Goal: Task Accomplishment & Management: Complete application form

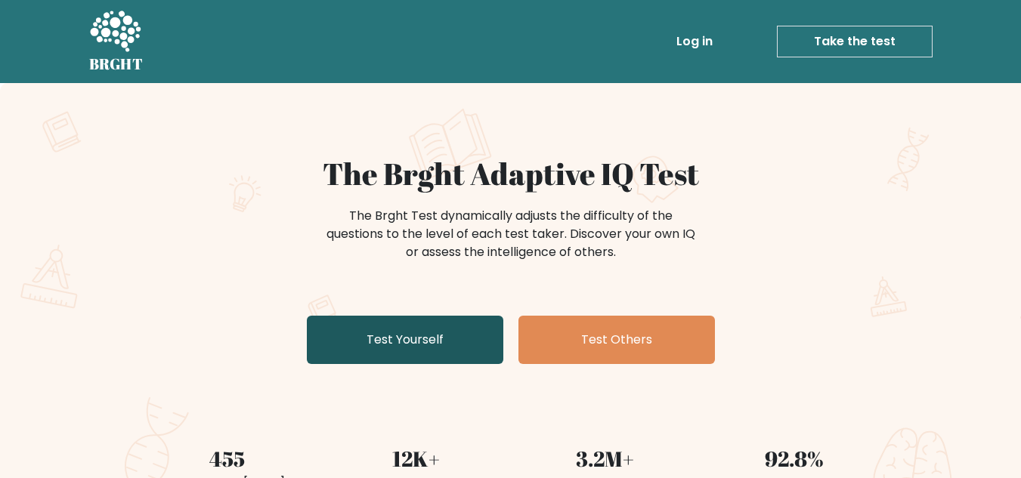
click at [411, 341] on link "Test Yourself" at bounding box center [405, 340] width 196 height 48
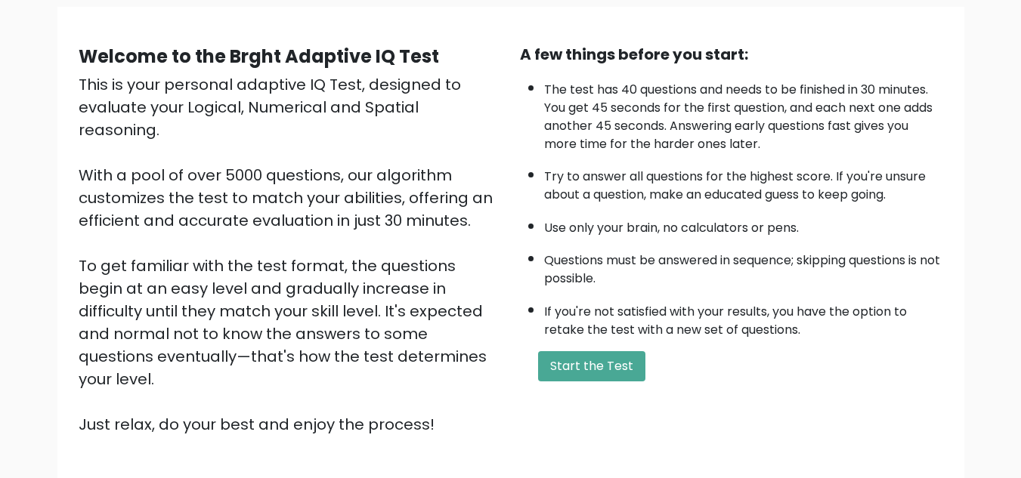
scroll to position [112, 0]
click at [602, 360] on button "Start the Test" at bounding box center [591, 367] width 107 height 30
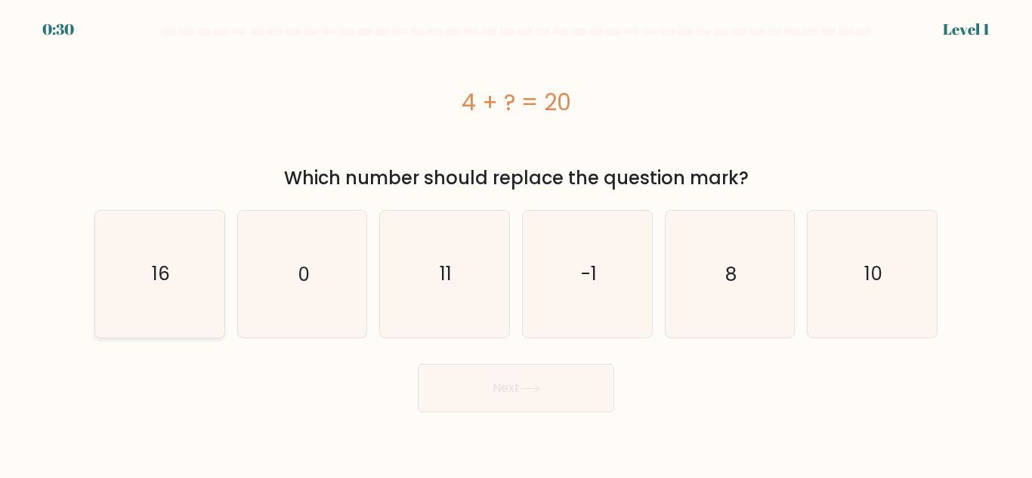
click at [161, 287] on text "16" at bounding box center [161, 274] width 18 height 26
click at [516, 243] on input "a. 16" at bounding box center [516, 242] width 1 height 4
radio input "true"
click at [533, 385] on icon at bounding box center [530, 389] width 20 height 8
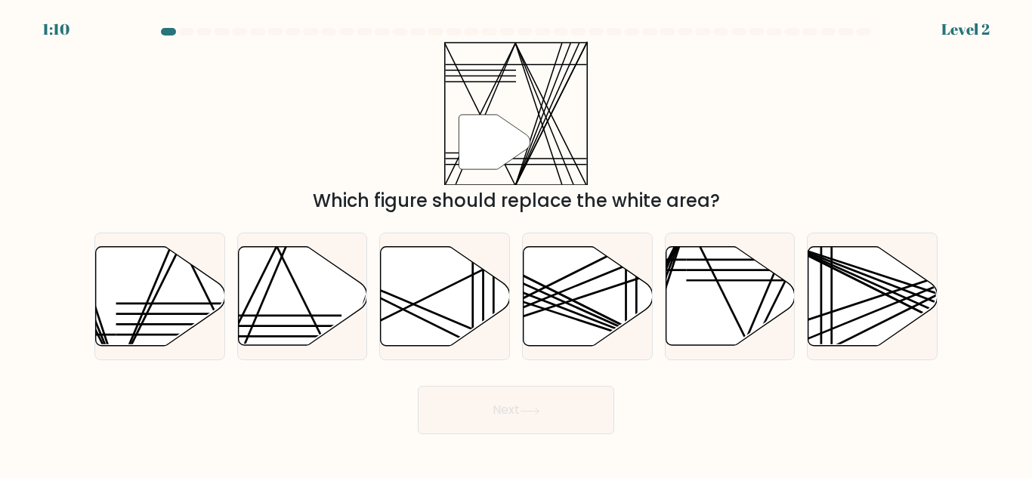
click at [533, 385] on div "Next" at bounding box center [516, 407] width 862 height 56
click at [311, 325] on icon at bounding box center [302, 296] width 129 height 99
click at [516, 243] on input "b." at bounding box center [516, 242] width 1 height 4
radio input "true"
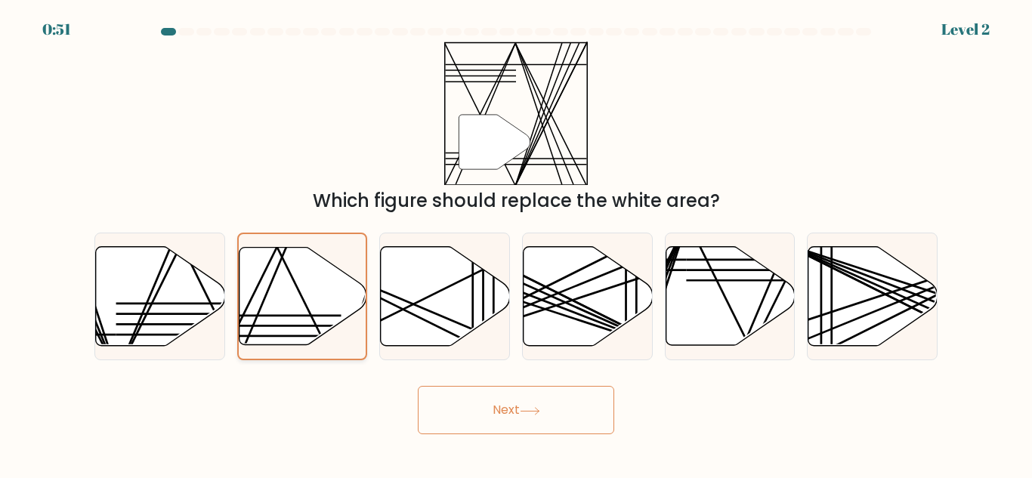
click at [349, 286] on icon at bounding box center [303, 295] width 128 height 97
click at [516, 243] on input "b." at bounding box center [516, 242] width 1 height 4
click at [291, 353] on div at bounding box center [302, 297] width 131 height 128
click at [516, 243] on input "b." at bounding box center [516, 242] width 1 height 4
click at [226, 334] on div "a." at bounding box center [159, 297] width 143 height 128
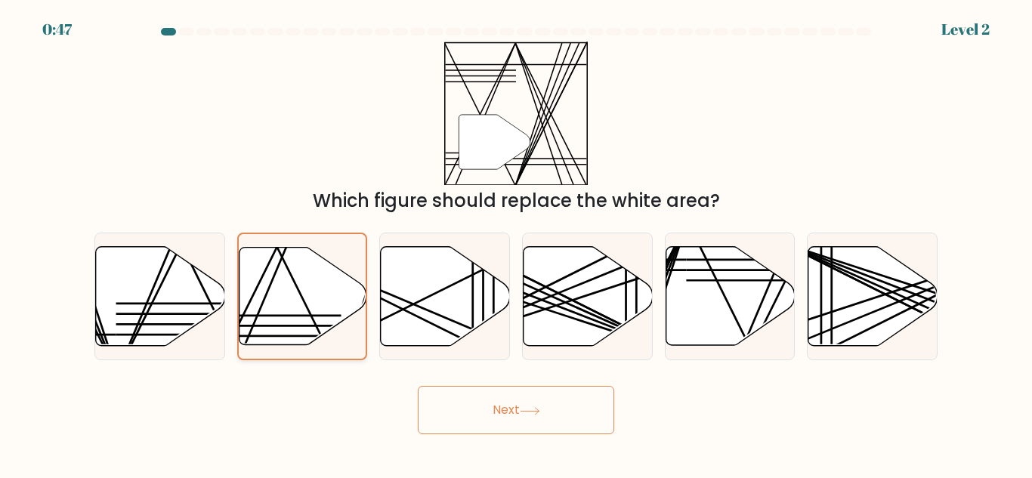
drag, startPoint x: 291, startPoint y: 313, endPoint x: 341, endPoint y: 260, distance: 72.7
click at [345, 255] on icon at bounding box center [303, 297] width 128 height 100
click at [516, 243] on input "b." at bounding box center [516, 242] width 1 height 4
click at [326, 276] on icon at bounding box center [303, 295] width 128 height 97
click at [516, 243] on input "b." at bounding box center [516, 242] width 1 height 4
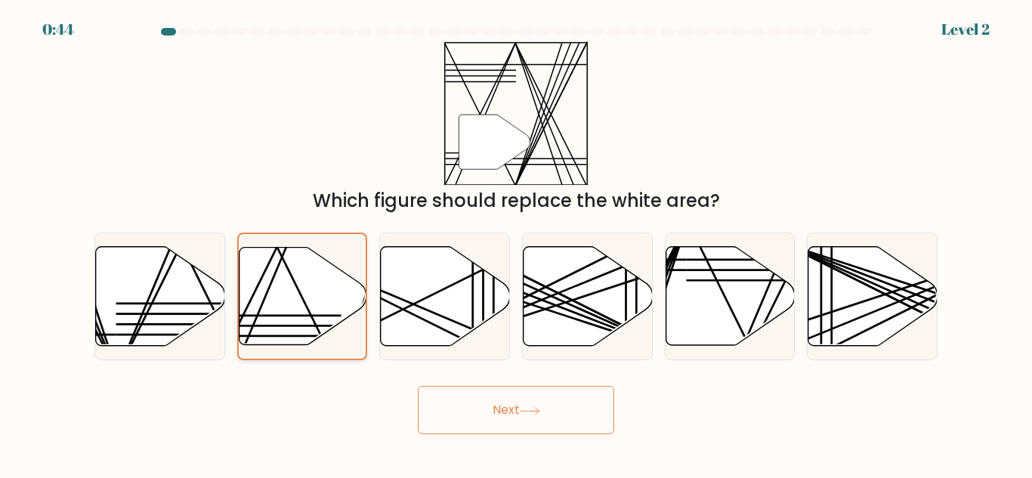
click at [351, 302] on icon at bounding box center [303, 295] width 128 height 97
click at [516, 243] on input "b." at bounding box center [516, 242] width 1 height 4
click at [351, 302] on icon at bounding box center [303, 295] width 128 height 97
click at [516, 243] on input "b." at bounding box center [516, 242] width 1 height 4
click at [351, 302] on icon at bounding box center [303, 295] width 128 height 97
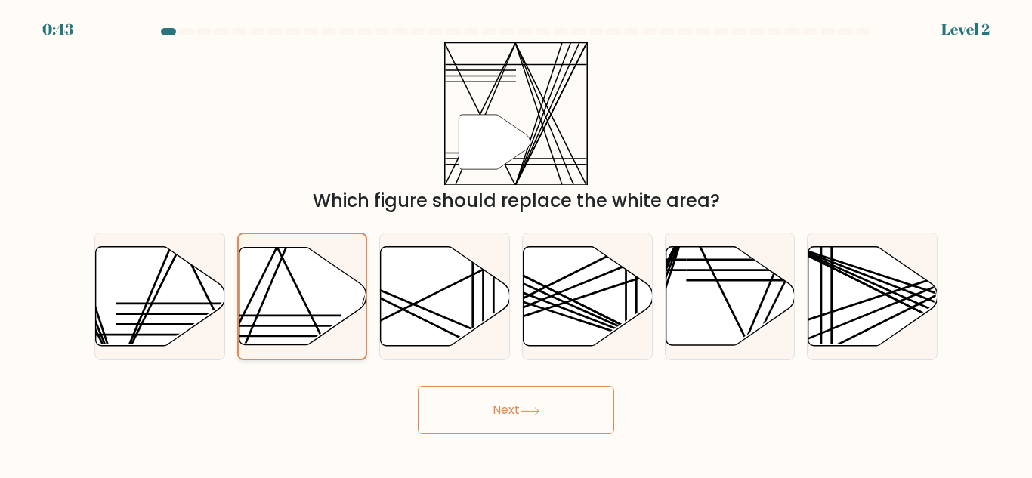
click at [516, 243] on input "b." at bounding box center [516, 242] width 1 height 4
click at [438, 297] on icon at bounding box center [445, 296] width 129 height 99
click at [516, 243] on input "c." at bounding box center [516, 242] width 1 height 4
radio input "true"
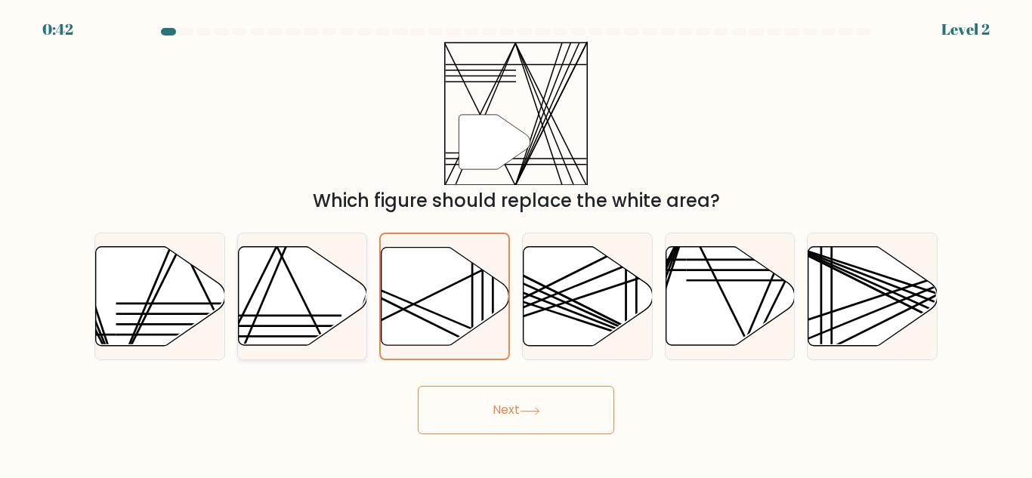
click at [316, 293] on icon at bounding box center [302, 296] width 129 height 99
click at [516, 243] on input "b." at bounding box center [516, 242] width 1 height 4
radio input "true"
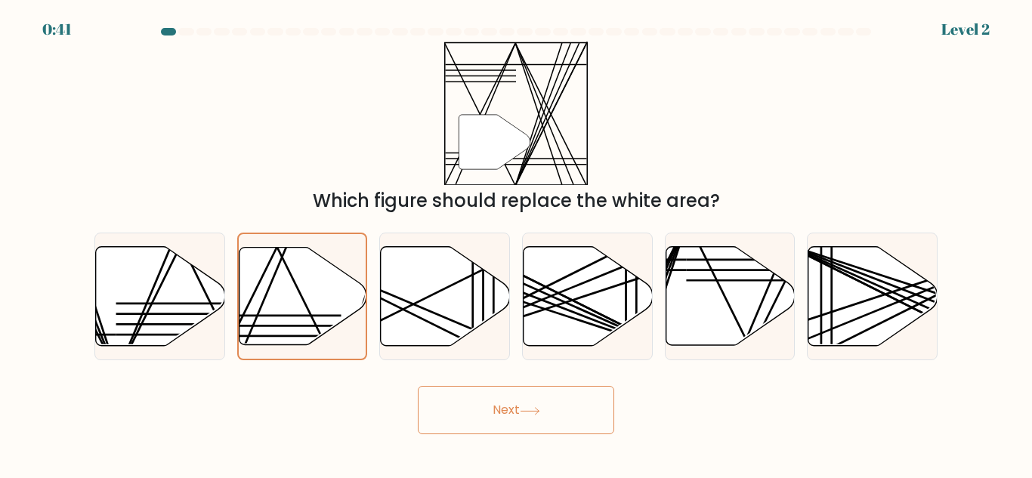
click at [481, 410] on button "Next" at bounding box center [516, 410] width 196 height 48
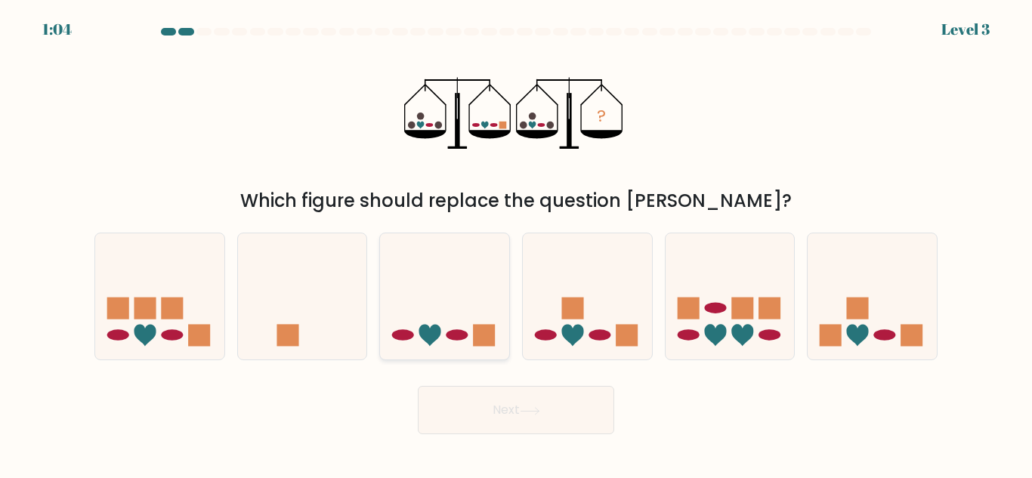
click at [447, 325] on icon at bounding box center [444, 296] width 129 height 107
click at [516, 243] on input "c." at bounding box center [516, 242] width 1 height 4
radio input "true"
click at [515, 410] on button "Next" at bounding box center [516, 410] width 196 height 48
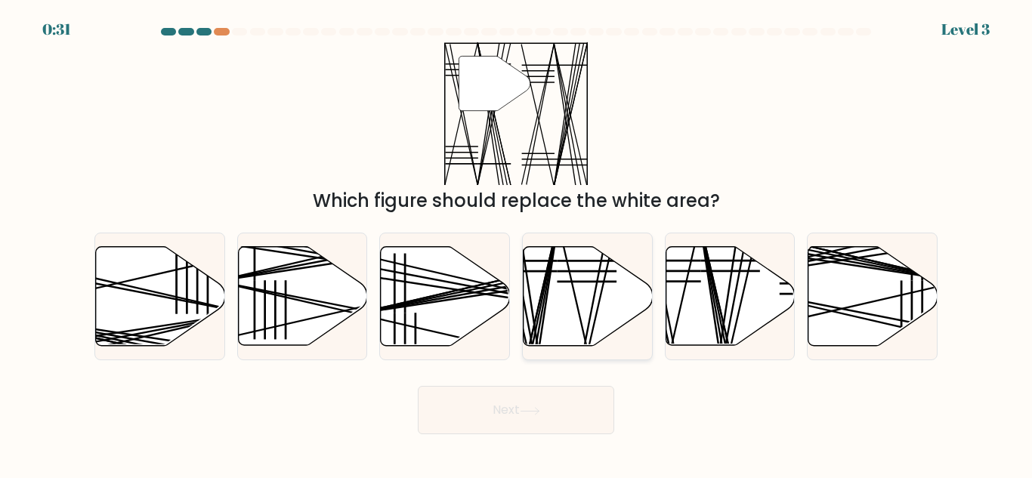
click at [608, 280] on icon at bounding box center [588, 296] width 129 height 99
click at [517, 243] on input "d." at bounding box center [516, 242] width 1 height 4
radio input "true"
click at [700, 296] on icon at bounding box center [730, 296] width 129 height 99
click at [517, 243] on input "e." at bounding box center [516, 242] width 1 height 4
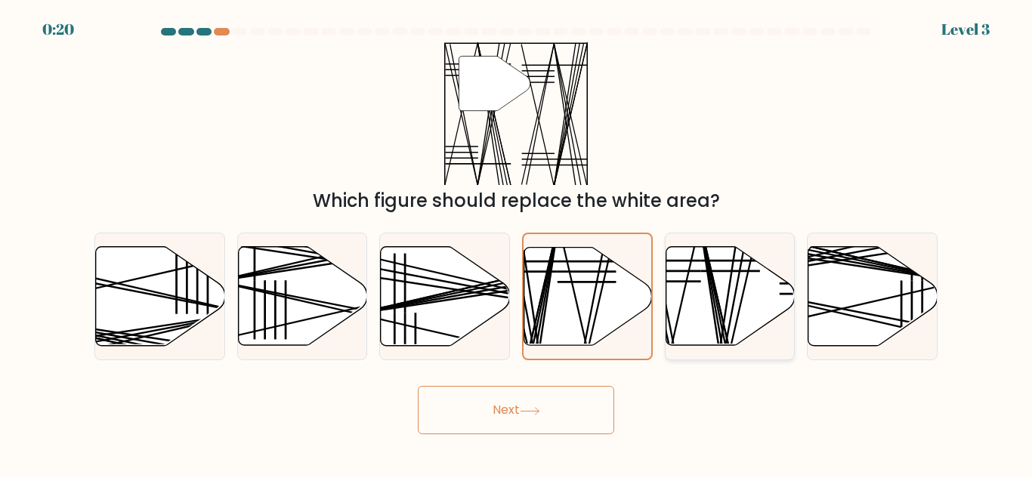
radio input "true"
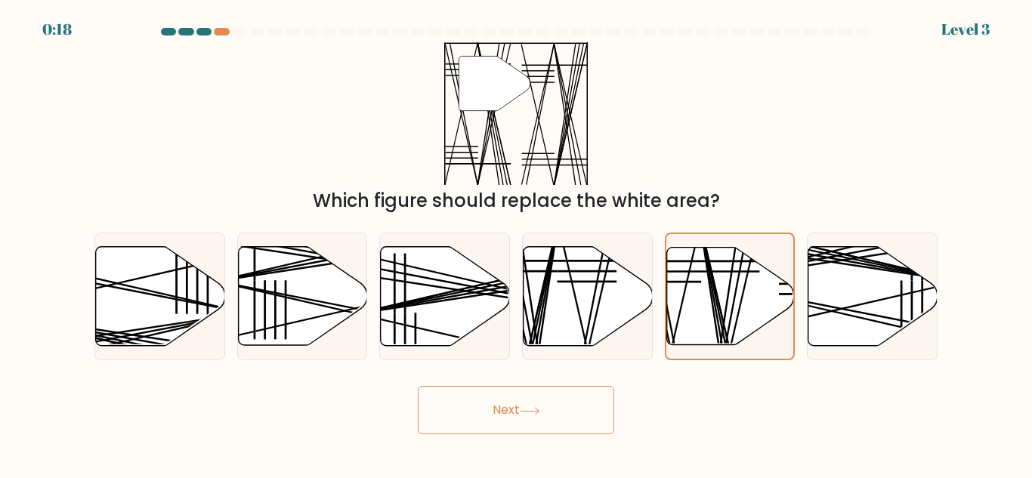
click at [540, 422] on button "Next" at bounding box center [516, 410] width 196 height 48
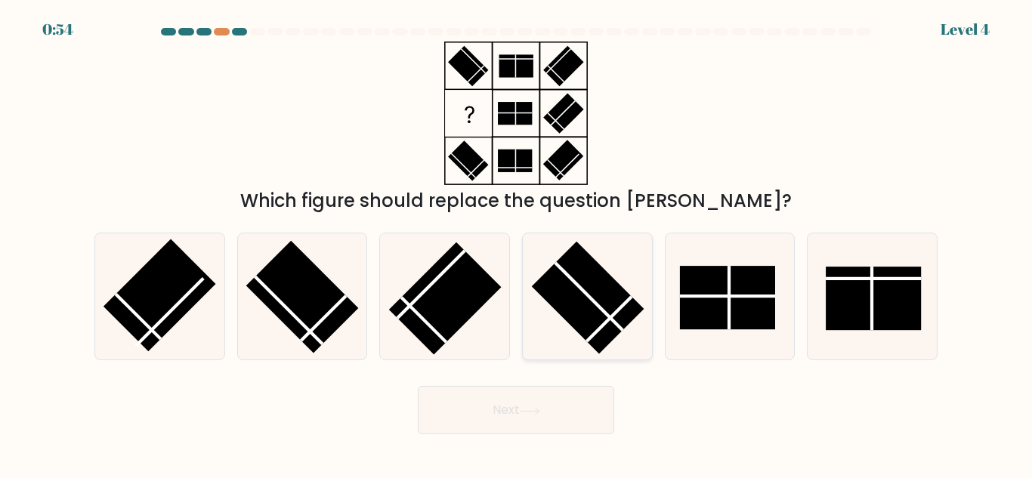
click at [572, 279] on line at bounding box center [588, 296] width 67 height 67
click at [517, 243] on input "d." at bounding box center [516, 242] width 1 height 4
radio input "true"
click at [474, 404] on button "Next" at bounding box center [516, 410] width 196 height 48
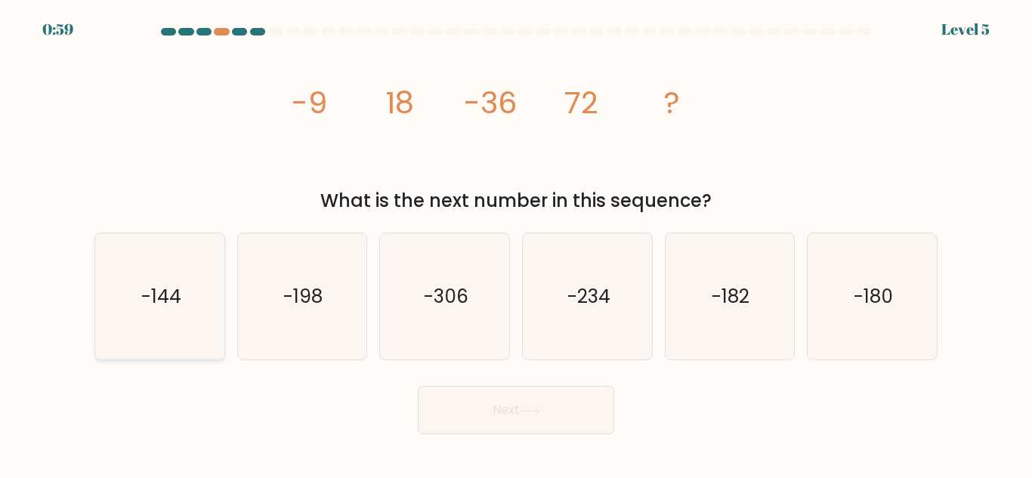
click at [187, 306] on icon "-144" at bounding box center [160, 297] width 126 height 126
click at [516, 243] on input "a. -144" at bounding box center [516, 242] width 1 height 4
radio input "true"
click at [451, 404] on button "Next" at bounding box center [516, 410] width 196 height 48
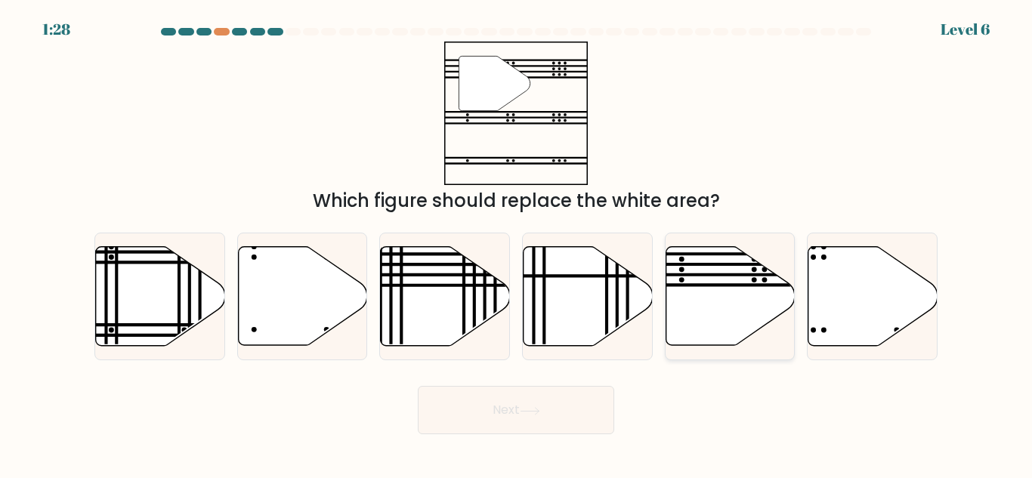
click at [731, 275] on line at bounding box center [771, 275] width 260 height 0
click at [517, 243] on input "e." at bounding box center [516, 242] width 1 height 4
radio input "true"
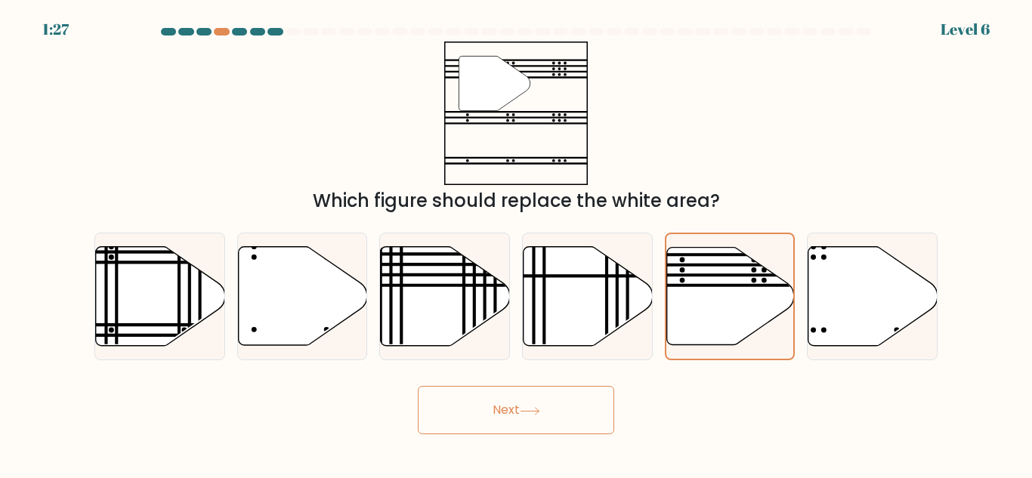
click at [521, 404] on button "Next" at bounding box center [516, 410] width 196 height 48
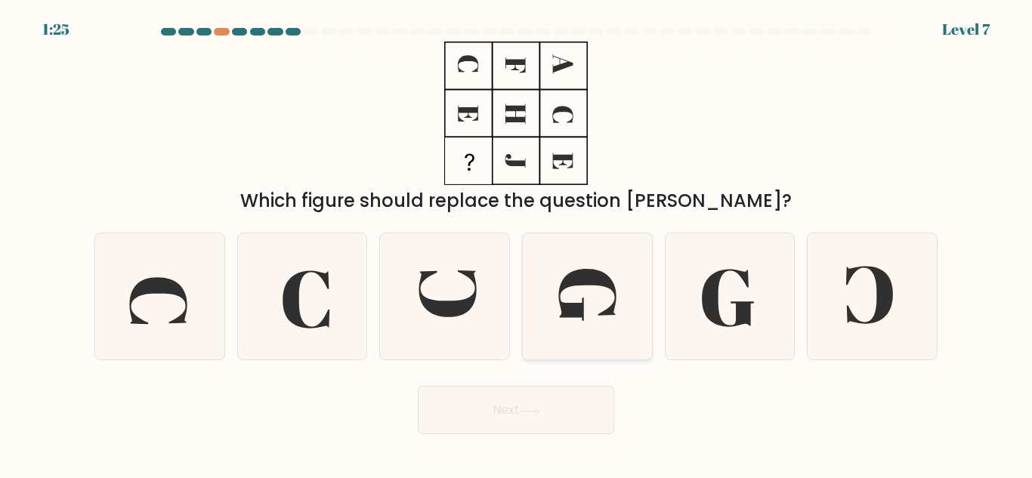
click at [565, 321] on icon at bounding box center [587, 297] width 126 height 126
click at [517, 243] on input "d." at bounding box center [516, 242] width 1 height 4
radio input "true"
click at [521, 426] on button "Next" at bounding box center [516, 410] width 196 height 48
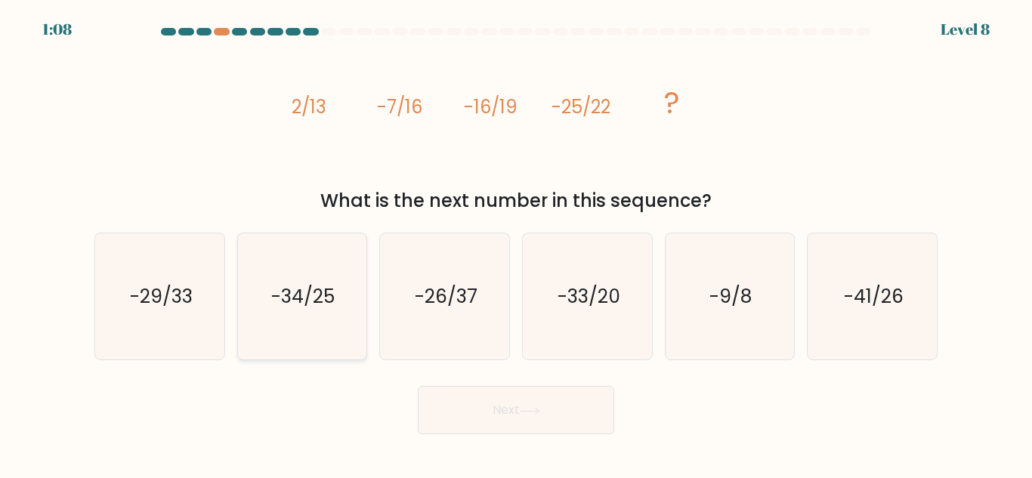
click at [261, 291] on icon "-34/25" at bounding box center [302, 297] width 126 height 126
click at [516, 243] on input "b. -34/25" at bounding box center [516, 242] width 1 height 4
radio input "true"
click at [526, 398] on button "Next" at bounding box center [516, 410] width 196 height 48
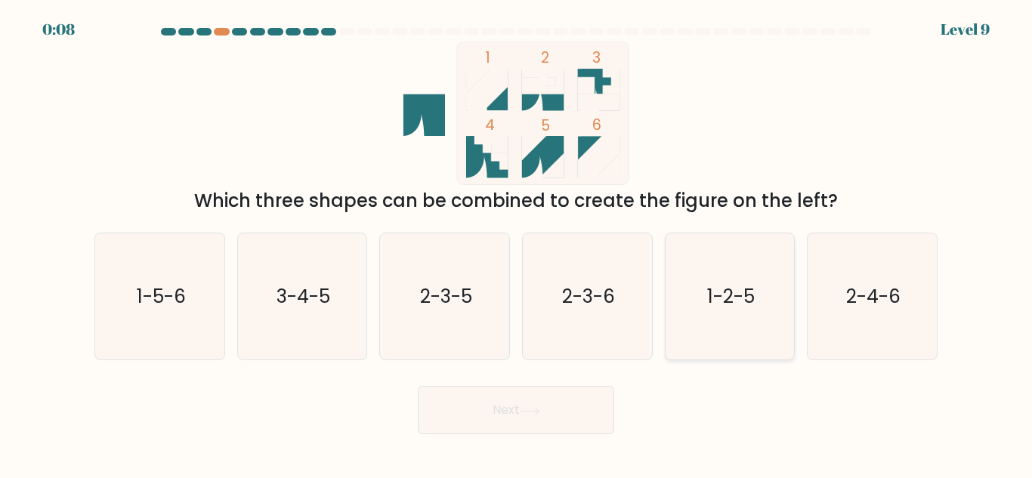
click at [716, 307] on text "1-2-5" at bounding box center [731, 296] width 48 height 26
click at [517, 243] on input "e. 1-2-5" at bounding box center [516, 242] width 1 height 4
radio input "true"
click at [460, 418] on button "Next" at bounding box center [516, 410] width 196 height 48
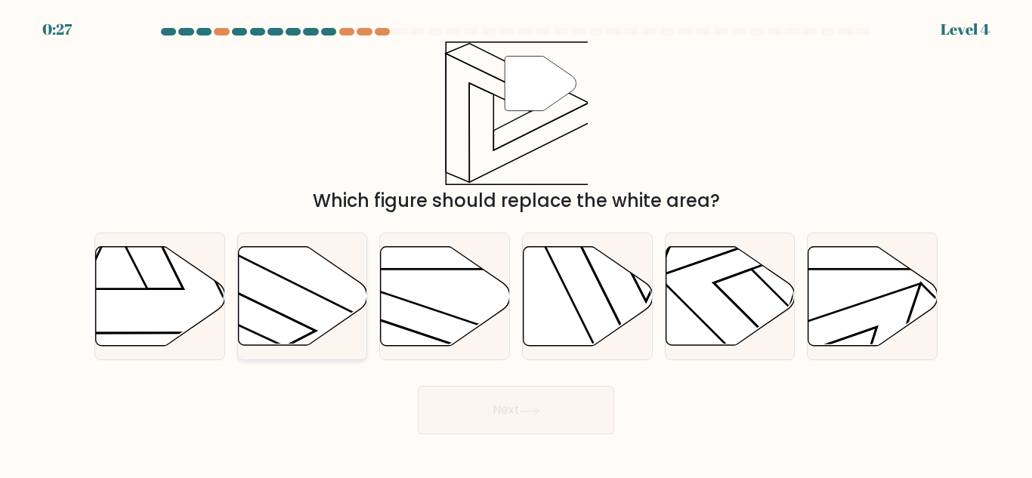
click at [319, 317] on icon at bounding box center [302, 296] width 129 height 99
click at [516, 243] on input "b." at bounding box center [516, 242] width 1 height 4
radio input "true"
click at [512, 417] on button "Next" at bounding box center [516, 410] width 196 height 48
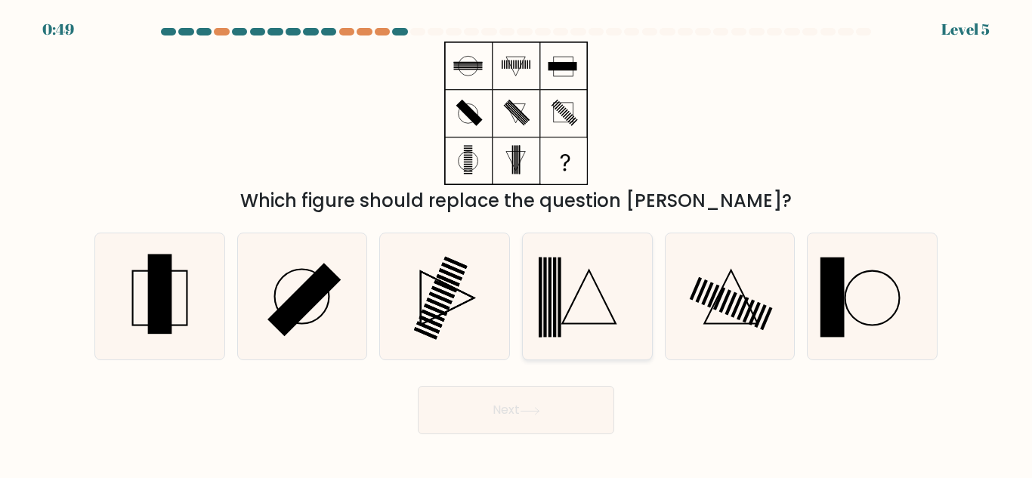
click at [564, 285] on icon at bounding box center [587, 297] width 126 height 126
click at [517, 243] on input "d." at bounding box center [516, 242] width 1 height 4
radio input "true"
click at [181, 315] on icon at bounding box center [160, 297] width 126 height 126
click at [516, 243] on input "a." at bounding box center [516, 242] width 1 height 4
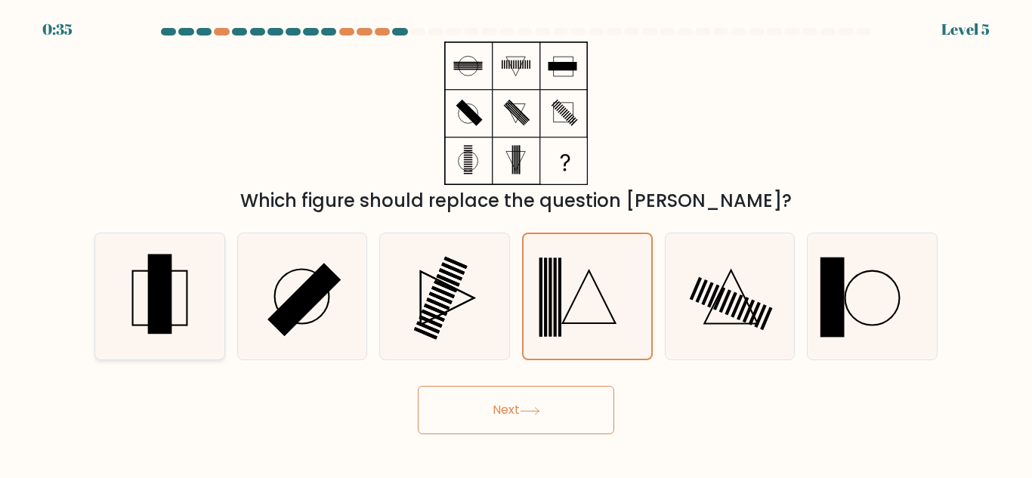
radio input "true"
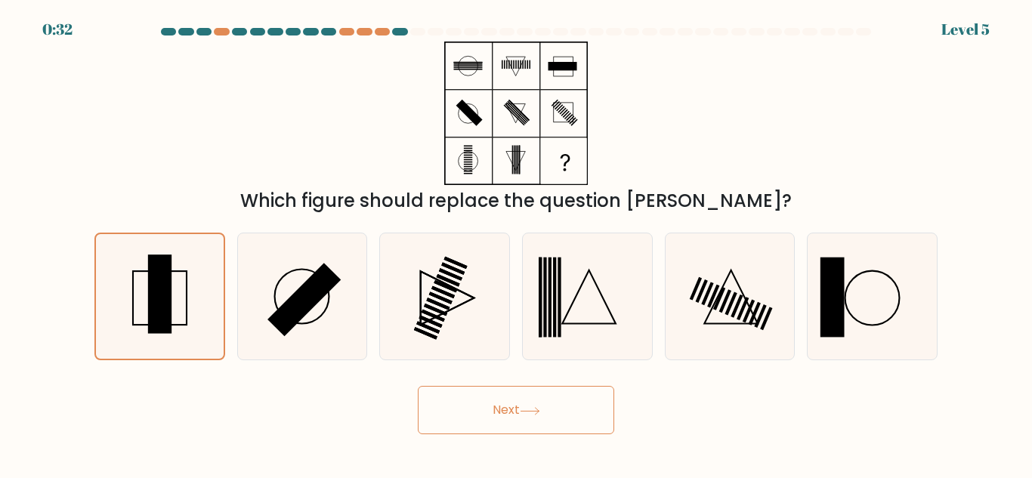
click at [488, 396] on button "Next" at bounding box center [516, 410] width 196 height 48
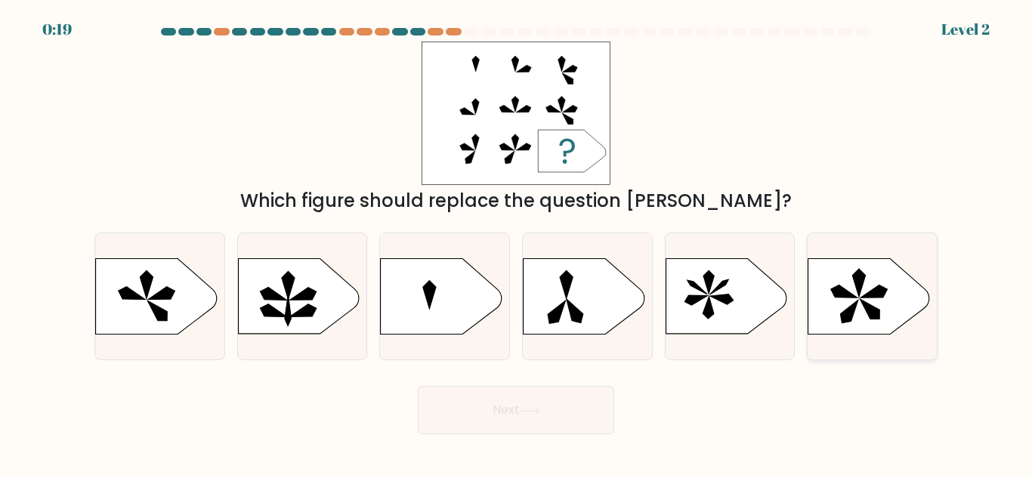
click at [839, 308] on icon at bounding box center [869, 297] width 121 height 76
click at [517, 243] on input "f." at bounding box center [516, 242] width 1 height 4
radio input "true"
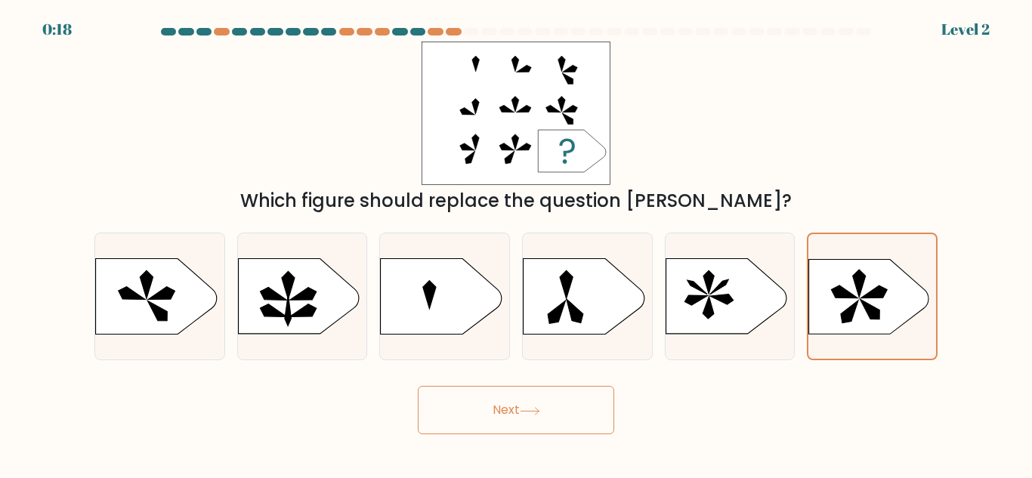
click at [539, 411] on icon at bounding box center [530, 410] width 18 height 7
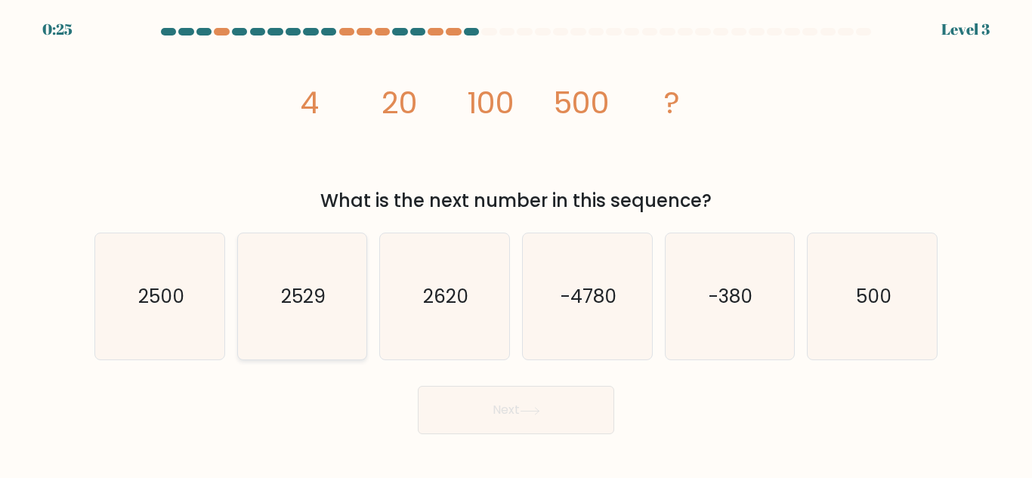
click at [299, 301] on text "2529" at bounding box center [303, 296] width 45 height 26
click at [516, 243] on input "b. 2529" at bounding box center [516, 242] width 1 height 4
radio input "true"
click at [574, 411] on button "Next" at bounding box center [516, 410] width 196 height 48
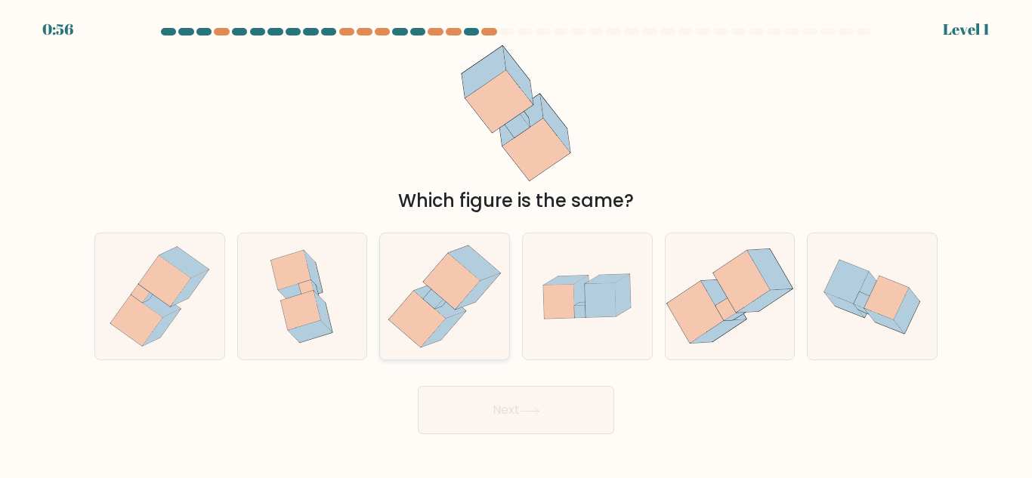
click at [459, 318] on icon at bounding box center [444, 330] width 44 height 36
click at [516, 243] on input "c." at bounding box center [516, 242] width 1 height 4
radio input "true"
click at [490, 416] on button "Next" at bounding box center [516, 410] width 196 height 48
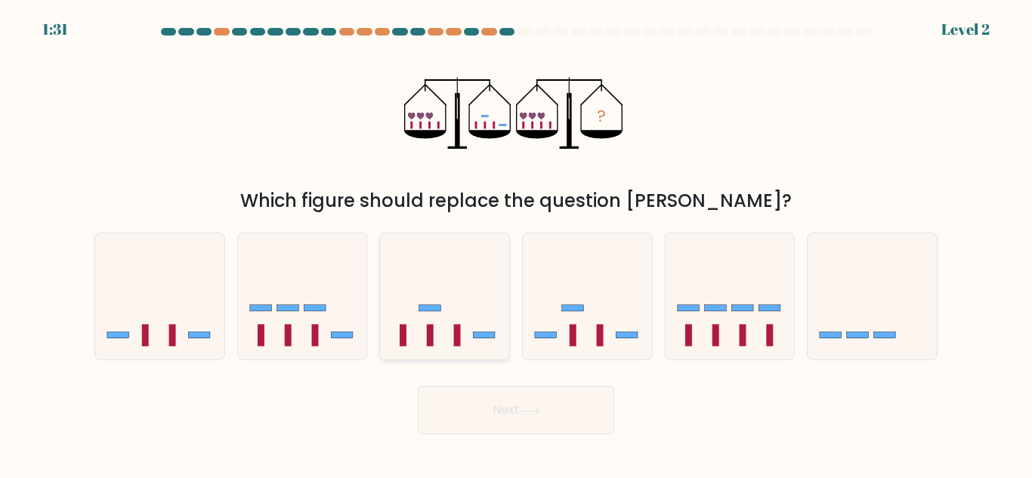
click at [441, 323] on icon at bounding box center [444, 296] width 129 height 107
click at [516, 243] on input "c." at bounding box center [516, 242] width 1 height 4
radio input "true"
click at [510, 425] on button "Next" at bounding box center [516, 410] width 196 height 48
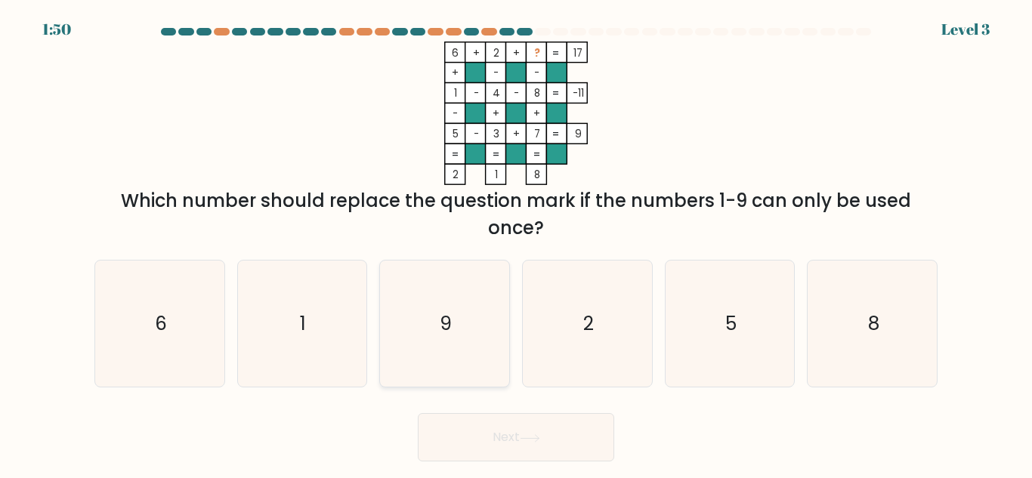
click at [480, 345] on icon "9" at bounding box center [445, 324] width 126 height 126
click at [516, 243] on input "c. 9" at bounding box center [516, 242] width 1 height 4
radio input "true"
click at [720, 121] on icon "6 + 2 + ? 17 + - - 1 - 4 - 8 -11 - + + 5 - 3 + 7 = 9 = = = = 2 1 8 =" at bounding box center [515, 114] width 453 height 144
click at [709, 342] on icon "5" at bounding box center [730, 324] width 126 height 126
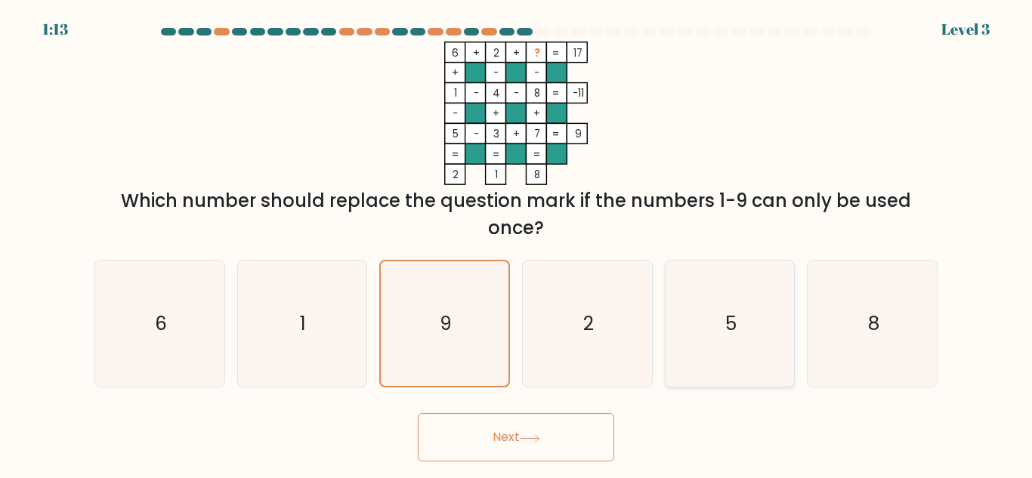
click at [517, 243] on input "e. 5" at bounding box center [516, 242] width 1 height 4
radio input "true"
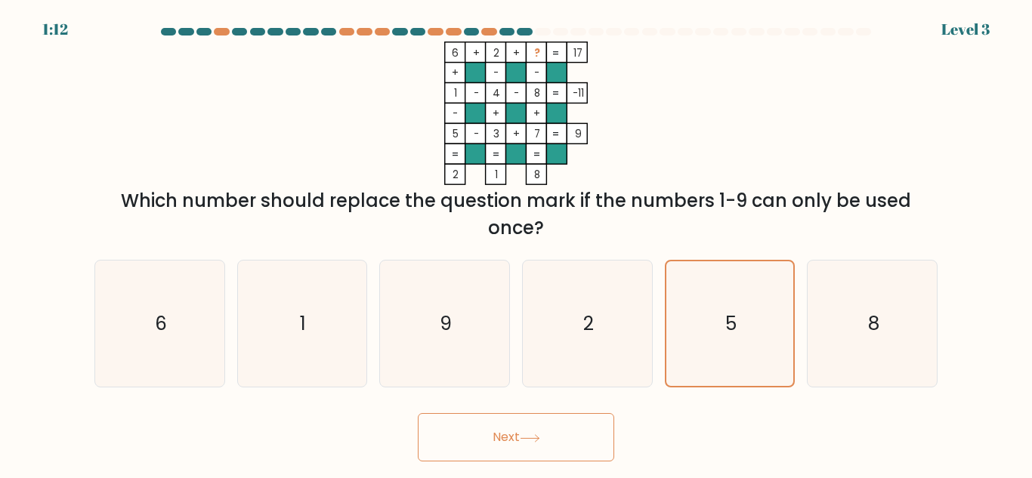
click at [493, 440] on button "Next" at bounding box center [516, 437] width 196 height 48
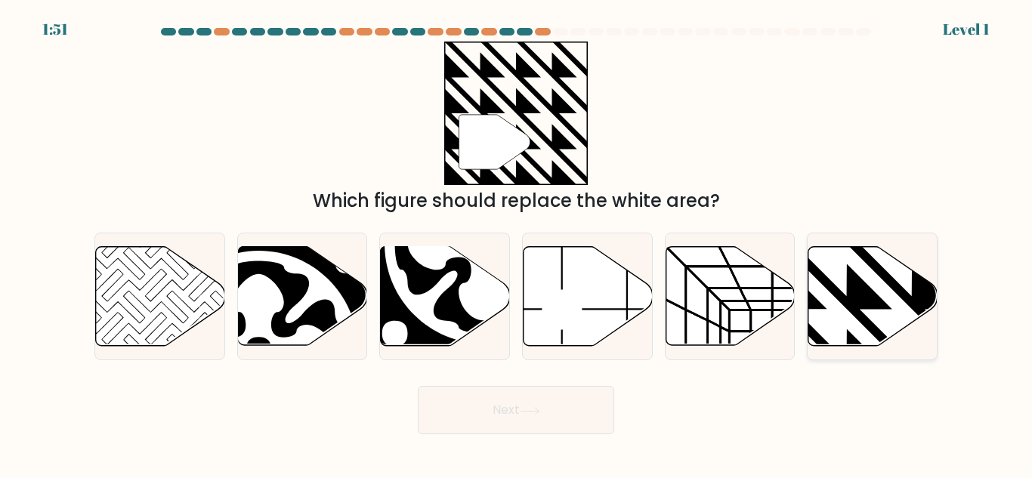
click at [862, 314] on icon at bounding box center [912, 244] width 260 height 260
click at [517, 243] on input "f." at bounding box center [516, 242] width 1 height 4
radio input "true"
click at [534, 410] on icon at bounding box center [530, 411] width 20 height 8
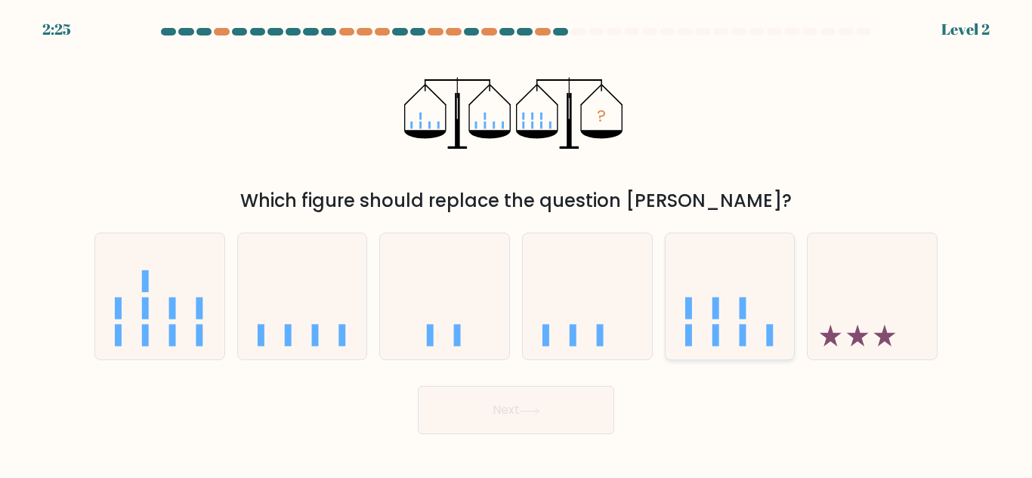
click at [701, 328] on icon at bounding box center [730, 296] width 129 height 107
click at [517, 243] on input "e." at bounding box center [516, 242] width 1 height 4
radio input "true"
click at [543, 401] on button "Next" at bounding box center [516, 410] width 196 height 48
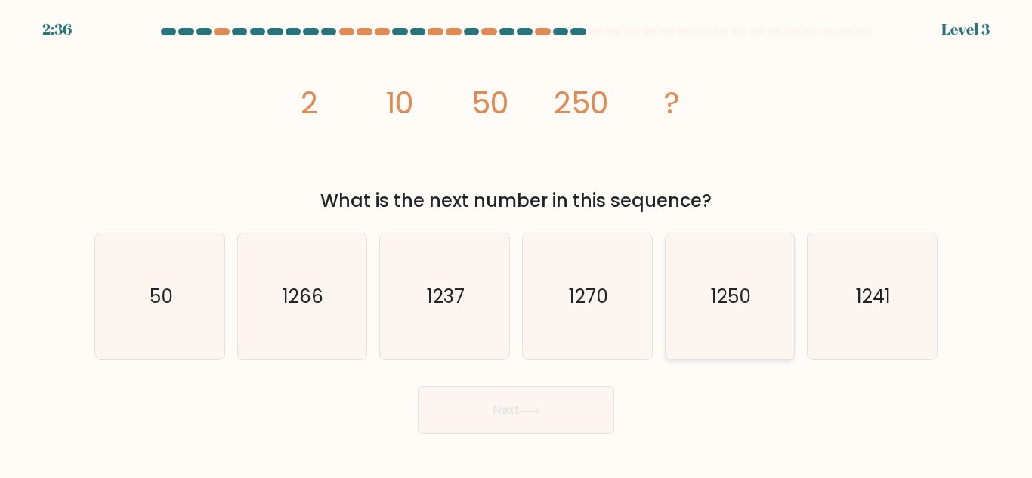
click at [727, 320] on icon "1250" at bounding box center [730, 297] width 126 height 126
click at [517, 243] on input "e. 1250" at bounding box center [516, 242] width 1 height 4
radio input "true"
click at [537, 428] on button "Next" at bounding box center [516, 410] width 196 height 48
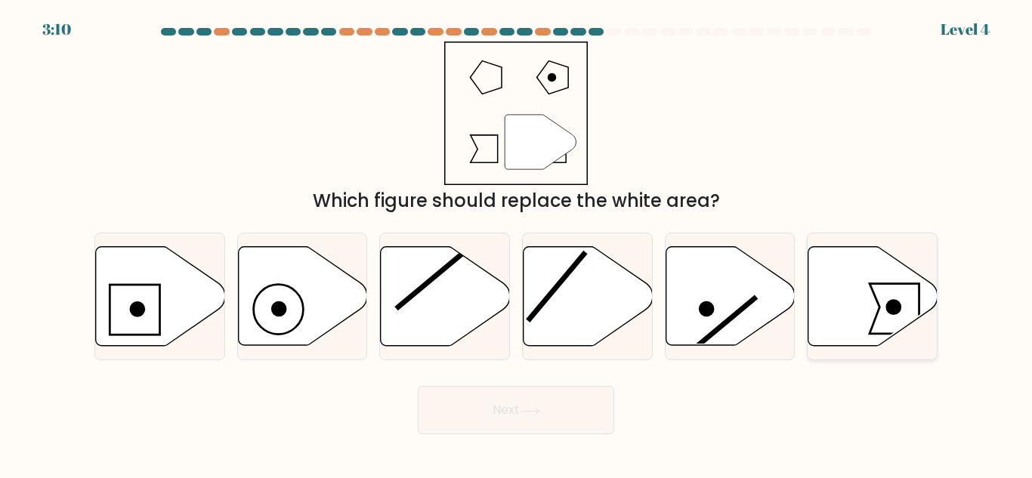
click at [856, 290] on icon at bounding box center [873, 296] width 129 height 99
click at [517, 243] on input "f." at bounding box center [516, 242] width 1 height 4
radio input "true"
click at [512, 400] on button "Next" at bounding box center [516, 410] width 196 height 48
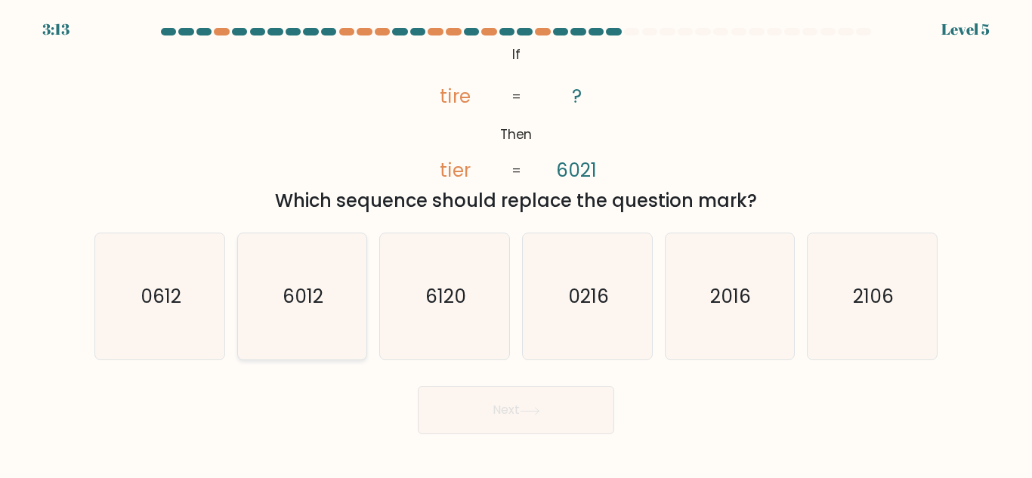
click at [318, 316] on icon "6012" at bounding box center [302, 297] width 126 height 126
click at [516, 243] on input "b. 6012" at bounding box center [516, 242] width 1 height 4
radio input "true"
click at [513, 436] on body "2:48 Level 5 If" at bounding box center [516, 239] width 1032 height 478
click at [512, 415] on button "Next" at bounding box center [516, 410] width 196 height 48
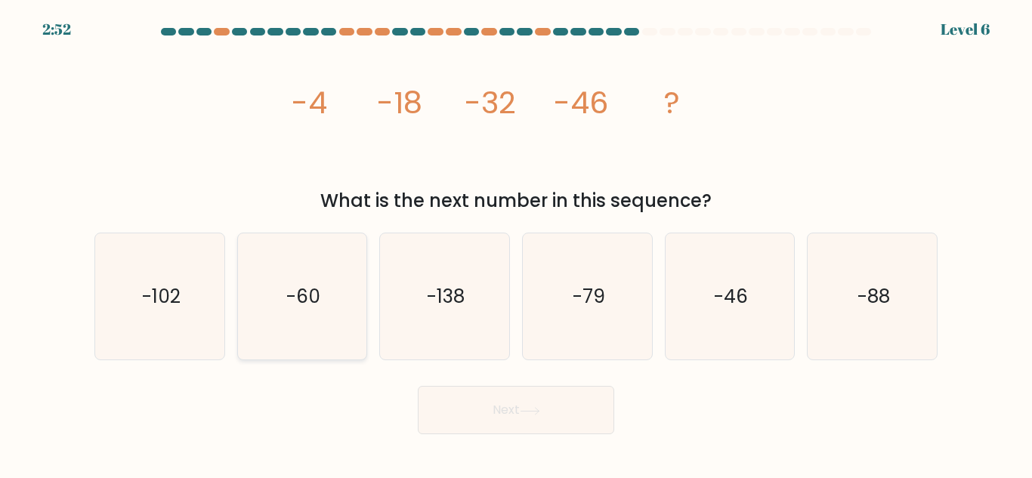
click at [303, 307] on text "-60" at bounding box center [303, 296] width 34 height 26
click at [516, 243] on input "b. -60" at bounding box center [516, 242] width 1 height 4
radio input "true"
click at [545, 414] on button "Next" at bounding box center [516, 410] width 196 height 48
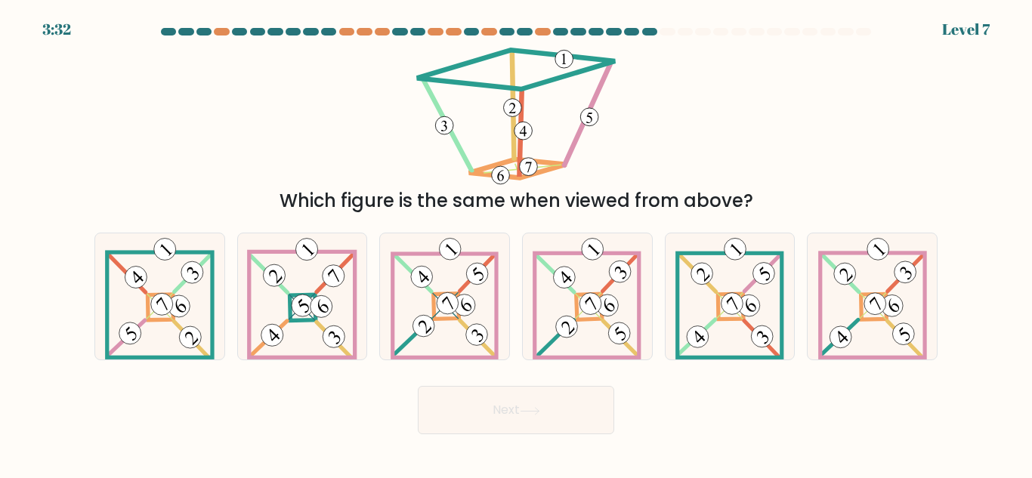
click at [534, 406] on button "Next" at bounding box center [516, 410] width 196 height 48
click at [685, 388] on div "Next" at bounding box center [516, 407] width 862 height 56
click at [726, 299] on 112 at bounding box center [732, 304] width 31 height 31
click at [517, 243] on input "e." at bounding box center [516, 242] width 1 height 4
radio input "true"
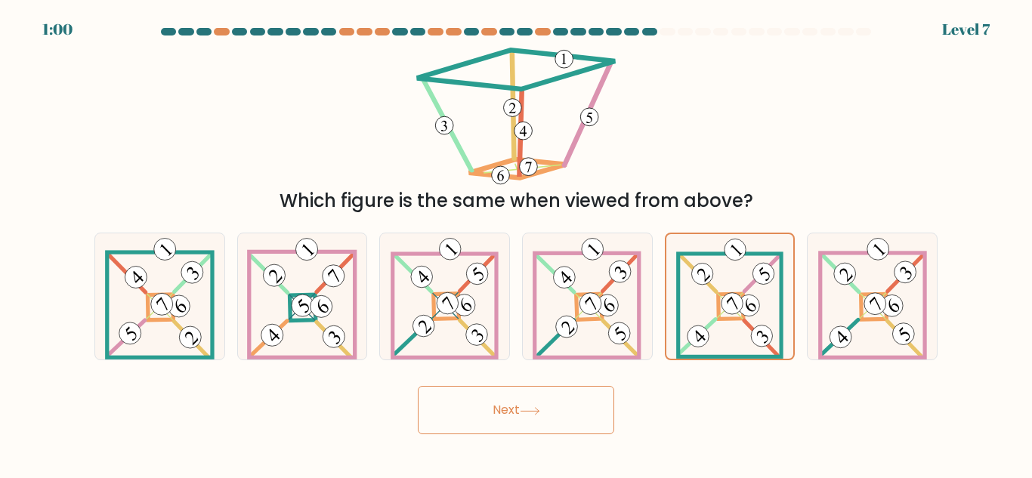
click at [526, 431] on button "Next" at bounding box center [516, 410] width 196 height 48
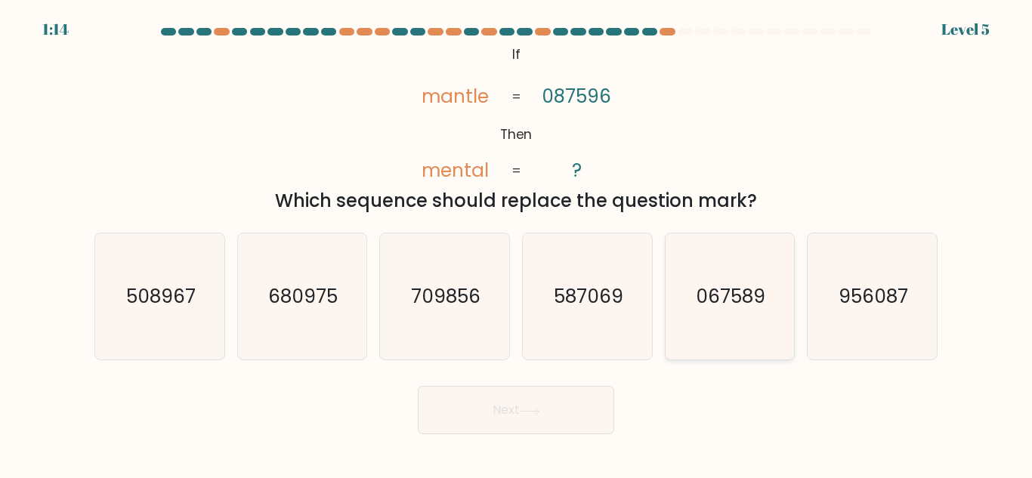
click at [733, 320] on icon "067589" at bounding box center [730, 297] width 126 height 126
click at [517, 243] on input "e. 067589" at bounding box center [516, 242] width 1 height 4
radio input "true"
click at [572, 398] on button "Next" at bounding box center [516, 410] width 196 height 48
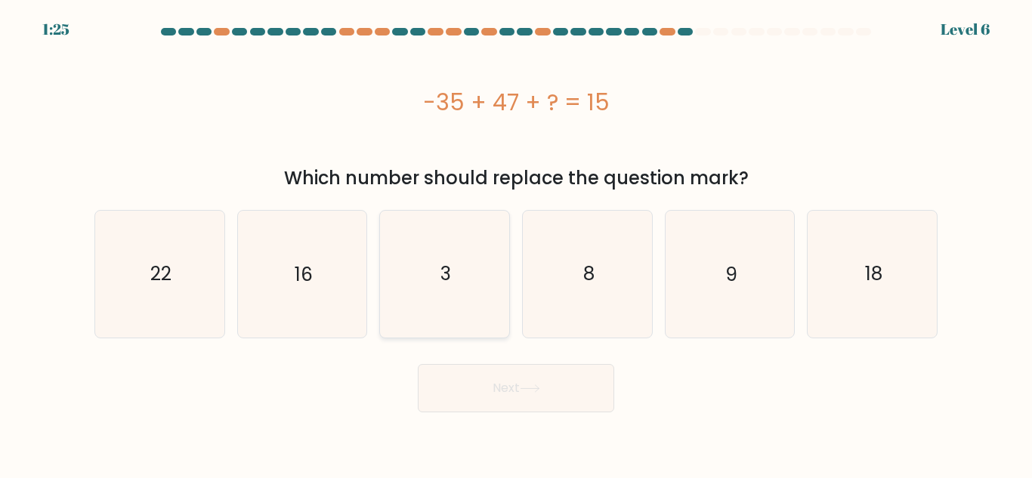
click at [476, 327] on icon "3" at bounding box center [445, 274] width 126 height 126
click at [516, 243] on input "c. 3" at bounding box center [516, 242] width 1 height 4
radio input "true"
click at [502, 404] on button "Next" at bounding box center [516, 388] width 196 height 48
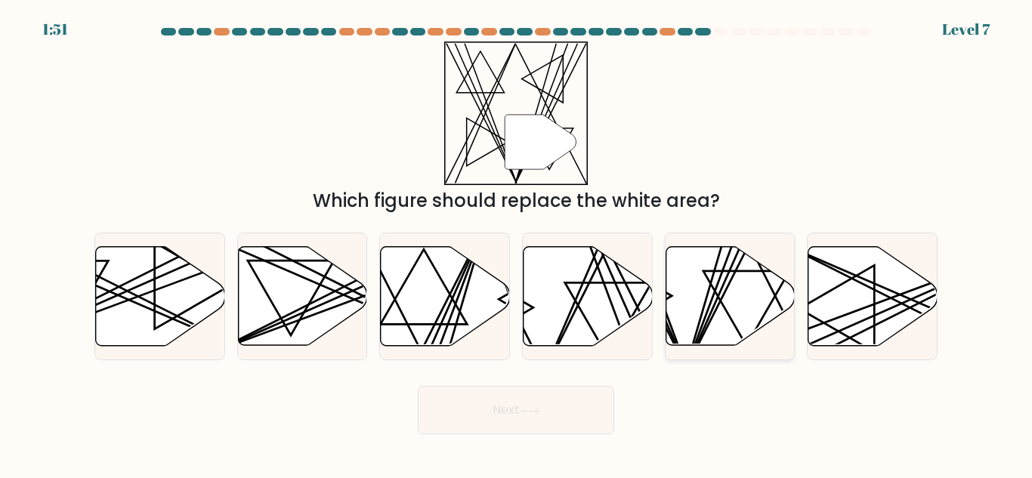
click at [761, 304] on icon at bounding box center [730, 296] width 129 height 99
click at [517, 243] on input "e." at bounding box center [516, 242] width 1 height 4
radio input "true"
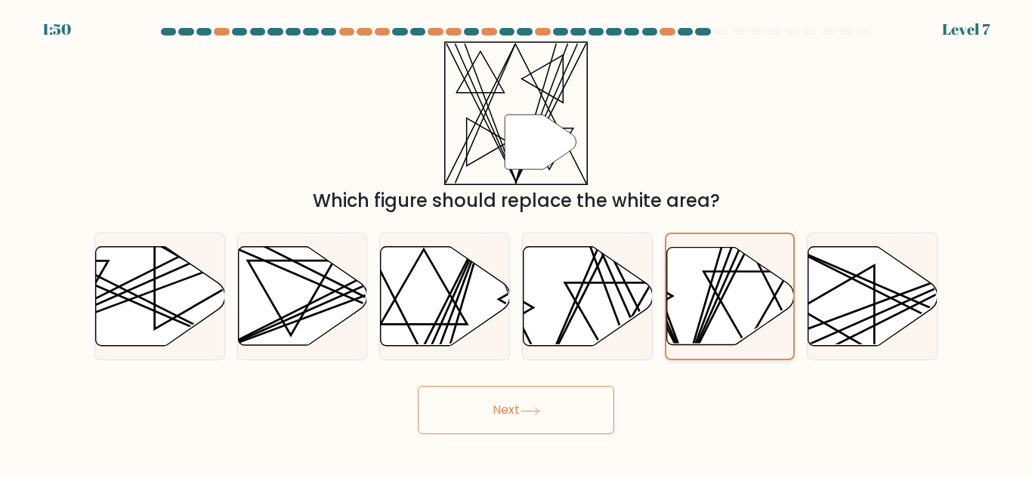
click at [761, 304] on icon at bounding box center [731, 295] width 128 height 97
click at [517, 243] on input "e." at bounding box center [516, 242] width 1 height 4
click at [561, 415] on button "Next" at bounding box center [516, 410] width 196 height 48
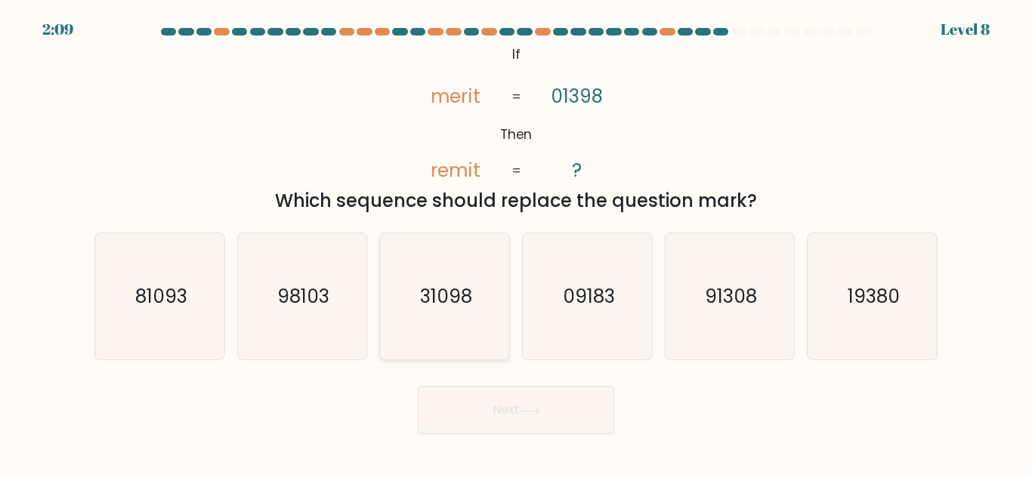
click at [489, 288] on icon "31098" at bounding box center [445, 297] width 126 height 126
click at [516, 243] on input "c. 31098" at bounding box center [516, 242] width 1 height 4
radio input "true"
click at [516, 410] on button "Next" at bounding box center [516, 410] width 196 height 48
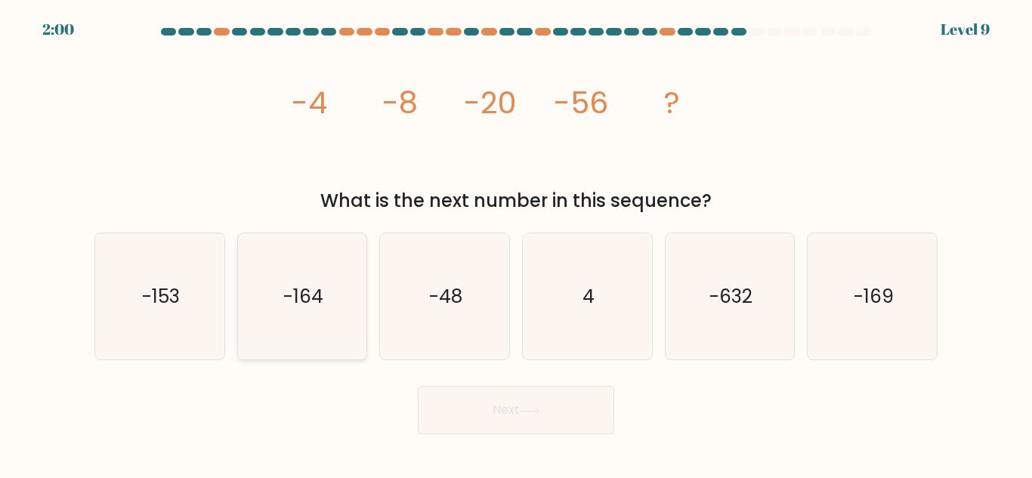
click at [314, 290] on text "-164" at bounding box center [303, 296] width 40 height 26
click at [516, 243] on input "b. -164" at bounding box center [516, 242] width 1 height 4
radio input "true"
click at [509, 405] on button "Next" at bounding box center [516, 410] width 196 height 48
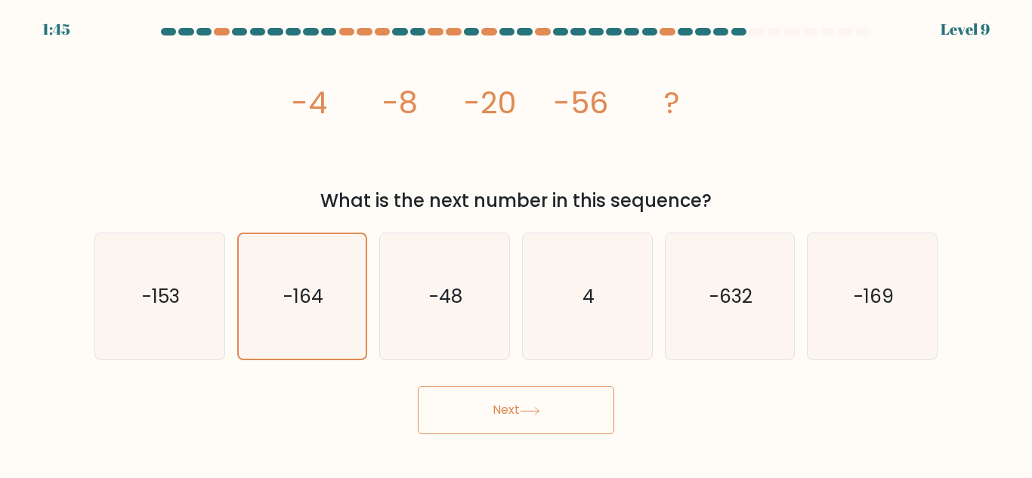
click at [509, 405] on button "Next" at bounding box center [516, 410] width 196 height 48
click at [526, 418] on button "Next" at bounding box center [516, 410] width 196 height 48
click at [513, 401] on button "Next" at bounding box center [516, 410] width 196 height 48
click at [572, 425] on button "Next" at bounding box center [516, 410] width 196 height 48
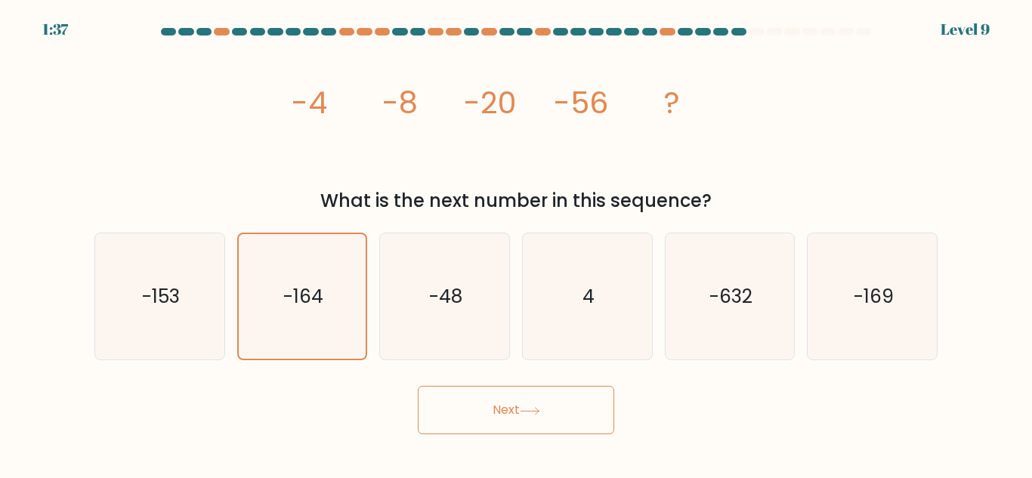
click at [572, 425] on button "Next" at bounding box center [516, 410] width 196 height 48
click at [562, 419] on button "Next" at bounding box center [516, 410] width 196 height 48
click at [250, 282] on icon "-164" at bounding box center [302, 296] width 125 height 125
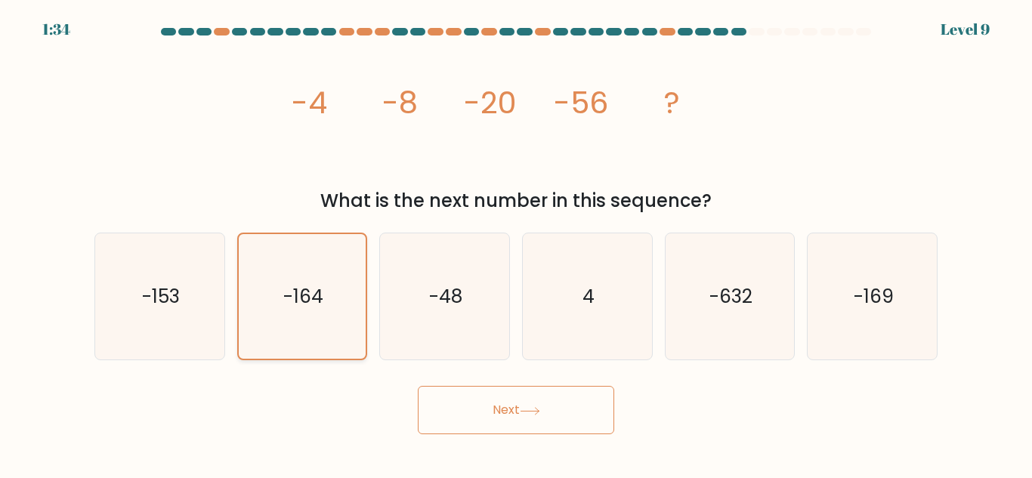
click at [516, 243] on input "b. -164" at bounding box center [516, 242] width 1 height 4
click at [386, 273] on icon "-48" at bounding box center [445, 297] width 126 height 126
click at [516, 243] on input "c. -48" at bounding box center [516, 242] width 1 height 4
radio input "true"
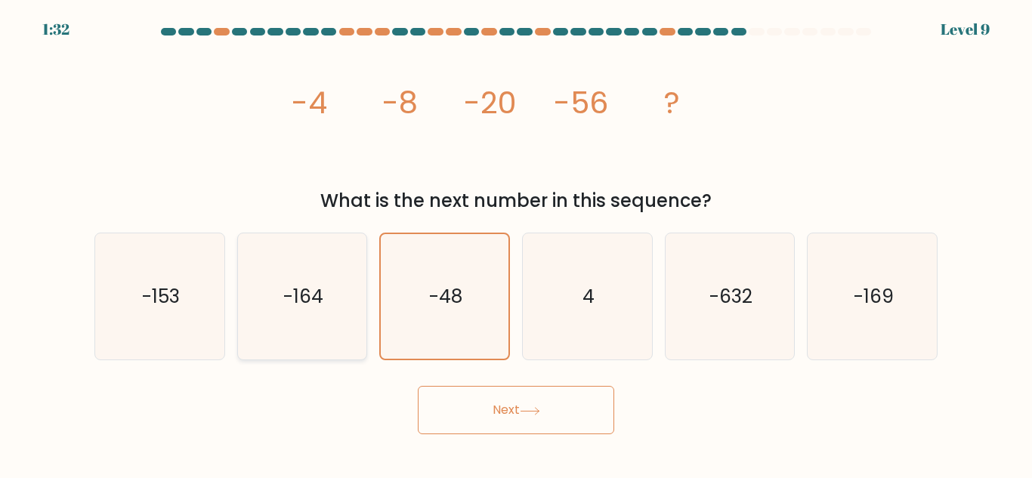
click at [314, 280] on icon "-164" at bounding box center [302, 297] width 126 height 126
click at [516, 243] on input "b. -164" at bounding box center [516, 242] width 1 height 4
radio input "true"
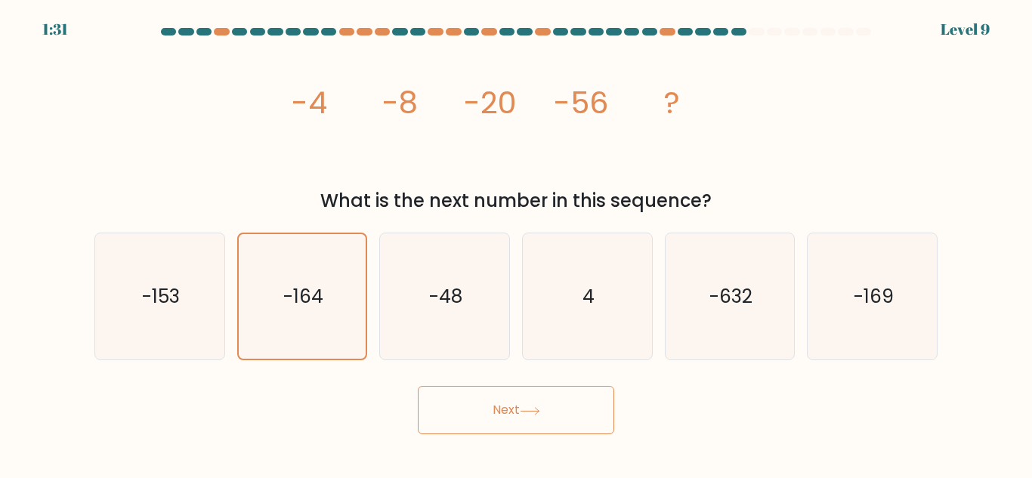
click at [463, 410] on button "Next" at bounding box center [516, 410] width 196 height 48
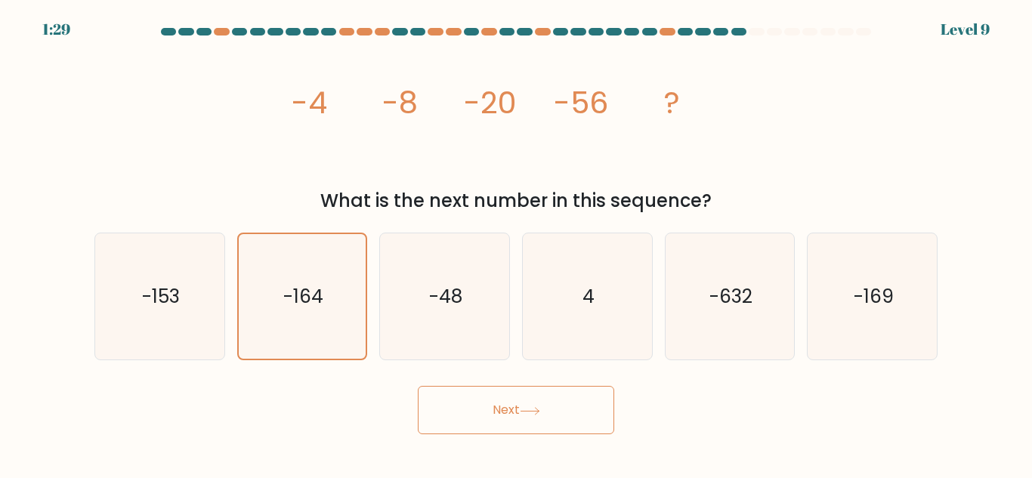
click at [463, 410] on button "Next" at bounding box center [516, 410] width 196 height 48
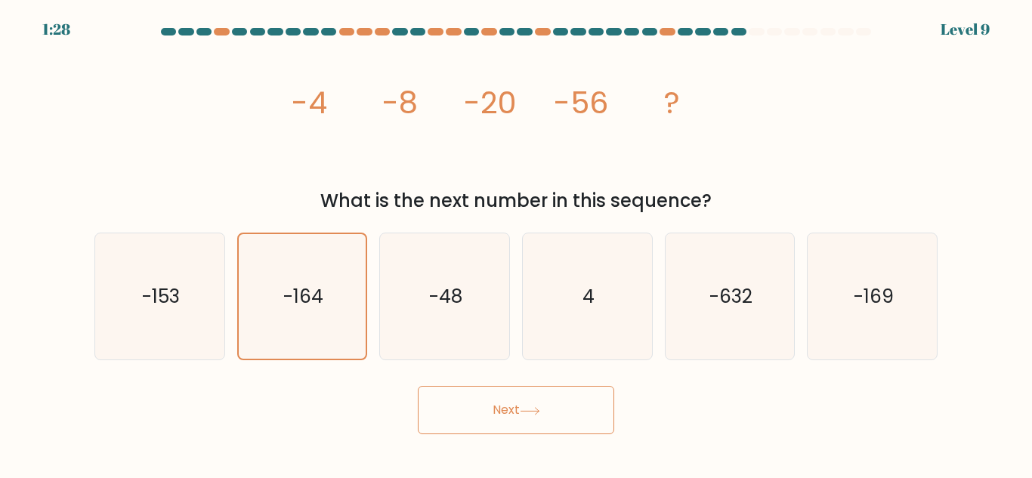
click at [463, 410] on button "Next" at bounding box center [516, 410] width 196 height 48
click at [563, 413] on button "Next" at bounding box center [516, 410] width 196 height 48
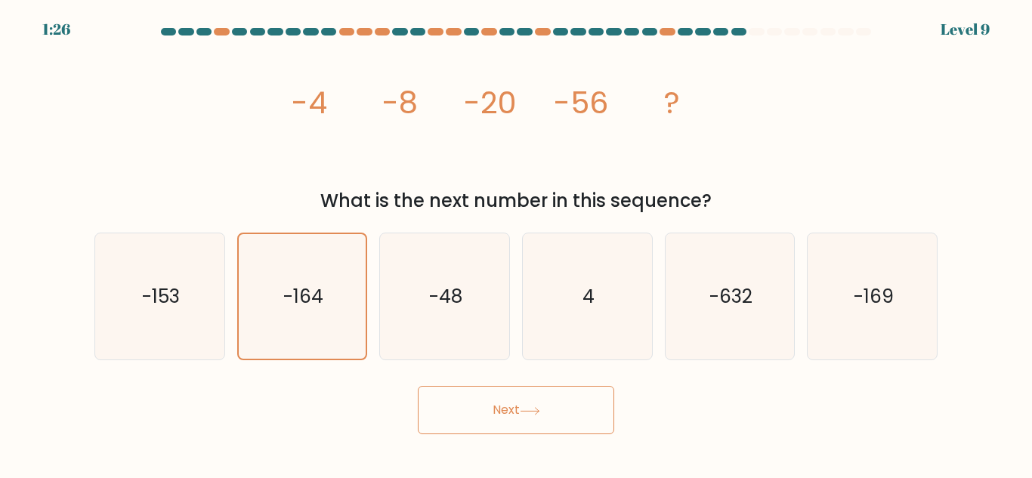
click at [563, 413] on button "Next" at bounding box center [516, 410] width 196 height 48
drag, startPoint x: 563, startPoint y: 413, endPoint x: 960, endPoint y: 401, distance: 397.0
click at [960, 401] on form at bounding box center [516, 231] width 1032 height 407
click at [893, 371] on form at bounding box center [516, 231] width 1032 height 407
click at [430, 241] on icon "-48" at bounding box center [445, 297] width 126 height 126
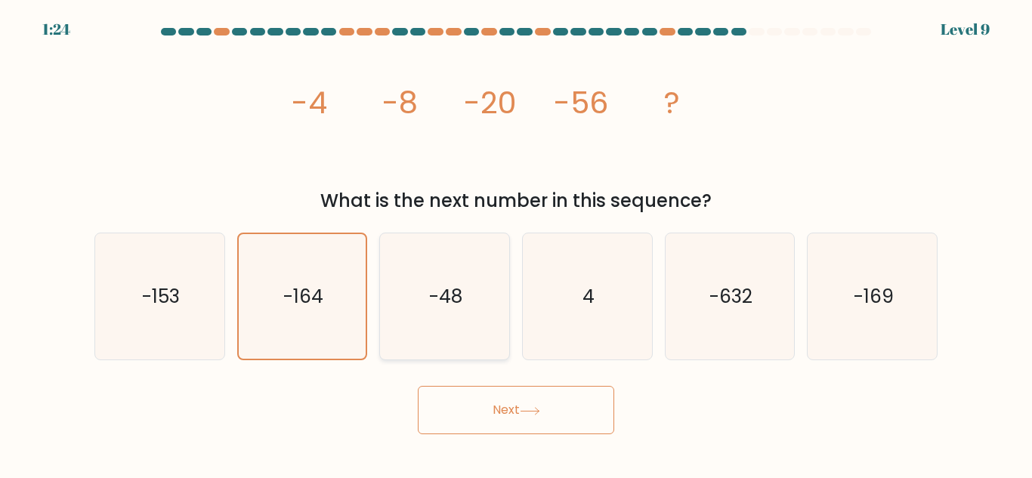
click at [516, 241] on input "c. -48" at bounding box center [516, 242] width 1 height 4
radio input "true"
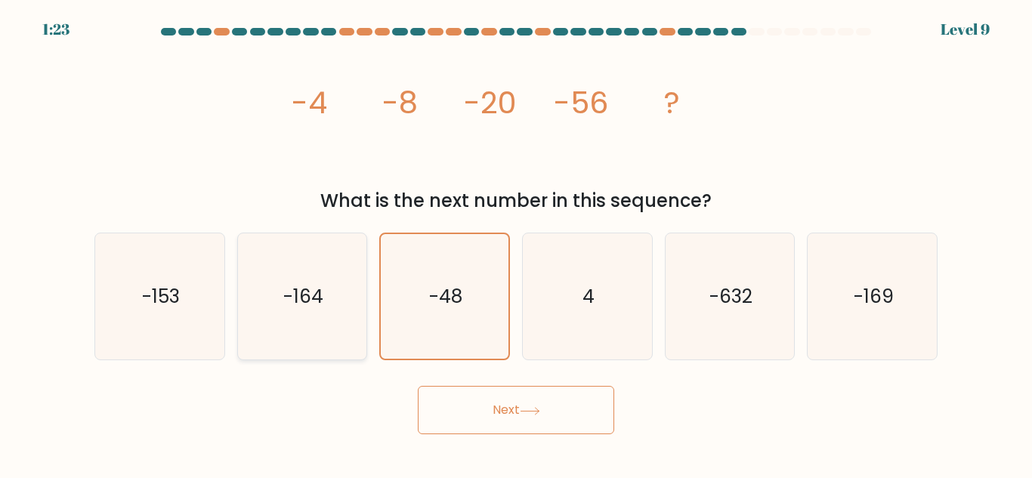
click at [361, 277] on icon "-164" at bounding box center [302, 297] width 126 height 126
click at [516, 243] on input "b. -164" at bounding box center [516, 242] width 1 height 4
radio input "true"
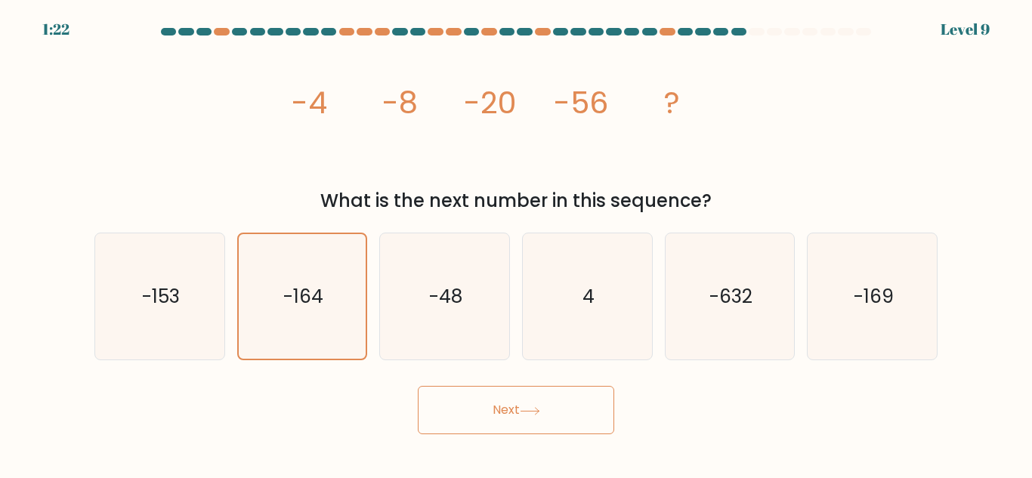
click at [494, 404] on button "Next" at bounding box center [516, 410] width 196 height 48
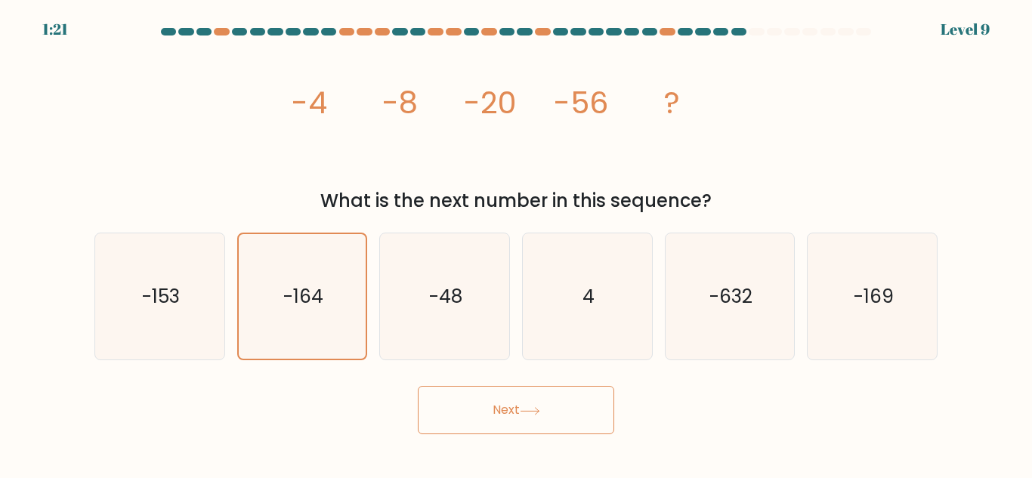
click at [494, 404] on button "Next" at bounding box center [516, 410] width 196 height 48
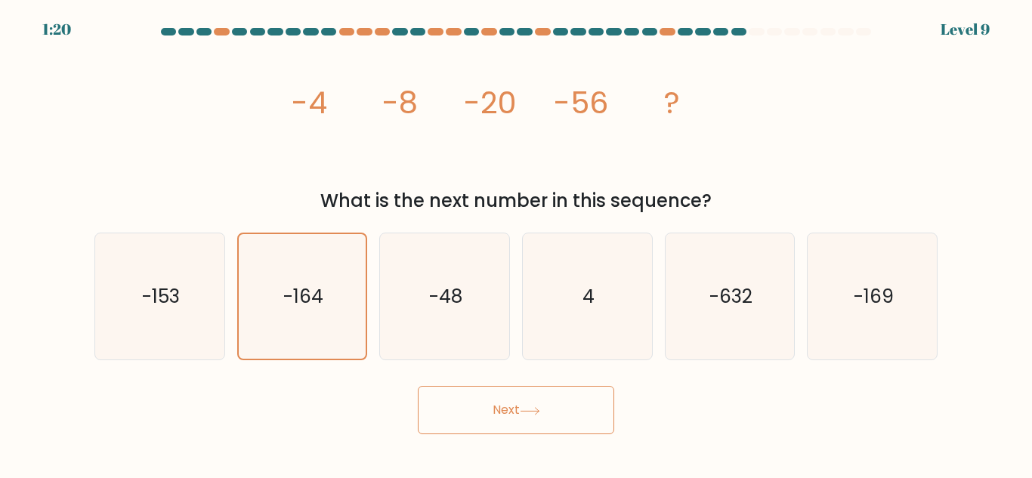
click at [494, 404] on button "Next" at bounding box center [516, 410] width 196 height 48
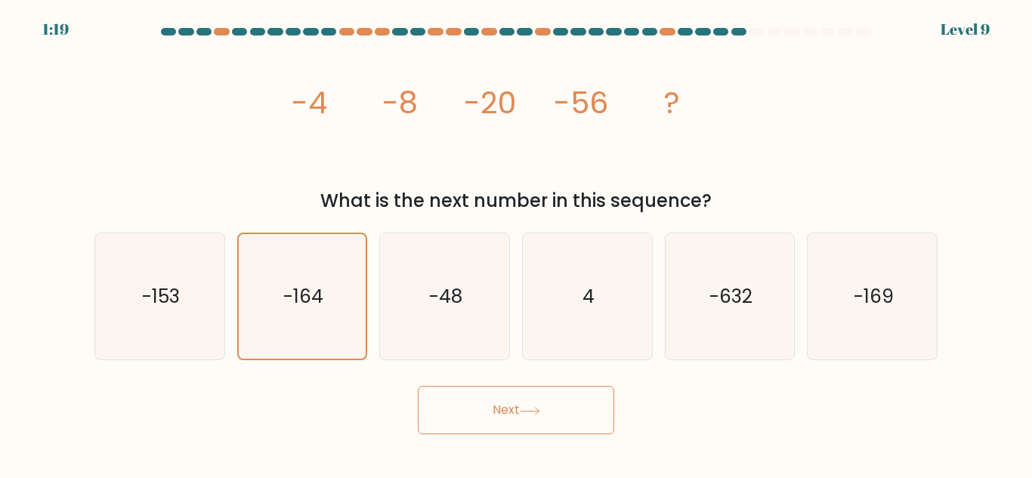
click at [494, 404] on button "Next" at bounding box center [516, 410] width 196 height 48
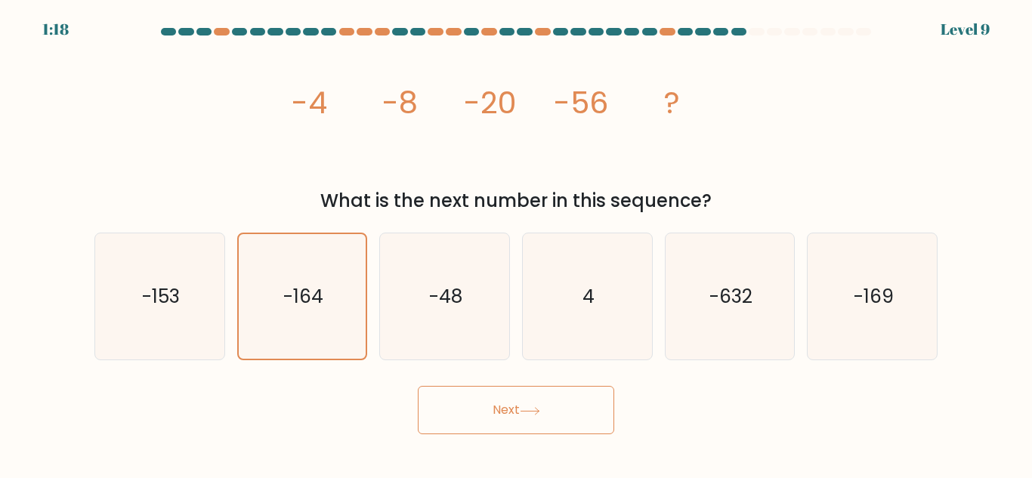
click at [494, 404] on button "Next" at bounding box center [516, 410] width 196 height 48
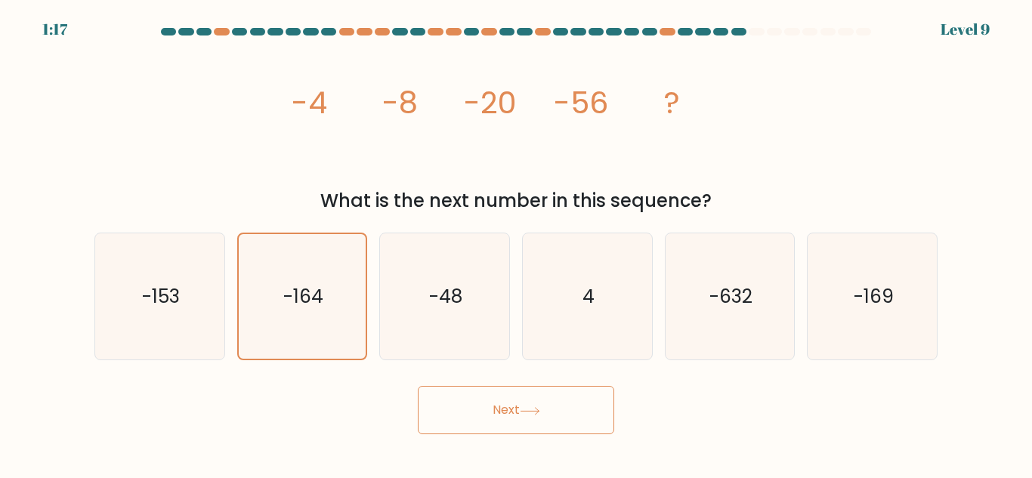
click at [494, 404] on button "Next" at bounding box center [516, 410] width 196 height 48
click at [463, 296] on icon "-48" at bounding box center [445, 297] width 126 height 126
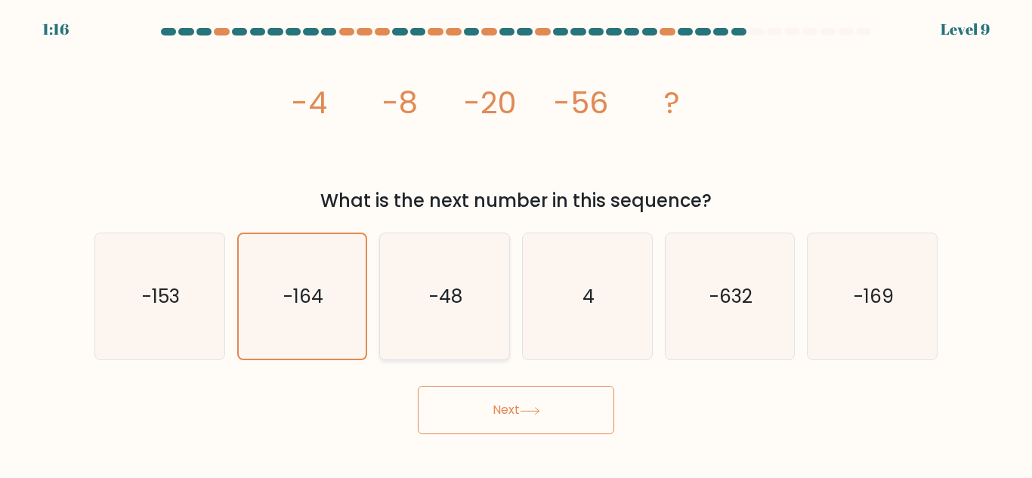
click at [516, 243] on input "c. -48" at bounding box center [516, 242] width 1 height 4
radio input "true"
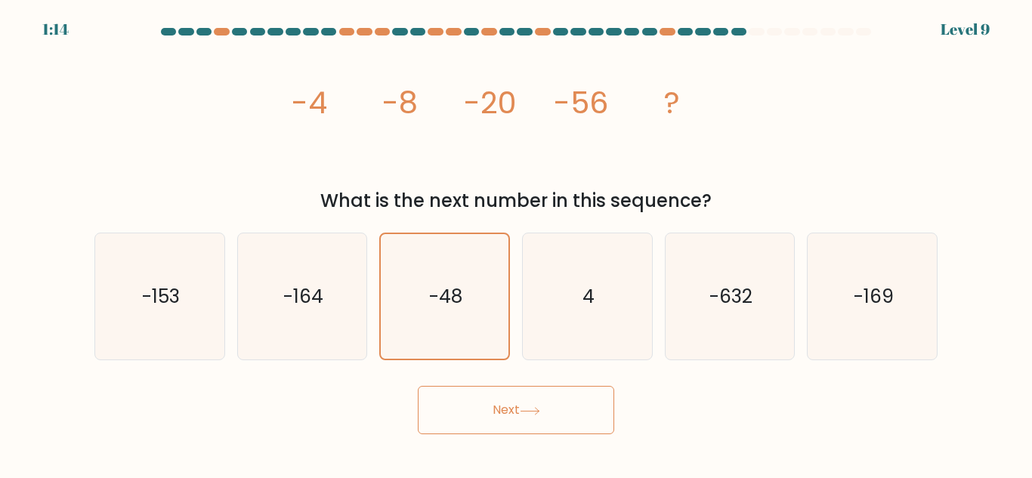
click at [476, 413] on button "Next" at bounding box center [516, 410] width 196 height 48
click at [287, 247] on icon "-164" at bounding box center [302, 297] width 126 height 126
click at [516, 243] on input "b. -164" at bounding box center [516, 242] width 1 height 4
radio input "true"
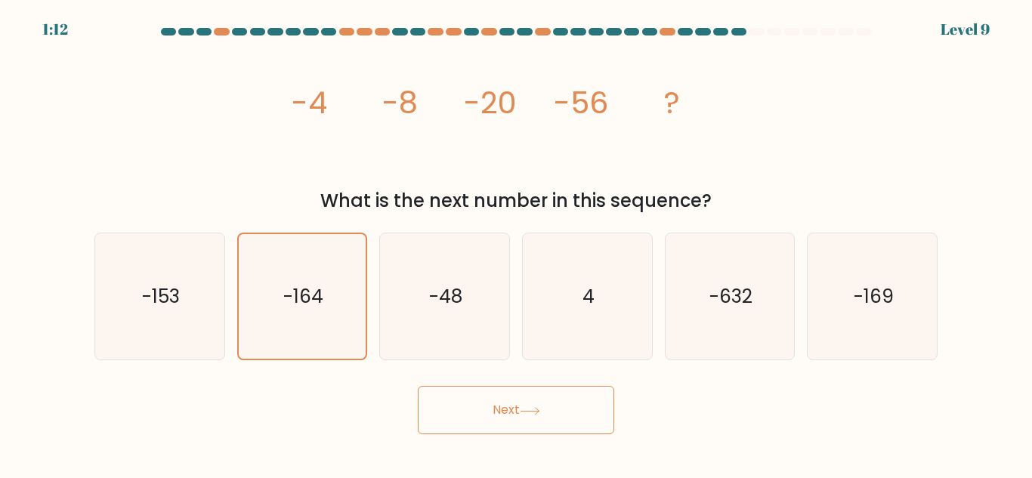
click at [473, 391] on button "Next" at bounding box center [516, 410] width 196 height 48
drag, startPoint x: 473, startPoint y: 391, endPoint x: 482, endPoint y: 413, distance: 23.0
click at [482, 413] on button "Next" at bounding box center [516, 410] width 196 height 48
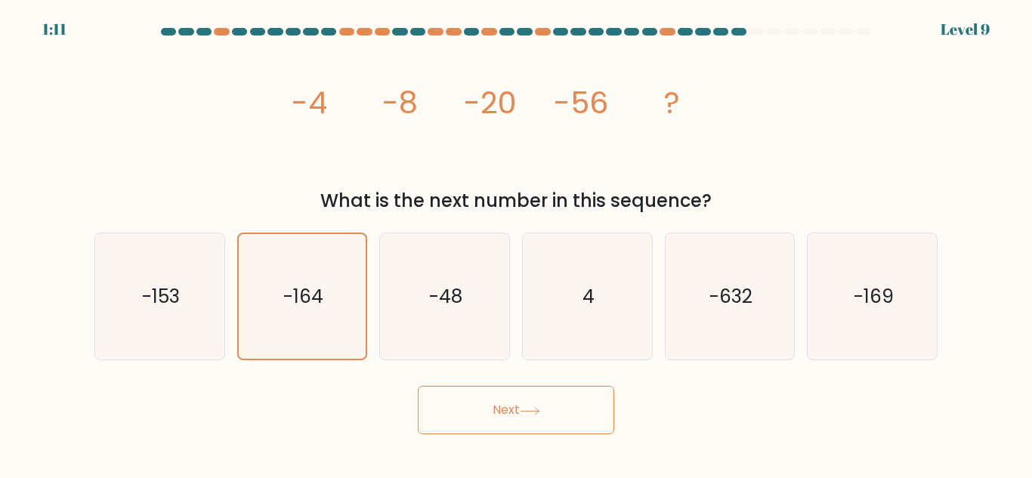
click at [482, 413] on button "Next" at bounding box center [516, 410] width 196 height 48
click at [309, 292] on text "-164" at bounding box center [303, 296] width 40 height 26
click at [516, 243] on input "b. -164" at bounding box center [516, 242] width 1 height 4
click at [309, 292] on text "-164" at bounding box center [303, 296] width 40 height 26
click at [516, 243] on input "b. -164" at bounding box center [516, 242] width 1 height 4
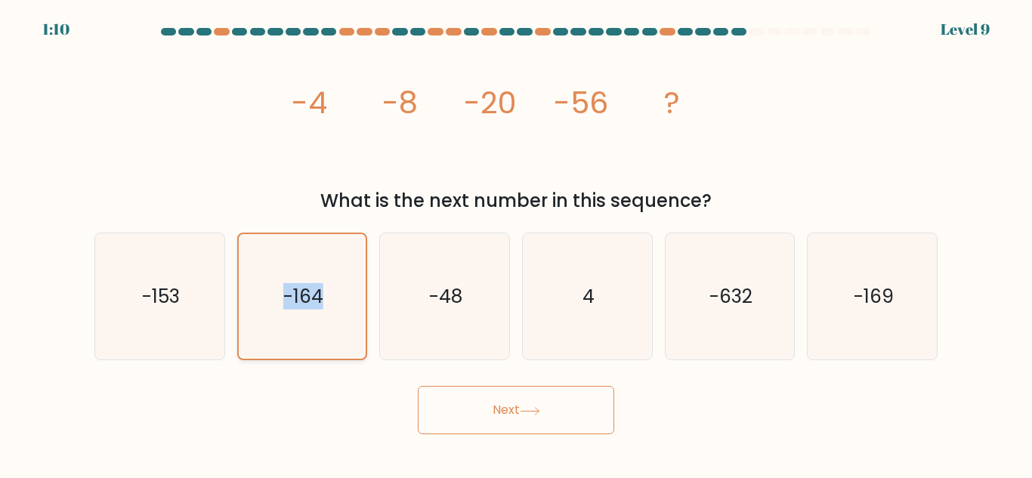
click at [309, 292] on text "-164" at bounding box center [303, 296] width 40 height 26
click at [516, 243] on input "b. -164" at bounding box center [516, 242] width 1 height 4
click at [309, 292] on text "-164" at bounding box center [303, 296] width 40 height 26
click at [516, 243] on input "b. -164" at bounding box center [516, 242] width 1 height 4
click at [309, 292] on text "-164" at bounding box center [303, 296] width 40 height 26
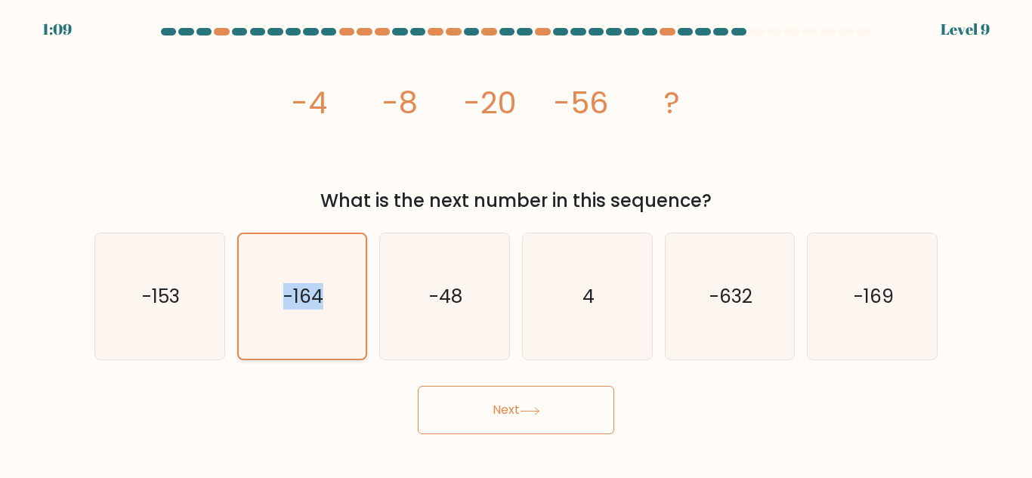
click at [516, 243] on input "b. -164" at bounding box center [516, 242] width 1 height 4
click at [308, 337] on icon "-164" at bounding box center [302, 296] width 125 height 125
click at [516, 243] on input "b. -164" at bounding box center [516, 242] width 1 height 4
click at [493, 407] on button "Next" at bounding box center [516, 410] width 196 height 48
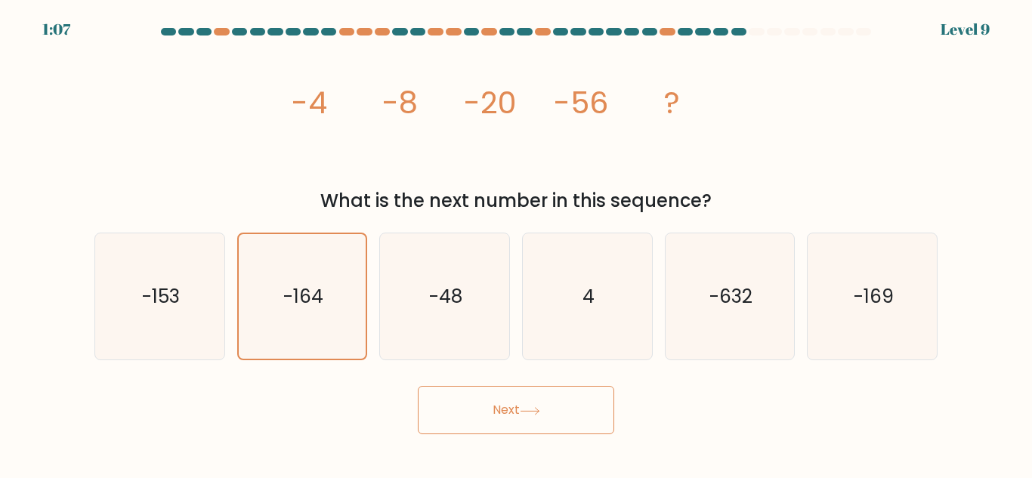
click at [493, 407] on button "Next" at bounding box center [516, 410] width 196 height 48
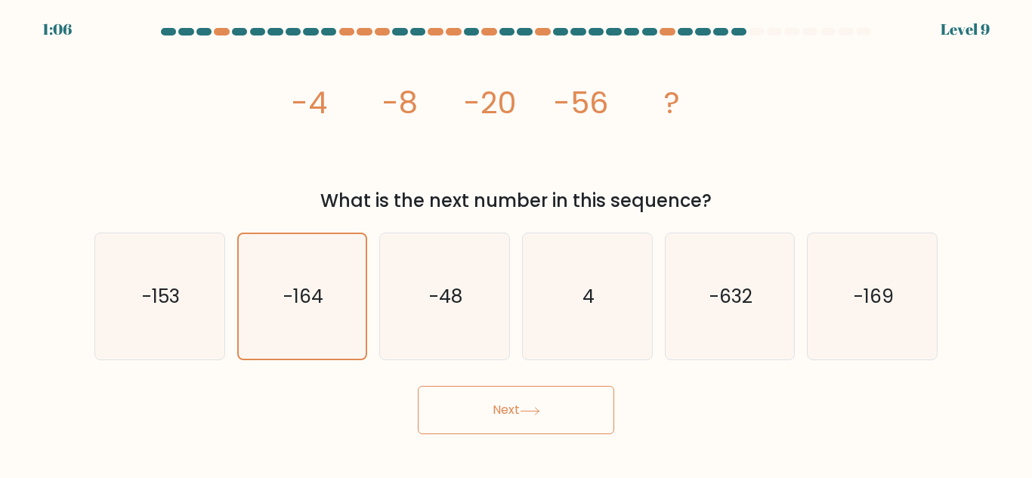
click at [493, 407] on button "Next" at bounding box center [516, 410] width 196 height 48
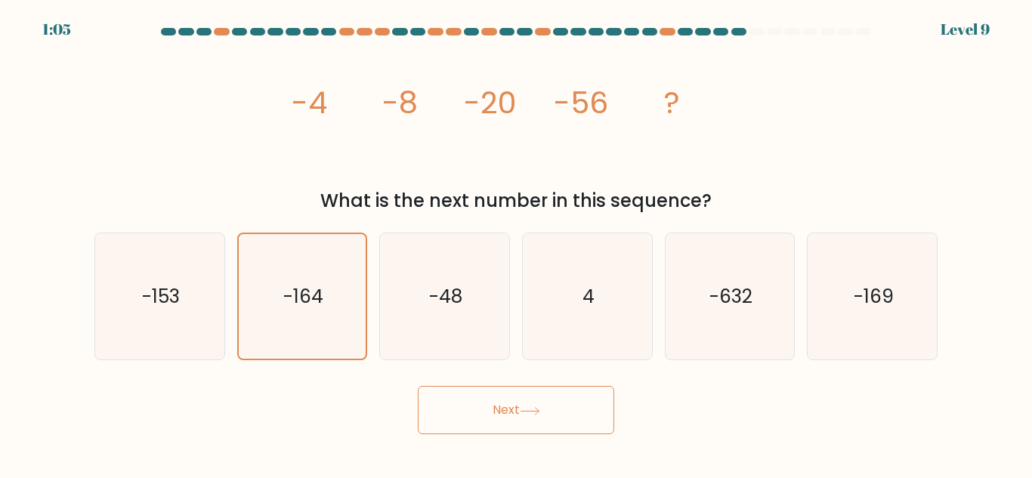
click at [493, 407] on button "Next" at bounding box center [516, 410] width 196 height 48
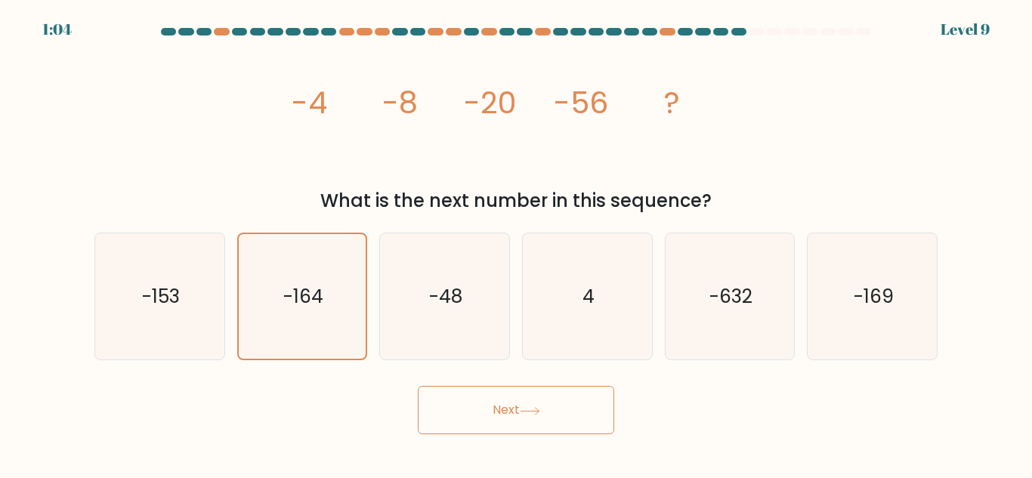
click at [493, 407] on button "Next" at bounding box center [516, 410] width 196 height 48
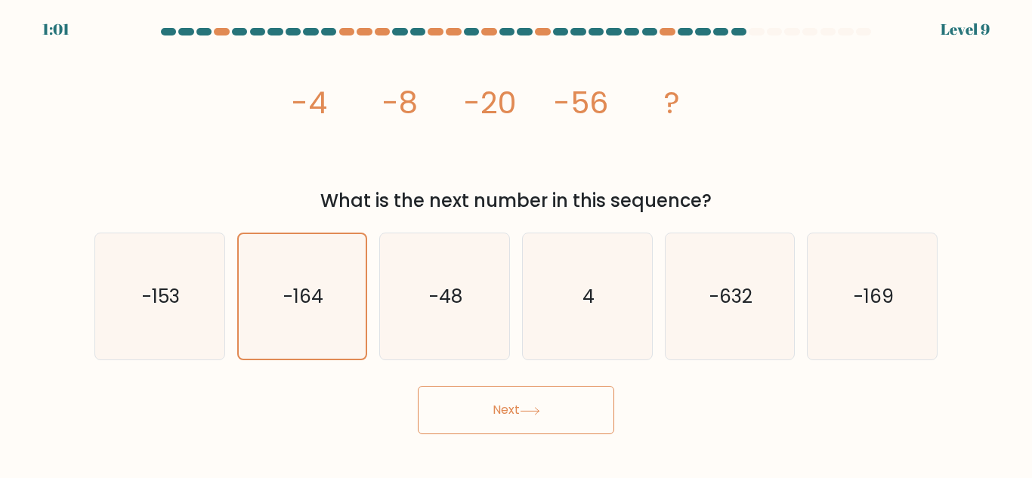
click at [493, 407] on button "Next" at bounding box center [516, 410] width 196 height 48
drag, startPoint x: 493, startPoint y: 407, endPoint x: 612, endPoint y: 245, distance: 201.0
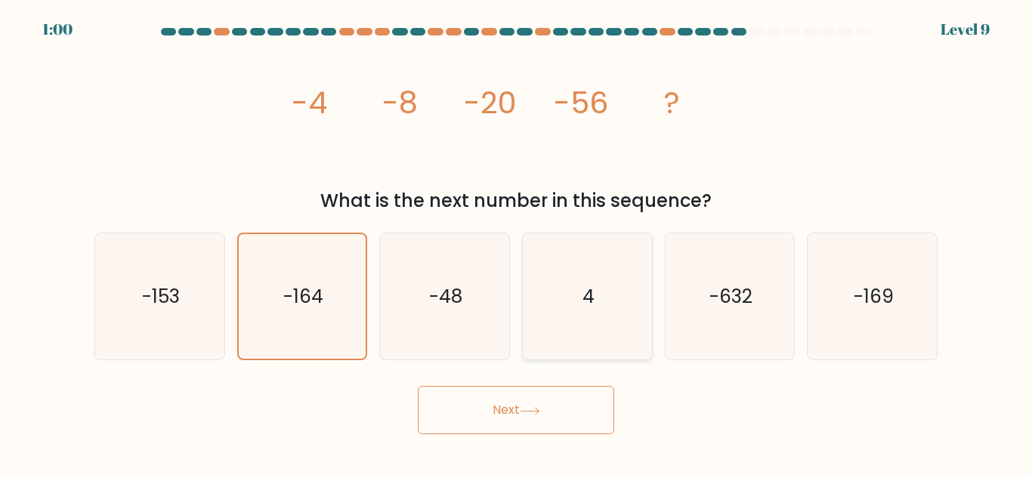
click at [540, 335] on form at bounding box center [516, 231] width 1032 height 407
click at [504, 401] on button "Next" at bounding box center [516, 410] width 196 height 48
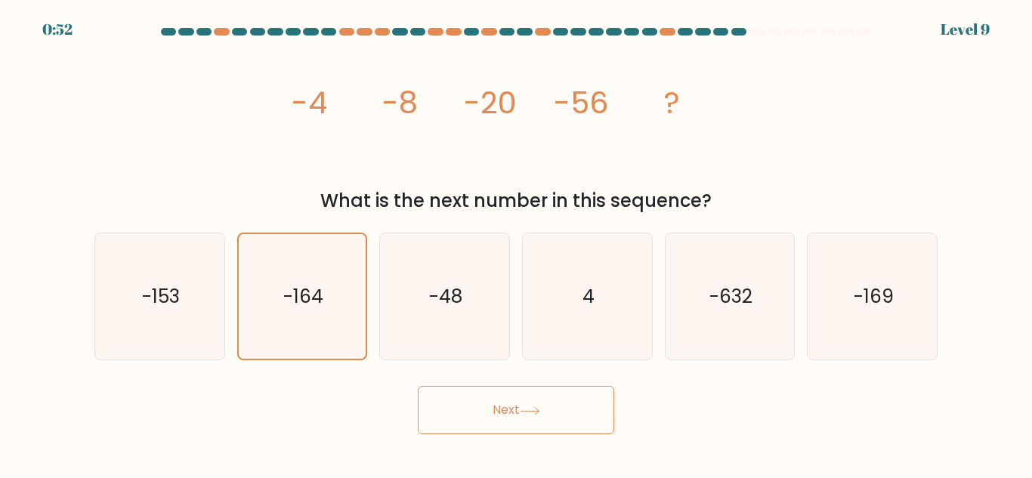
click at [504, 401] on button "Next" at bounding box center [516, 410] width 196 height 48
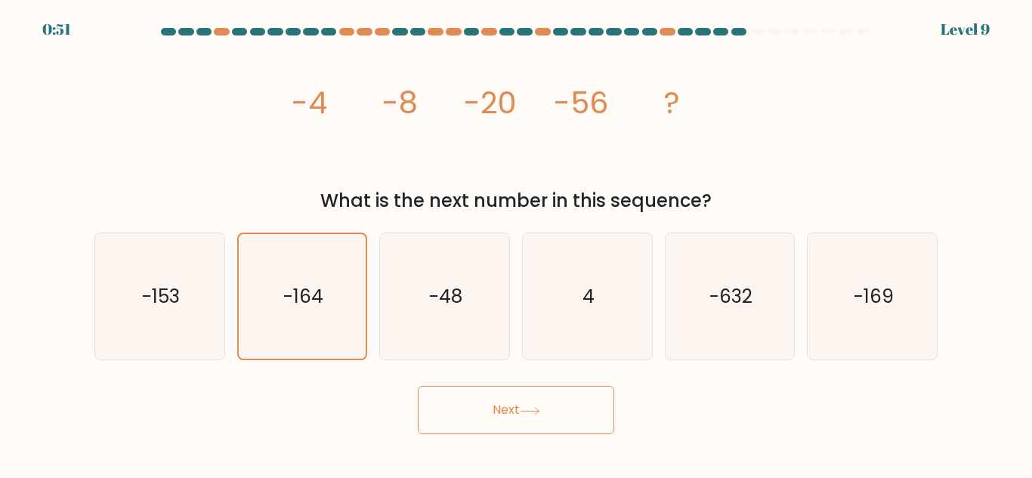
click at [504, 401] on button "Next" at bounding box center [516, 410] width 196 height 48
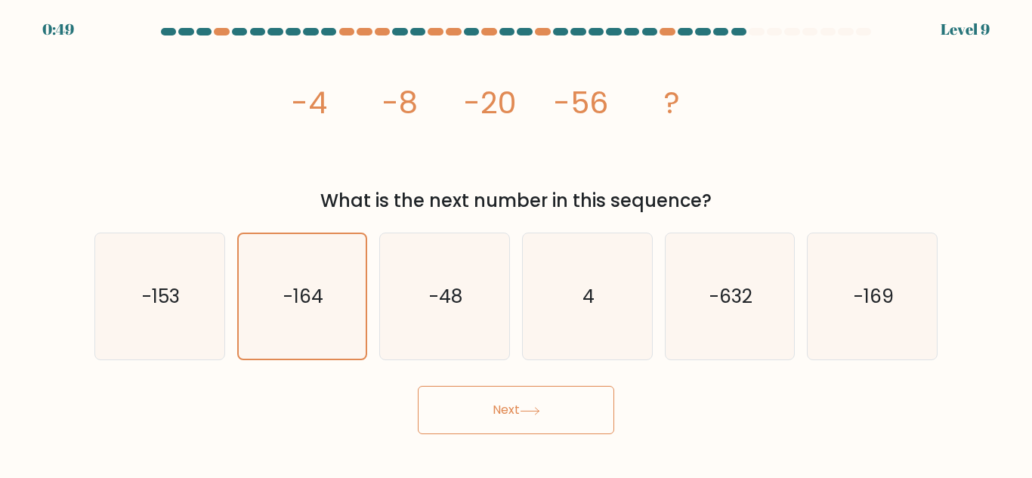
click at [504, 401] on button "Next" at bounding box center [516, 410] width 196 height 48
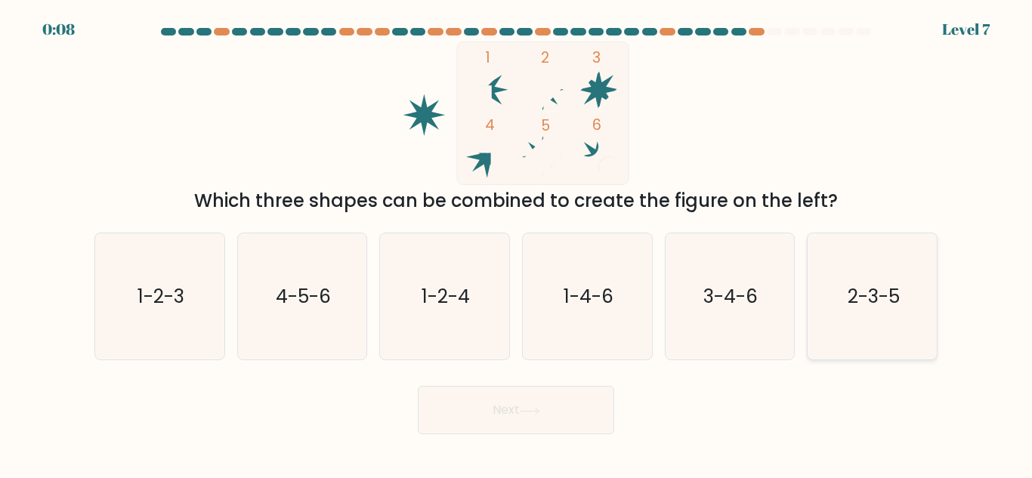
click at [880, 297] on text "2-3-5" at bounding box center [874, 296] width 52 height 26
click at [517, 243] on input "f. 2-3-5" at bounding box center [516, 242] width 1 height 4
radio input "true"
click at [552, 411] on button "Next" at bounding box center [516, 410] width 196 height 48
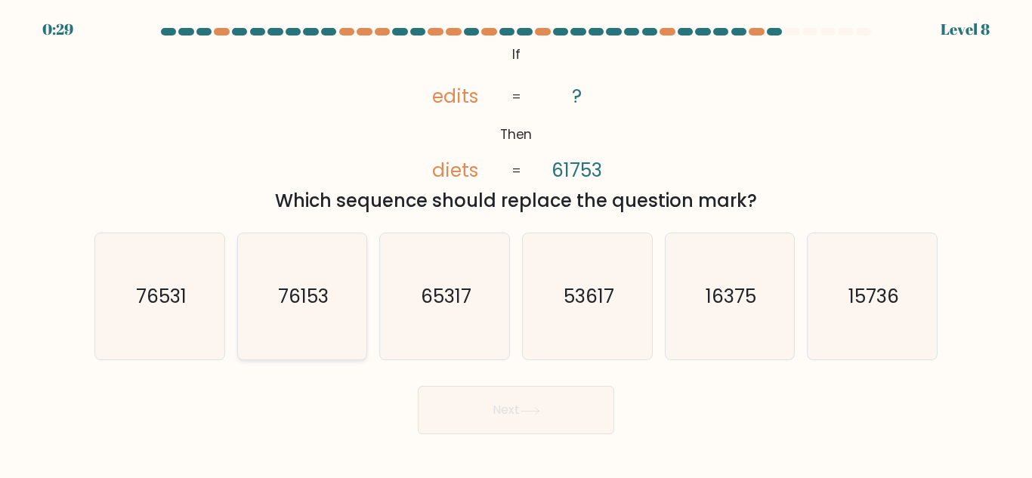
click at [289, 308] on text "76153" at bounding box center [303, 296] width 51 height 26
click at [516, 243] on input "b. 76153" at bounding box center [516, 242] width 1 height 4
radio input "true"
click at [488, 408] on button "Next" at bounding box center [516, 410] width 196 height 48
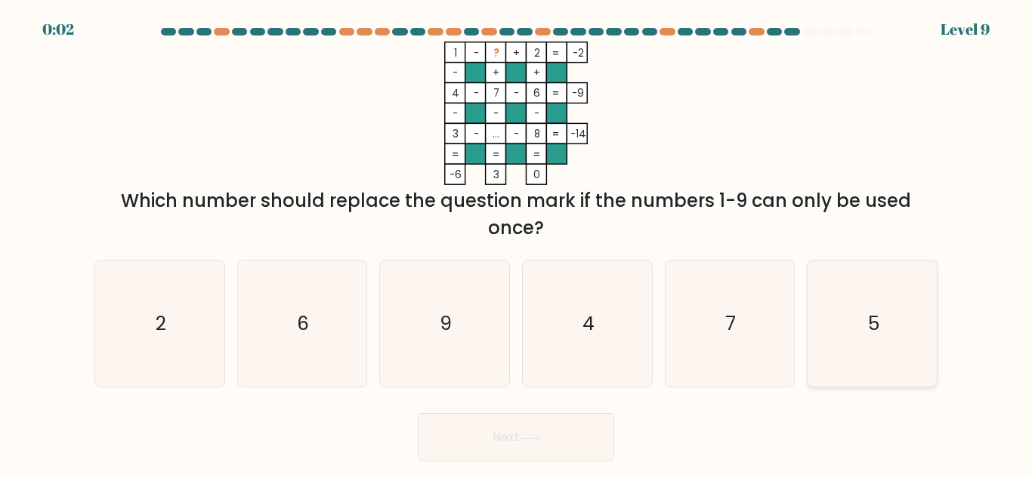
click at [881, 322] on icon "5" at bounding box center [872, 324] width 126 height 126
click at [517, 243] on input "f. 5" at bounding box center [516, 242] width 1 height 4
radio input "true"
click at [559, 427] on button "Next" at bounding box center [516, 437] width 196 height 48
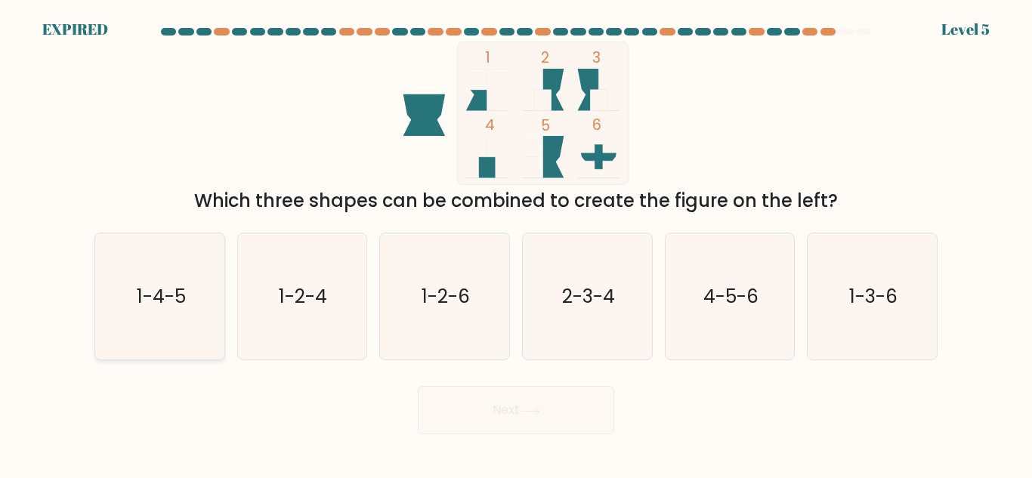
click at [196, 311] on icon "1-4-5" at bounding box center [160, 297] width 126 height 126
click at [516, 243] on input "a. 1-4-5" at bounding box center [516, 242] width 1 height 4
radio input "true"
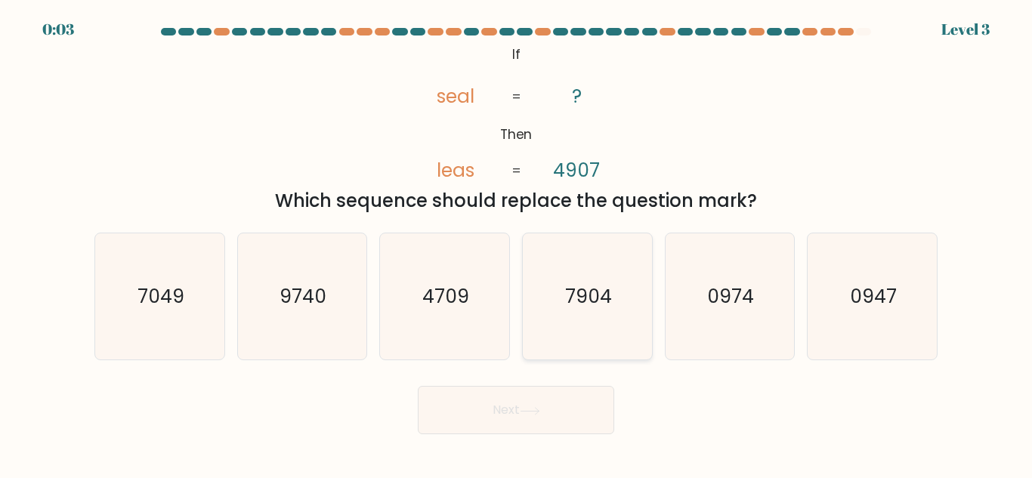
click at [573, 287] on text "7904" at bounding box center [588, 296] width 47 height 26
click at [517, 243] on input "d. 7904" at bounding box center [516, 242] width 1 height 4
radio input "true"
click at [549, 415] on button "Next" at bounding box center [516, 410] width 196 height 48
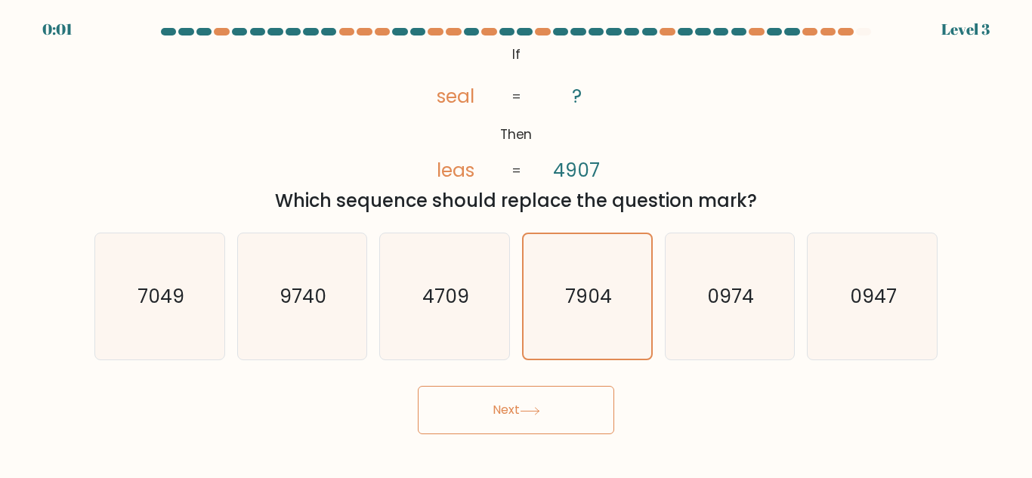
click at [549, 415] on button "Next" at bounding box center [516, 410] width 196 height 48
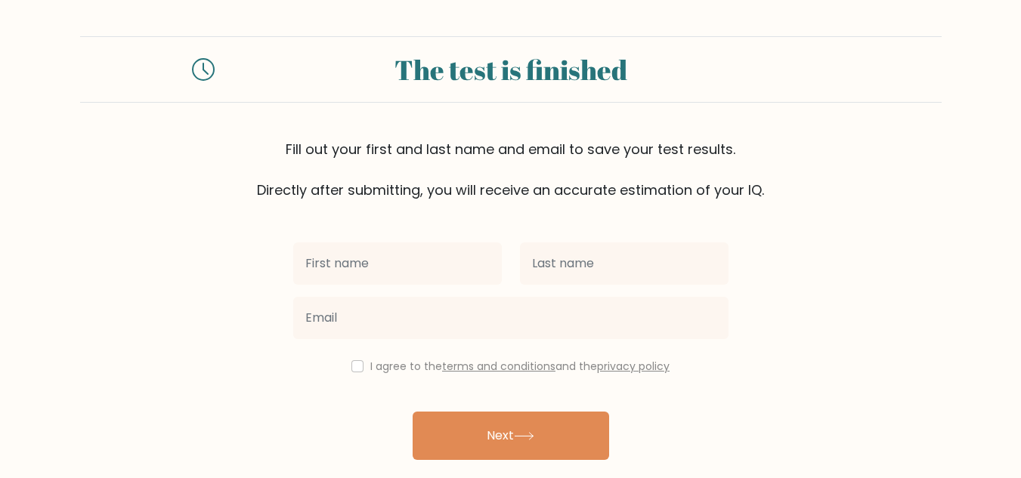
click at [483, 292] on div at bounding box center [510, 318] width 453 height 54
click at [480, 285] on div at bounding box center [397, 264] width 227 height 54
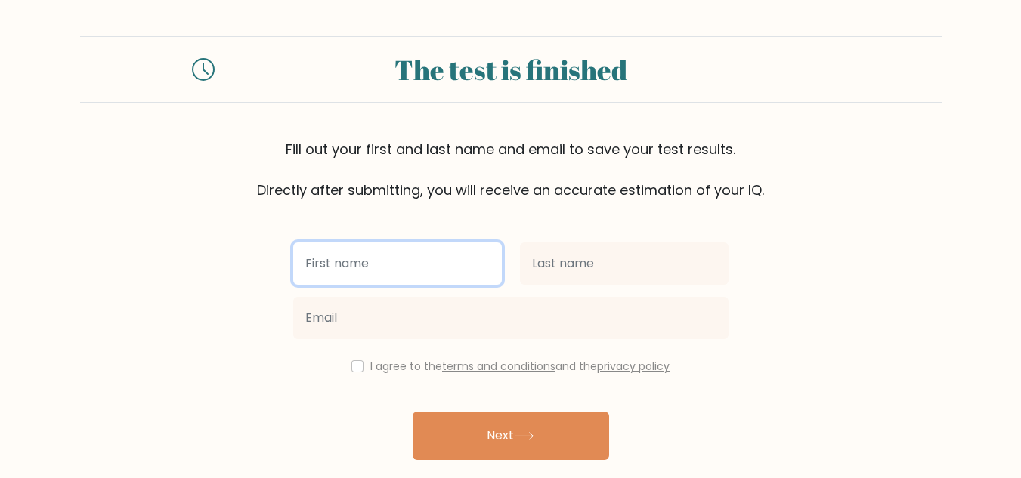
click at [475, 276] on input "text" at bounding box center [397, 264] width 209 height 42
type input "E"
type input "r"
type input "Reyzaleah"
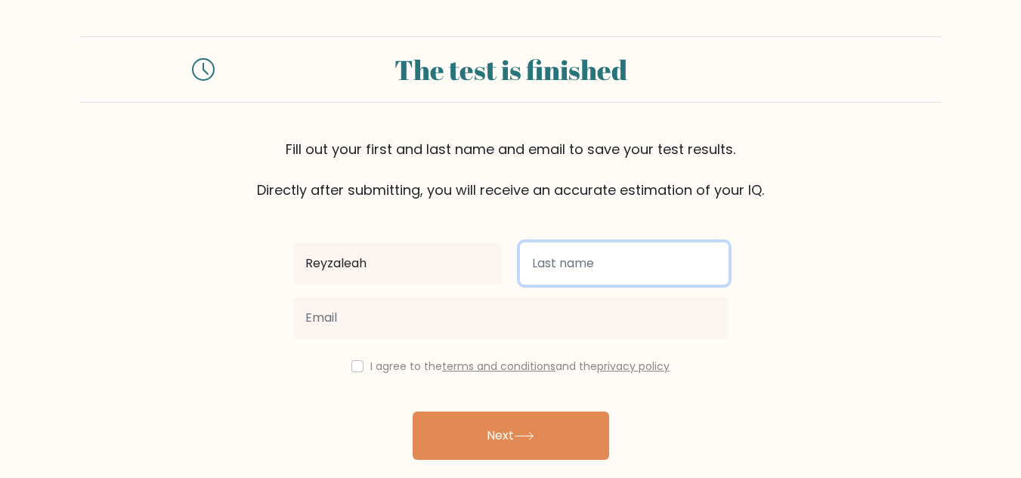
click at [552, 269] on input "text" at bounding box center [624, 264] width 209 height 42
type input "Ablazo"
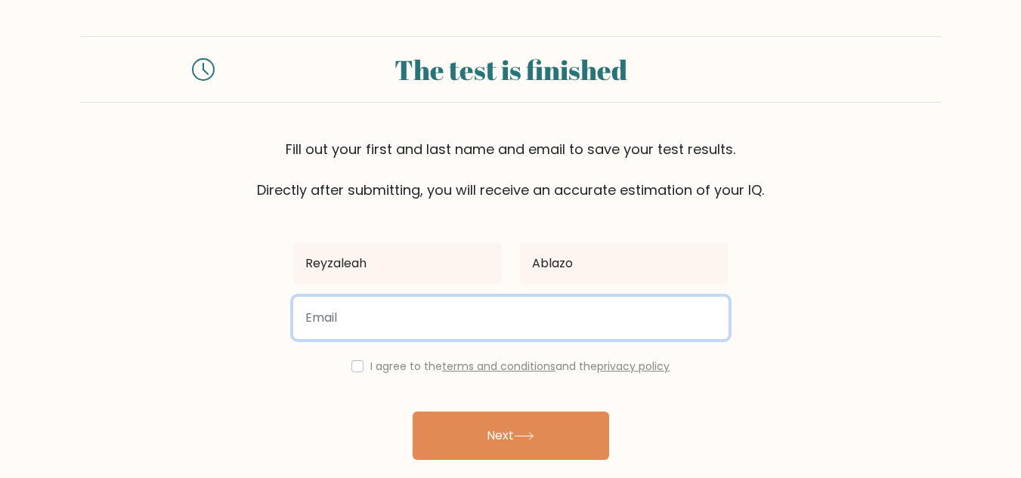
click at [491, 323] on input "email" at bounding box center [510, 318] width 435 height 42
type input "singzonella26@gmail.com"
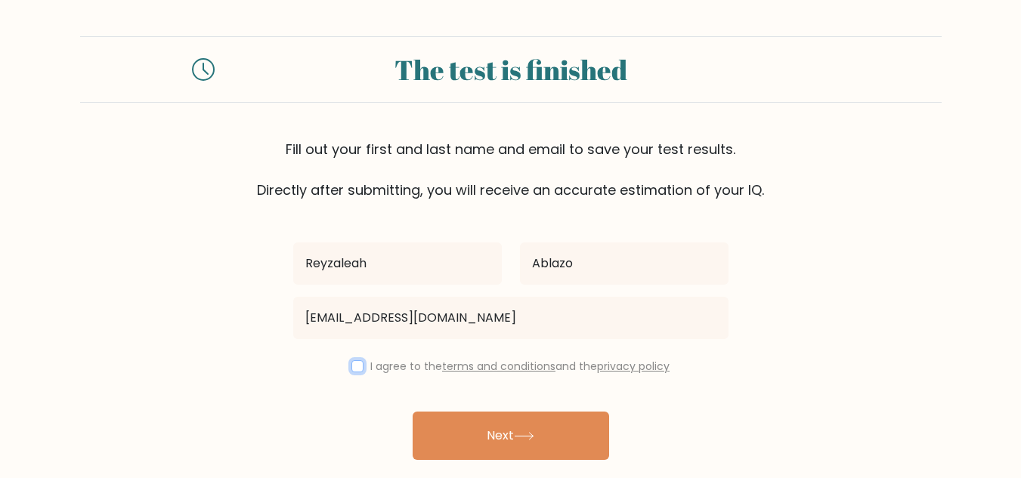
click at [358, 362] on input "checkbox" at bounding box center [357, 366] width 12 height 12
checkbox input "true"
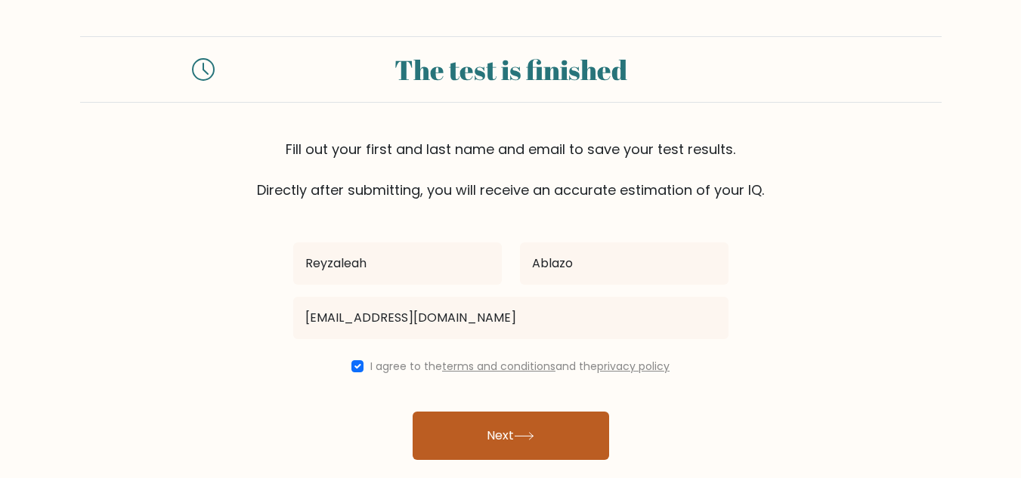
click at [483, 429] on button "Next" at bounding box center [511, 436] width 196 height 48
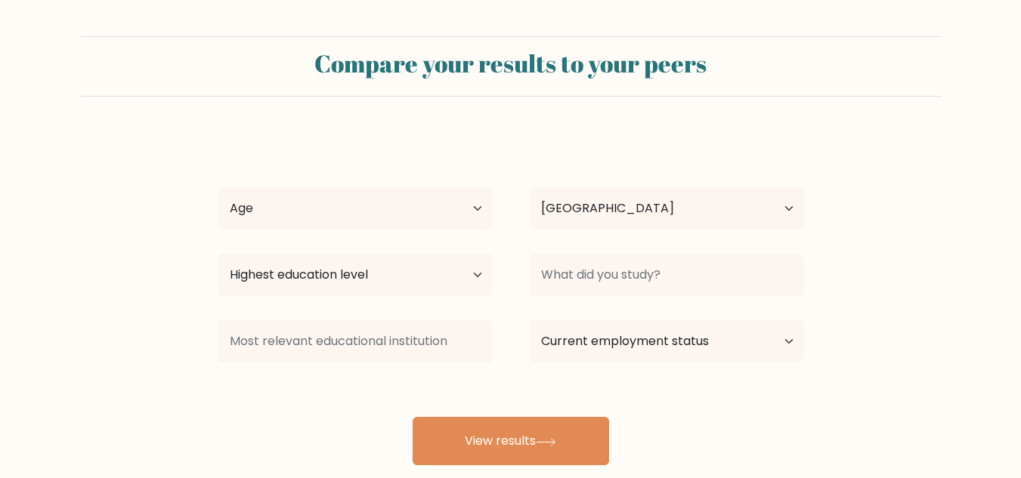
select select "NZ"
click at [431, 210] on select "Age Under 18 years old 18-24 years old 25-34 years old 35-44 years old 45-54 ye…" at bounding box center [355, 208] width 275 height 42
select select "25_34"
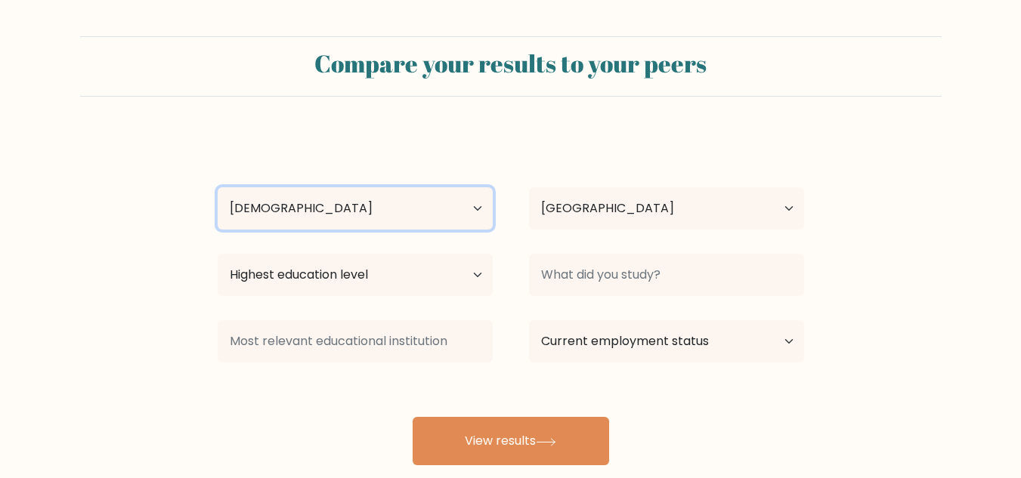
click at [218, 187] on select "Age Under 18 years old 18-24 years old 25-34 years old 35-44 years old 45-54 ye…" at bounding box center [355, 208] width 275 height 42
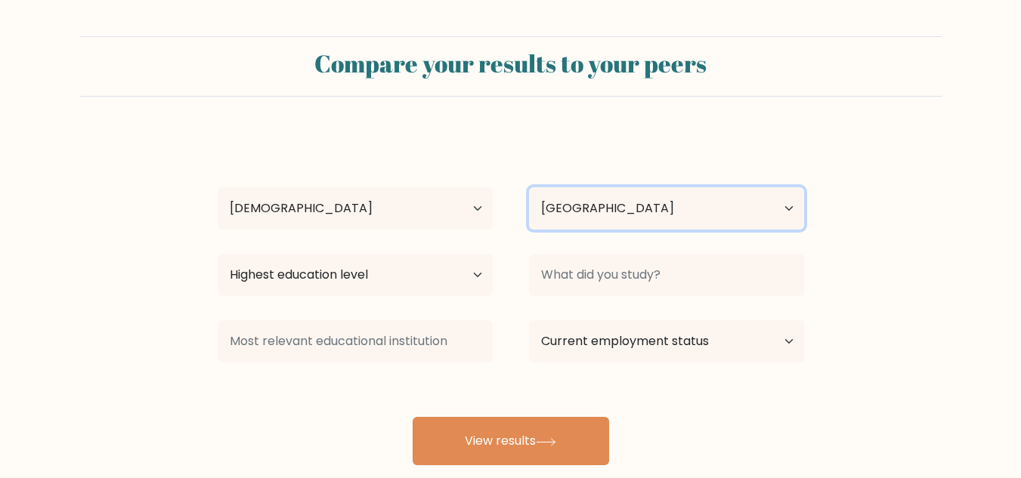
click at [587, 200] on select "Country Afghanistan Albania Algeria American Samoa Andorra Angola Anguilla Anta…" at bounding box center [666, 208] width 275 height 42
select select "PH"
click at [529, 187] on select "Country Afghanistan Albania Algeria American Samoa Andorra Angola Anguilla Anta…" at bounding box center [666, 208] width 275 height 42
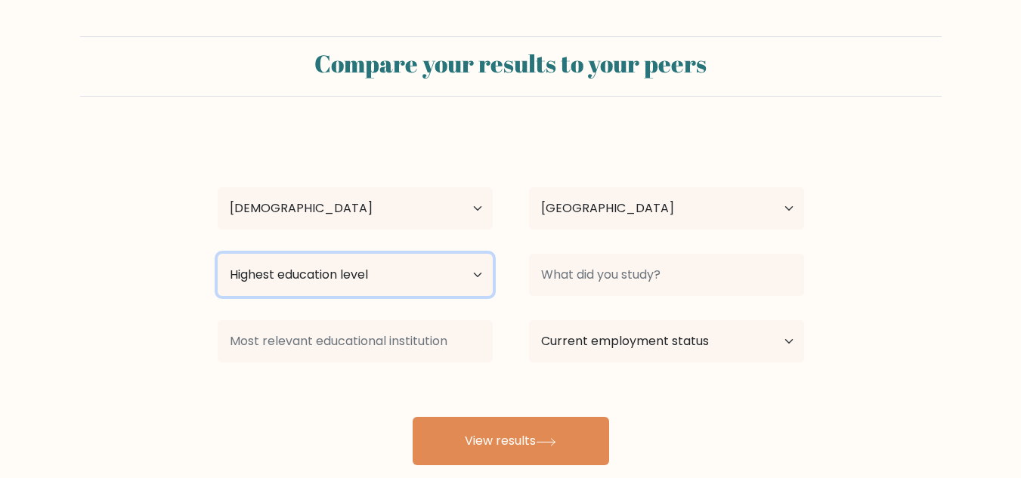
click at [447, 269] on select "Highest education level No schooling Primary Lower Secondary Upper Secondary Oc…" at bounding box center [355, 275] width 275 height 42
select select "bachelors_degree"
click at [218, 254] on select "Highest education level No schooling Primary Lower Secondary Upper Secondary Oc…" at bounding box center [355, 275] width 275 height 42
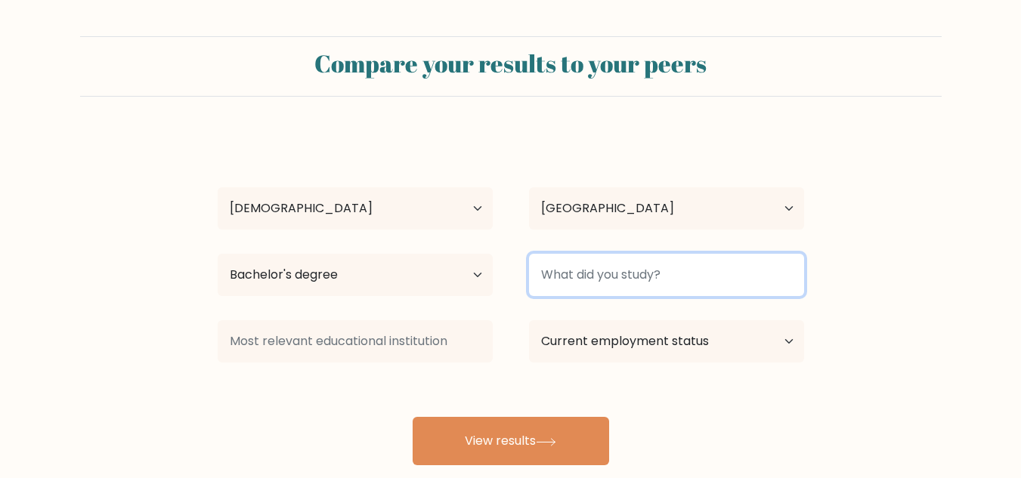
click at [610, 288] on input at bounding box center [666, 275] width 275 height 42
type input "b"
type input "M"
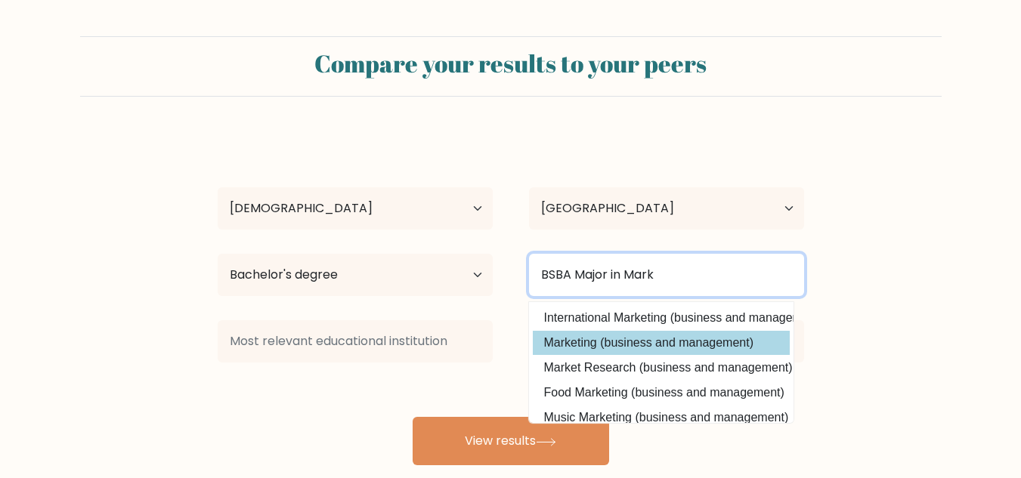
type input "BSBA Major in Mark"
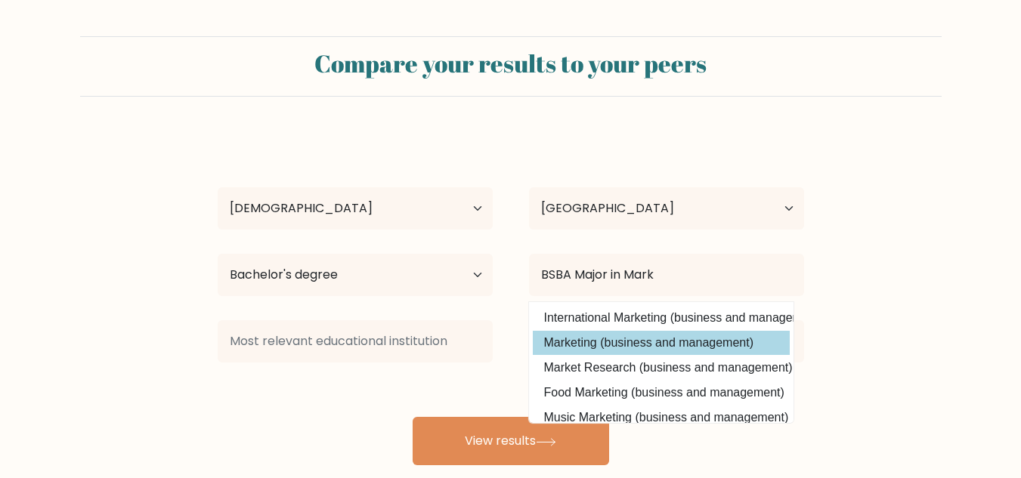
click at [713, 344] on div "Reyzaleah Ablazo Age Under 18 years old 18-24 years old 25-34 years old 35-44 y…" at bounding box center [511, 299] width 605 height 333
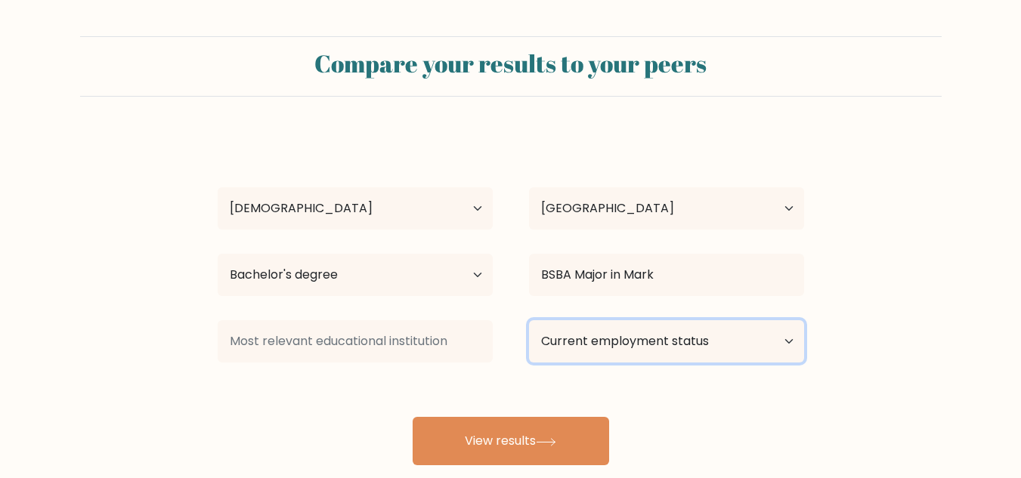
click at [754, 340] on select "Current employment status Employed Student Retired Other / prefer not to answer" at bounding box center [666, 341] width 275 height 42
select select "other"
click at [529, 320] on select "Current employment status Employed Student Retired Other / prefer not to answer" at bounding box center [666, 341] width 275 height 42
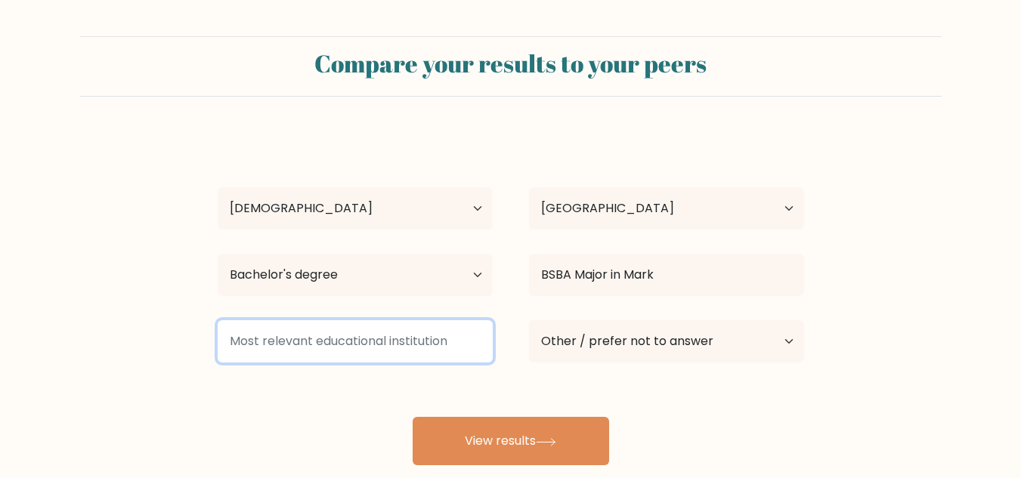
click at [445, 333] on input at bounding box center [355, 341] width 275 height 42
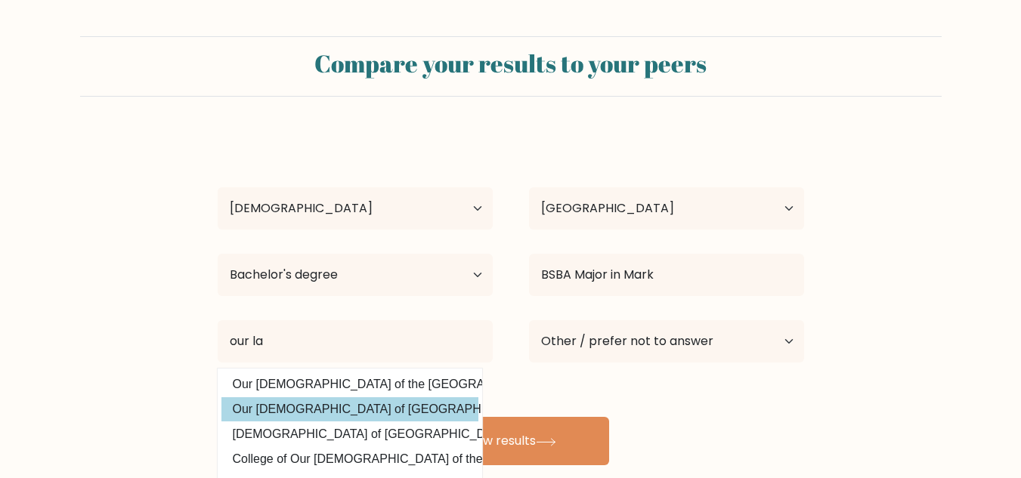
click at [422, 411] on div "Reyzaleah Ablazo Age Under 18 years old 18-24 years old 25-34 years old 35-44 y…" at bounding box center [511, 299] width 605 height 333
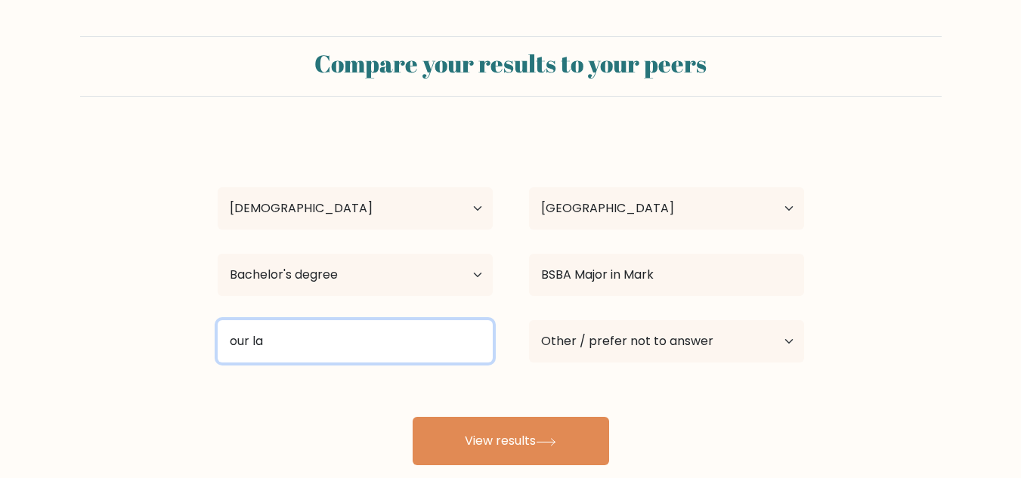
click at [348, 340] on input "our la" at bounding box center [355, 341] width 275 height 42
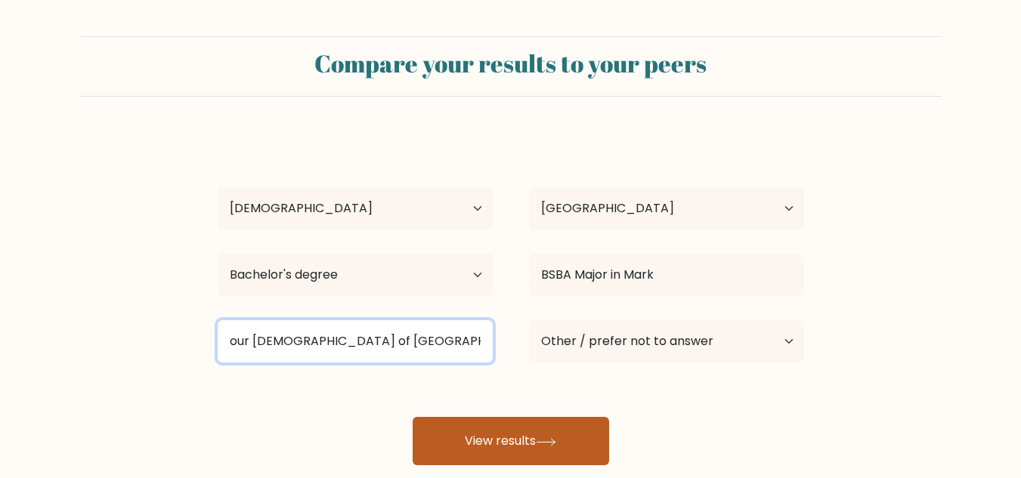
type input "our lady of fatima university"
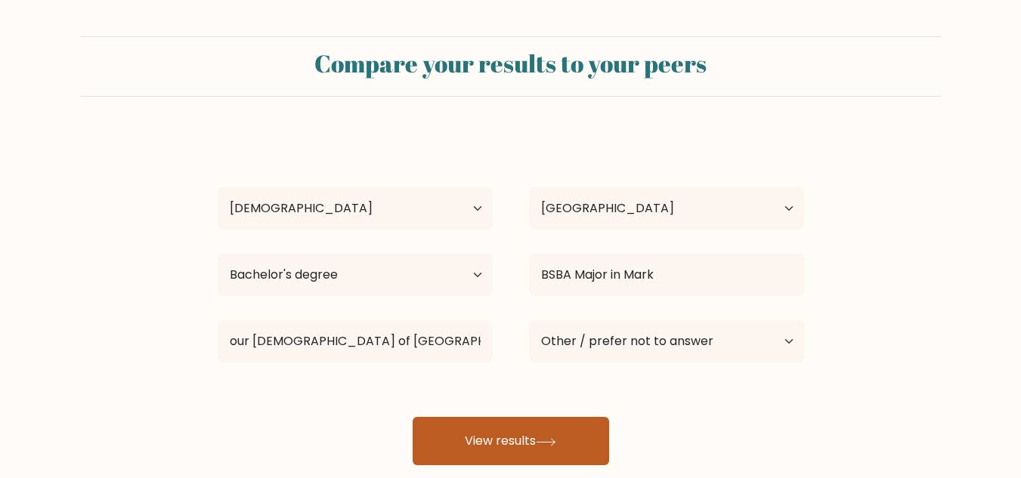
click at [493, 453] on button "View results" at bounding box center [511, 441] width 196 height 48
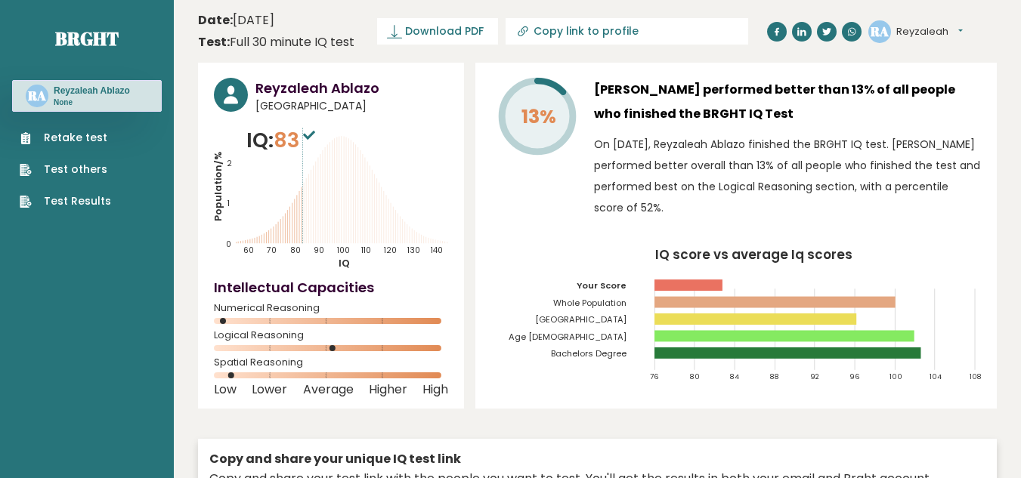
click at [85, 135] on link "Retake test" at bounding box center [65, 138] width 91 height 16
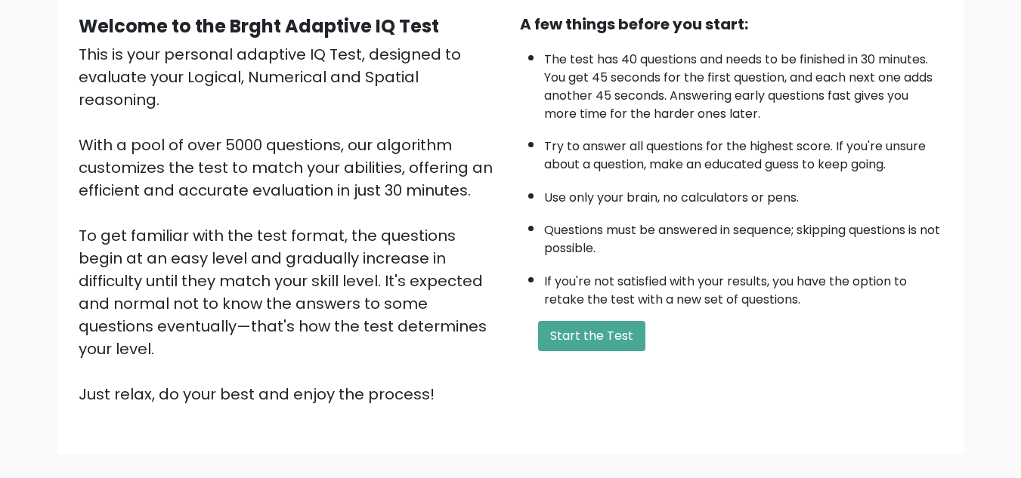
scroll to position [147, 0]
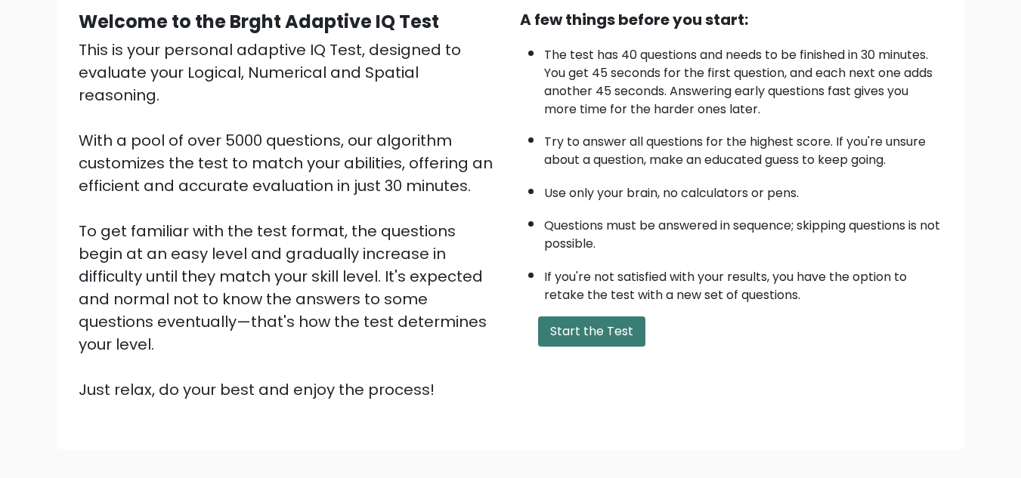
click at [591, 333] on button "Start the Test" at bounding box center [591, 332] width 107 height 30
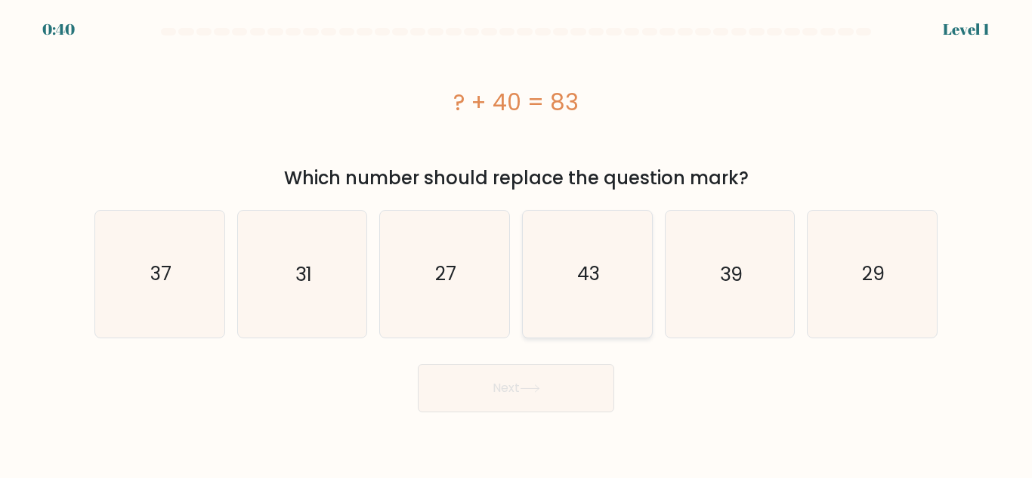
click at [574, 302] on icon "43" at bounding box center [587, 274] width 126 height 126
click at [517, 243] on input "d. 43" at bounding box center [516, 242] width 1 height 4
radio input "true"
click at [543, 392] on button "Next" at bounding box center [516, 388] width 196 height 48
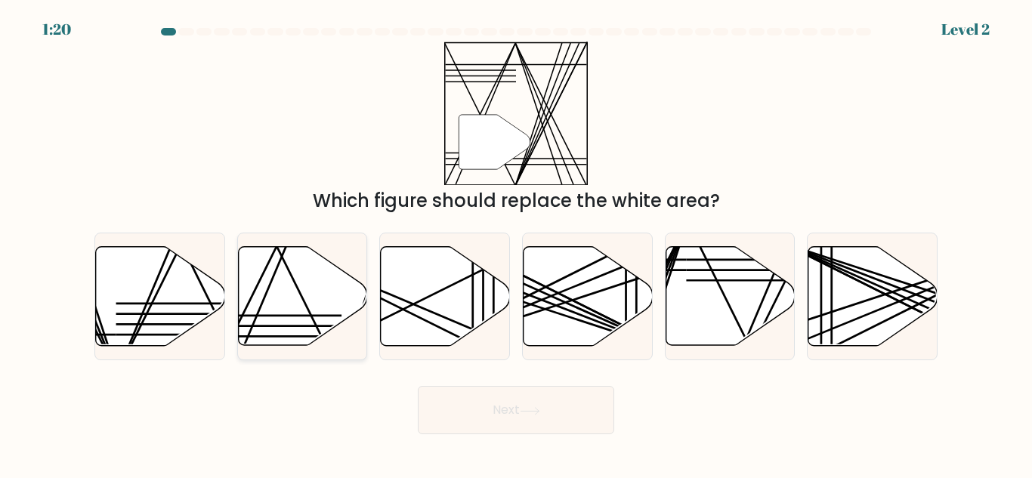
click at [318, 297] on icon at bounding box center [302, 296] width 129 height 99
click at [516, 243] on input "b." at bounding box center [516, 242] width 1 height 4
radio input "true"
click at [495, 398] on button "Next" at bounding box center [516, 410] width 196 height 48
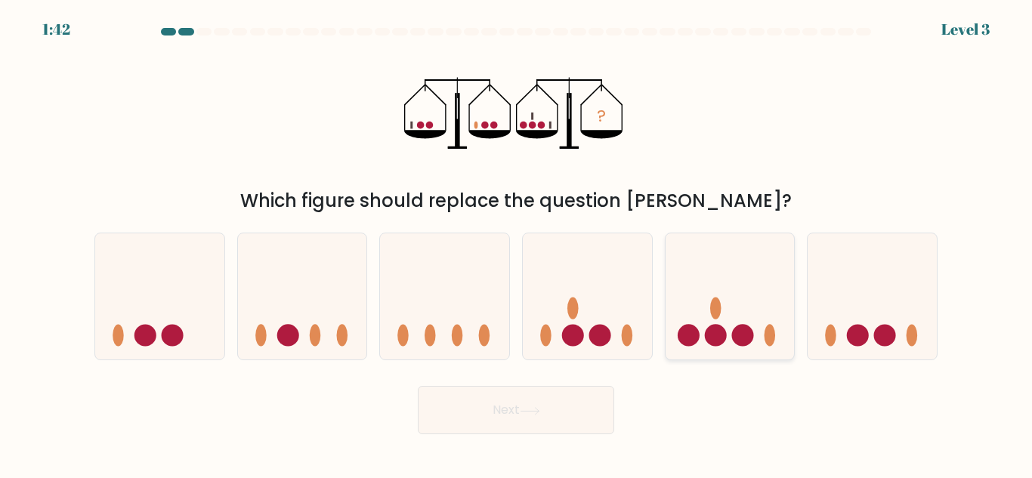
click at [698, 330] on icon at bounding box center [730, 296] width 129 height 107
click at [517, 243] on input "e." at bounding box center [516, 242] width 1 height 4
radio input "true"
click at [562, 409] on button "Next" at bounding box center [516, 410] width 196 height 48
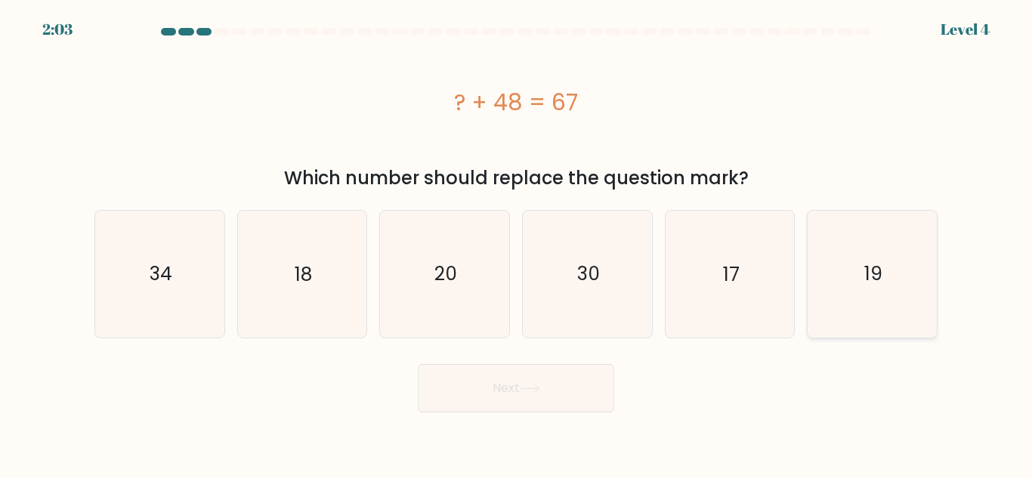
click at [855, 305] on icon "19" at bounding box center [872, 274] width 126 height 126
click at [517, 243] on input "f. 19" at bounding box center [516, 242] width 1 height 4
radio input "true"
click at [557, 394] on button "Next" at bounding box center [516, 388] width 196 height 48
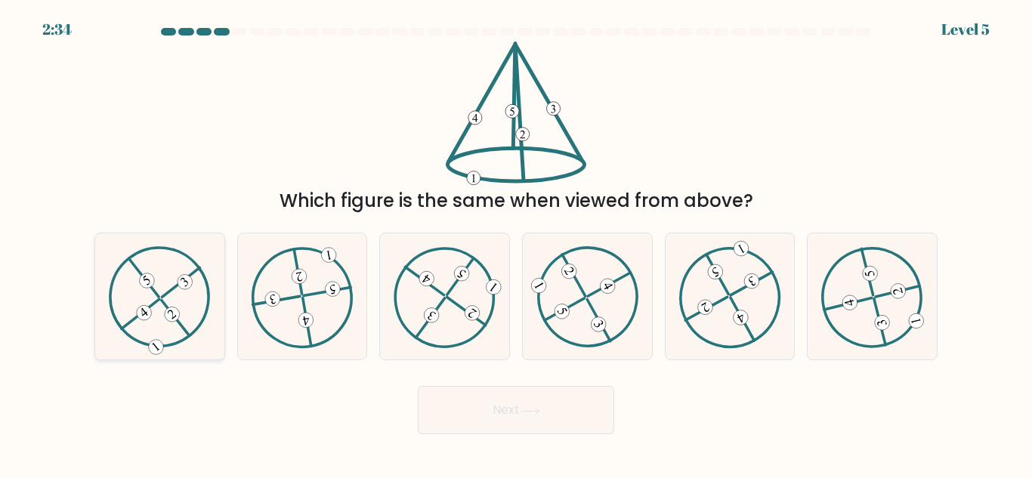
click at [147, 289] on icon at bounding box center [160, 296] width 102 height 101
click at [516, 243] on input "a." at bounding box center [516, 242] width 1 height 4
radio input "true"
click at [499, 406] on button "Next" at bounding box center [516, 410] width 196 height 48
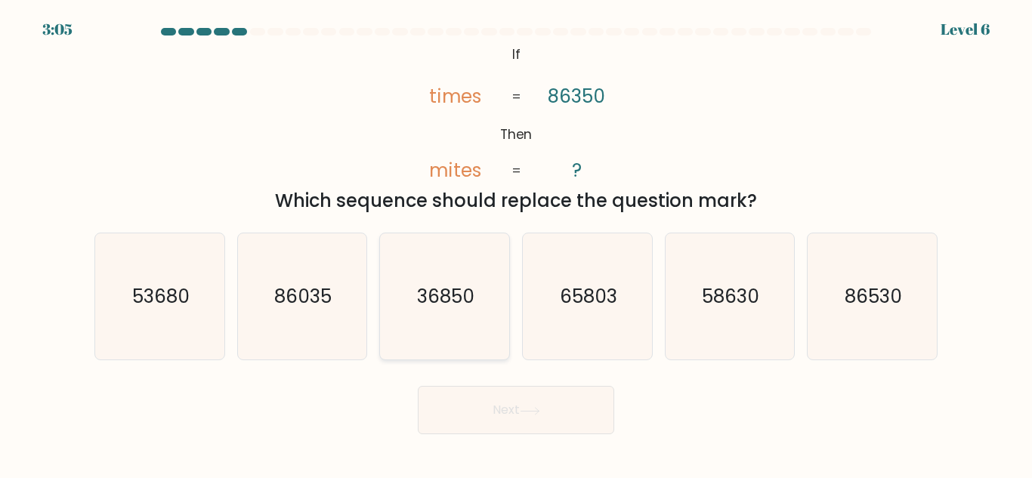
click at [436, 308] on text "36850" at bounding box center [445, 296] width 57 height 26
click at [516, 243] on input "c. 36850" at bounding box center [516, 242] width 1 height 4
radio input "true"
click at [522, 406] on button "Next" at bounding box center [516, 410] width 196 height 48
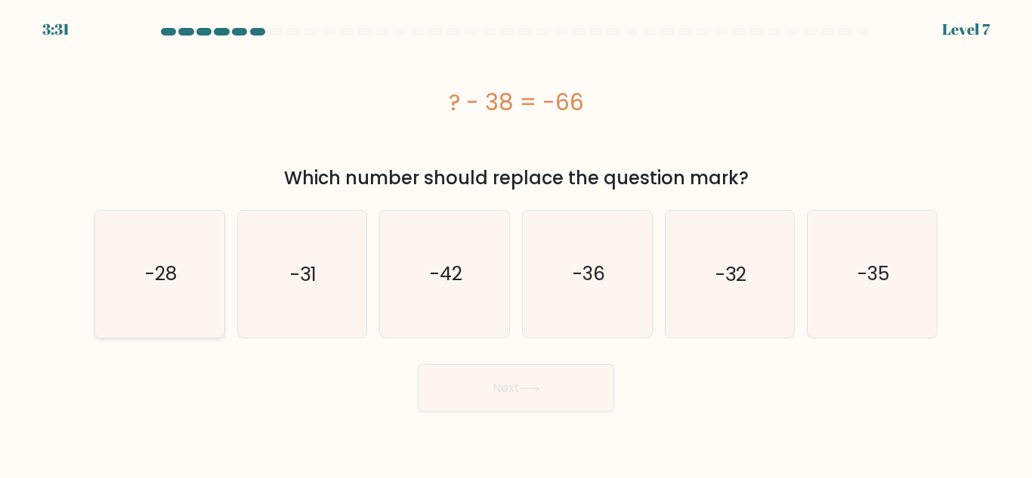
click at [190, 305] on icon "-28" at bounding box center [160, 274] width 126 height 126
click at [516, 243] on input "a. -28" at bounding box center [516, 242] width 1 height 4
radio input "true"
click at [488, 385] on button "Next" at bounding box center [516, 388] width 196 height 48
click at [545, 391] on button "Next" at bounding box center [516, 388] width 196 height 48
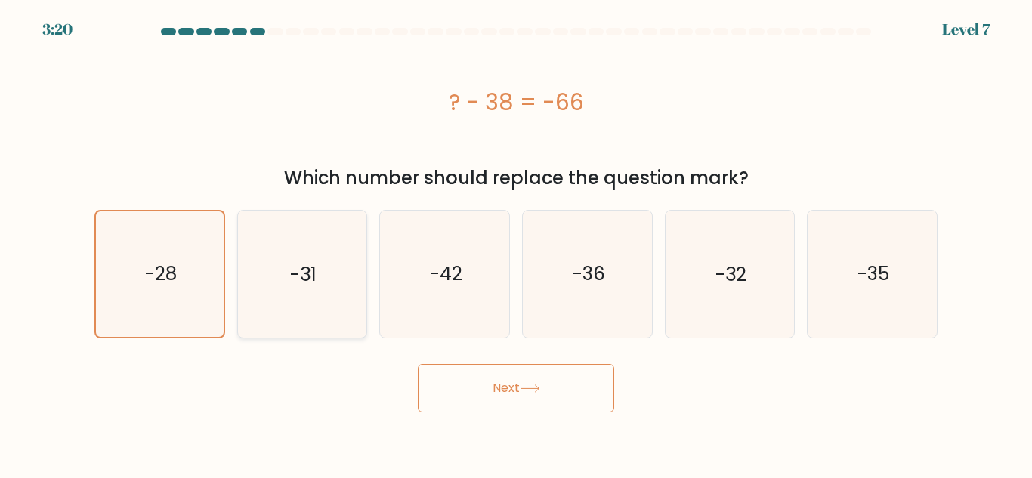
click at [330, 308] on icon "-31" at bounding box center [302, 274] width 126 height 126
click at [516, 243] on input "b. -31" at bounding box center [516, 242] width 1 height 4
radio input "true"
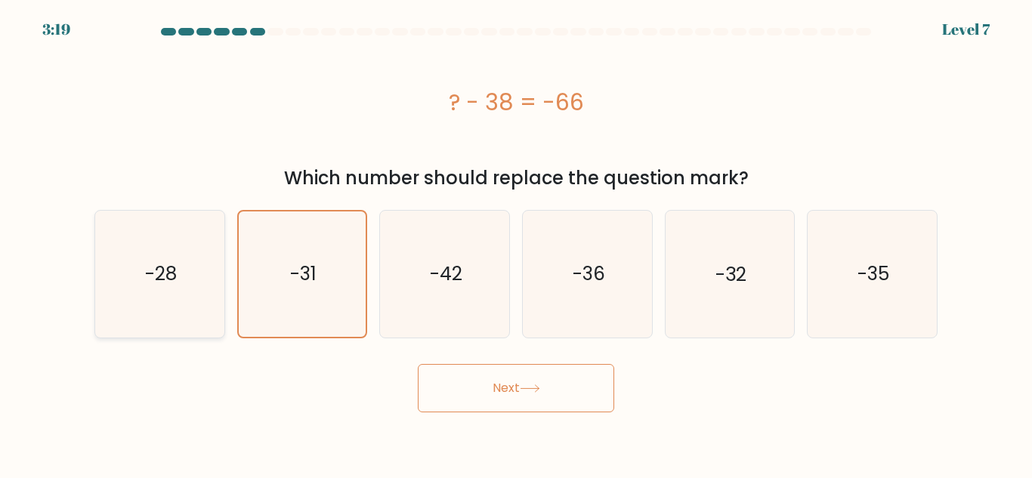
click at [212, 292] on icon "-28" at bounding box center [160, 274] width 126 height 126
click at [516, 243] on input "a. -28" at bounding box center [516, 242] width 1 height 4
radio input "true"
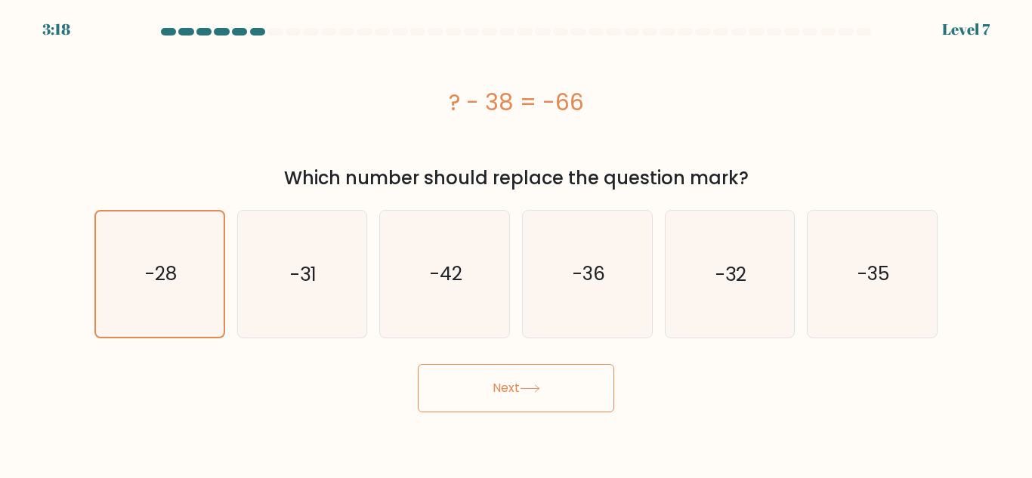
click at [519, 402] on button "Next" at bounding box center [516, 388] width 196 height 48
drag, startPoint x: 519, startPoint y: 402, endPoint x: 499, endPoint y: 389, distance: 24.1
click at [502, 391] on button "Next" at bounding box center [516, 388] width 196 height 48
click at [494, 388] on button "Next" at bounding box center [516, 388] width 196 height 48
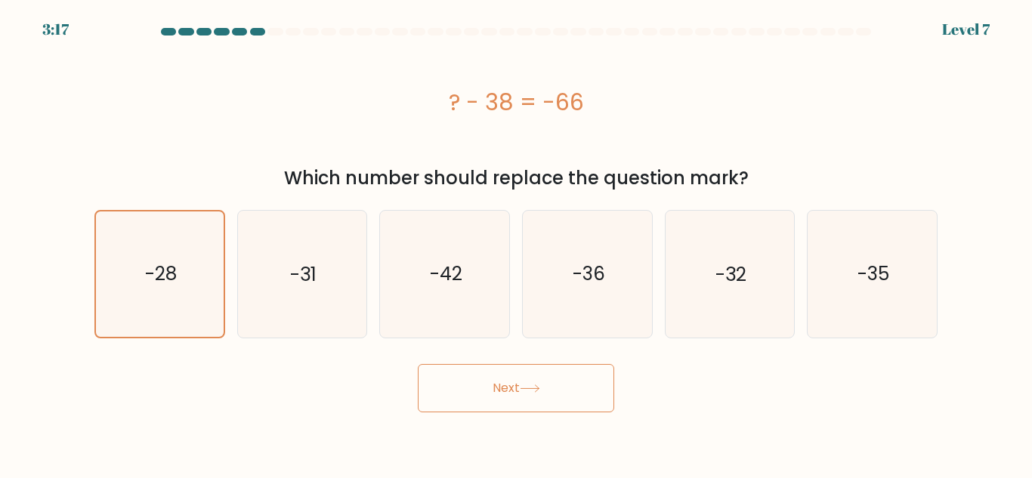
click at [494, 388] on button "Next" at bounding box center [516, 388] width 196 height 48
click at [494, 387] on button "Next" at bounding box center [516, 388] width 196 height 48
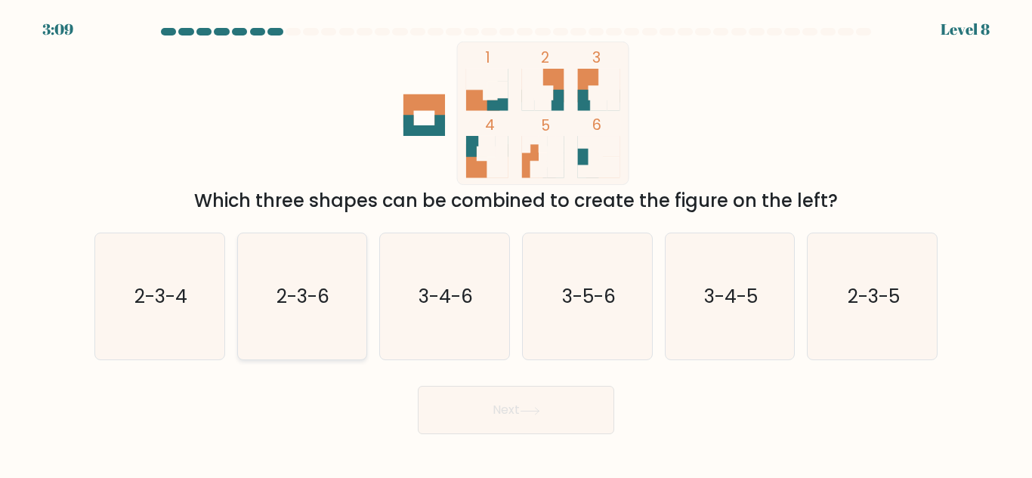
click at [316, 268] on icon "2-3-6" at bounding box center [302, 297] width 126 height 126
click at [516, 243] on input "b. 2-3-6" at bounding box center [516, 242] width 1 height 4
radio input "true"
click at [509, 407] on button "Next" at bounding box center [516, 410] width 196 height 48
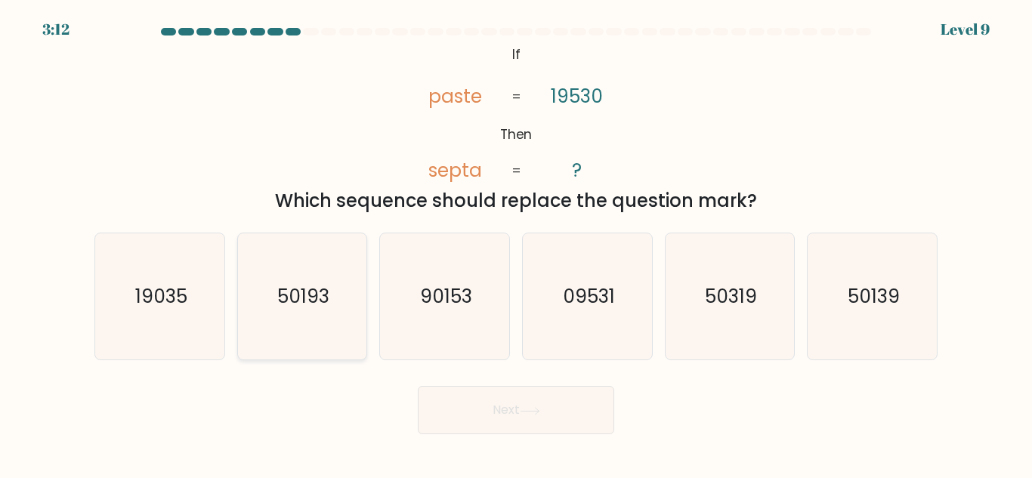
click at [311, 309] on text "50193" at bounding box center [303, 296] width 52 height 26
click at [516, 243] on input "b. 50193" at bounding box center [516, 242] width 1 height 4
radio input "true"
click at [514, 420] on button "Next" at bounding box center [516, 410] width 196 height 48
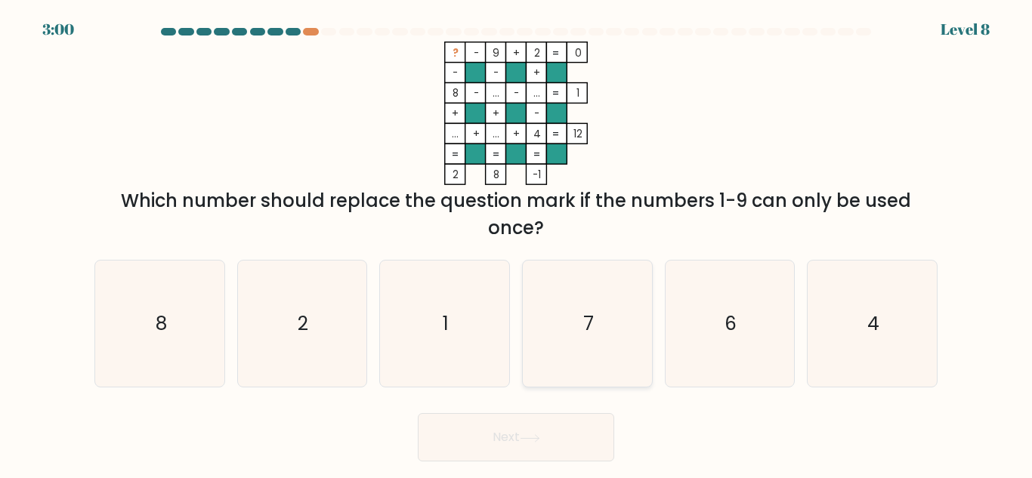
click at [605, 327] on icon "7" at bounding box center [587, 324] width 126 height 126
click at [517, 243] on input "d. 7" at bounding box center [516, 242] width 1 height 4
radio input "true"
click at [605, 327] on icon "7" at bounding box center [587, 323] width 125 height 125
click at [517, 243] on input "d. 7" at bounding box center [516, 242] width 1 height 4
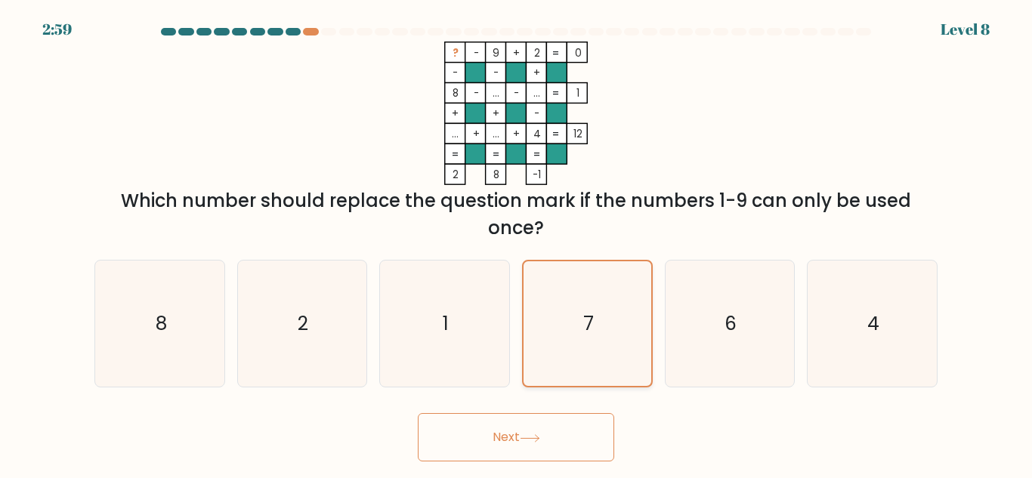
click at [605, 327] on icon "7" at bounding box center [587, 323] width 125 height 125
click at [517, 243] on input "d. 7" at bounding box center [516, 242] width 1 height 4
click at [552, 441] on button "Next" at bounding box center [516, 437] width 196 height 48
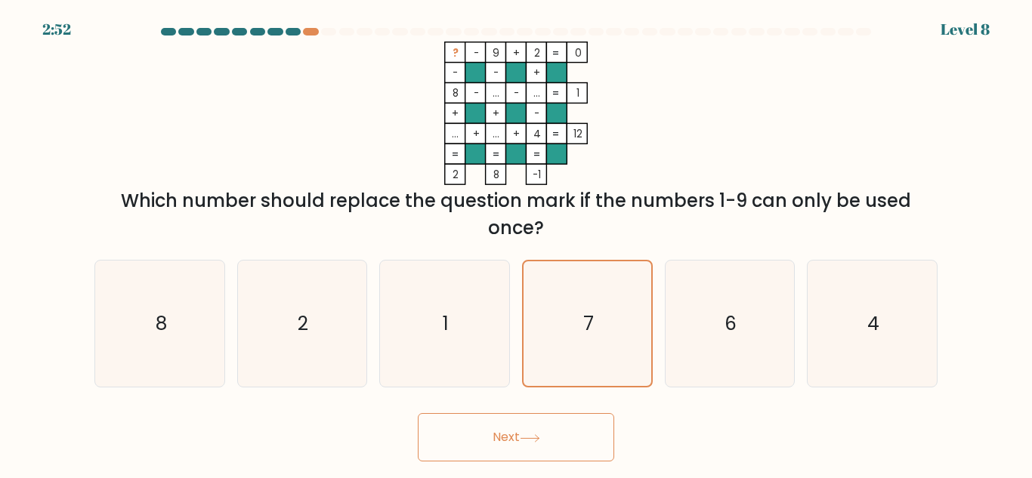
click at [552, 441] on button "Next" at bounding box center [516, 437] width 196 height 48
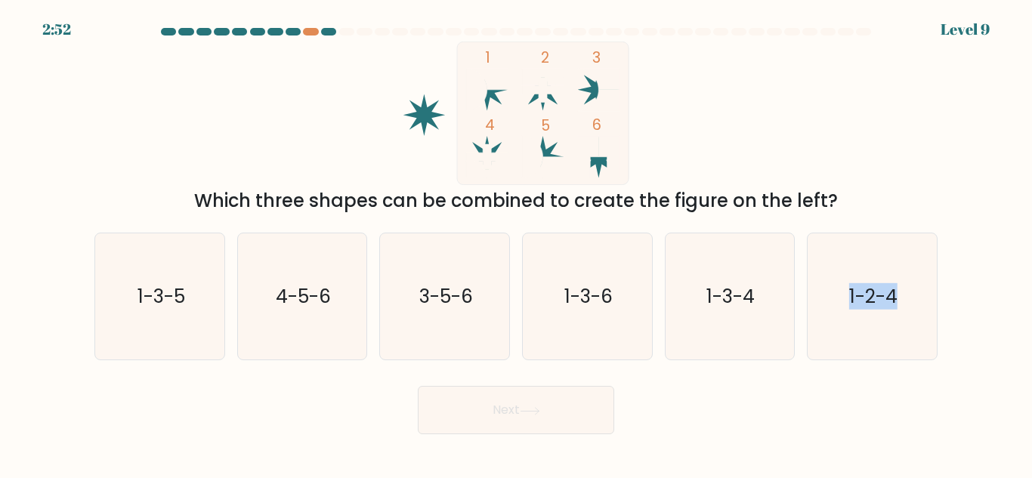
click at [552, 441] on body "2:52 Level 9" at bounding box center [516, 239] width 1032 height 478
click at [739, 410] on div "Next" at bounding box center [516, 407] width 862 height 56
click at [199, 297] on icon "1-3-5" at bounding box center [160, 297] width 126 height 126
click at [516, 243] on input "a. 1-3-5" at bounding box center [516, 242] width 1 height 4
radio input "true"
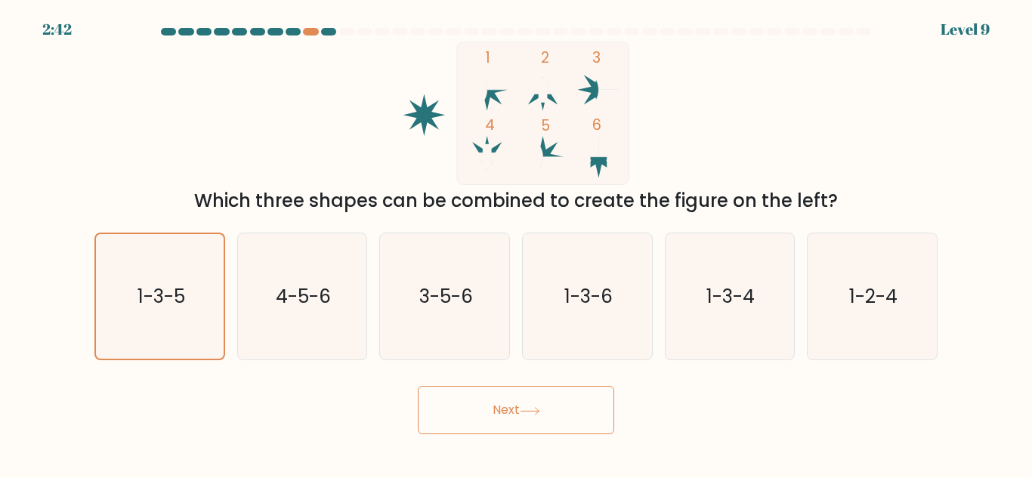
click at [490, 423] on button "Next" at bounding box center [516, 410] width 196 height 48
click at [521, 407] on button "Next" at bounding box center [516, 410] width 196 height 48
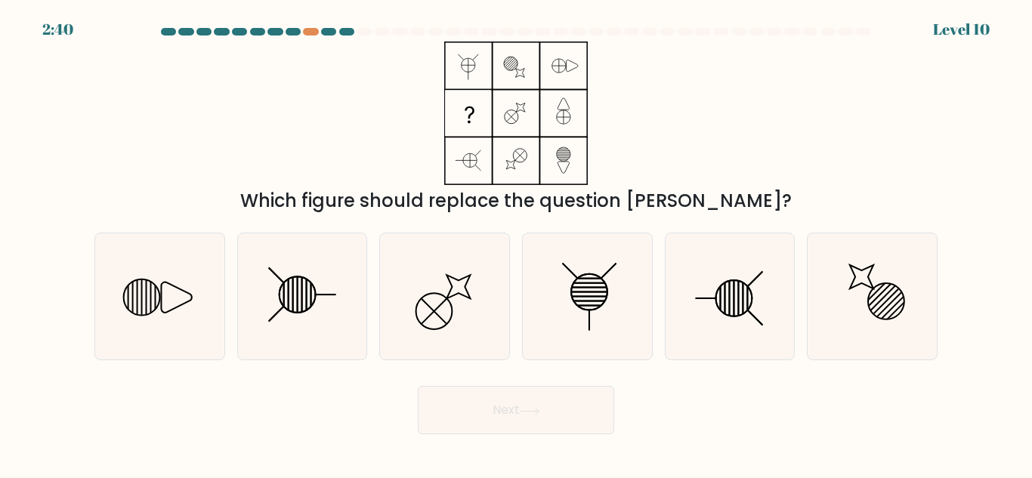
click at [521, 407] on button "Next" at bounding box center [516, 410] width 196 height 48
click at [766, 387] on div "Next" at bounding box center [516, 407] width 862 height 56
click at [305, 292] on icon at bounding box center [302, 297] width 126 height 126
click at [516, 243] on input "b." at bounding box center [516, 242] width 1 height 4
radio input "true"
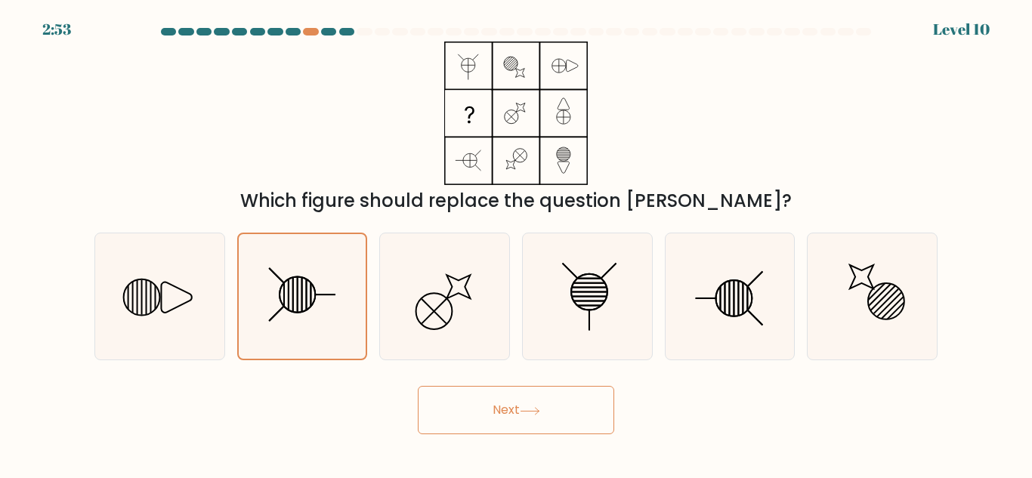
click at [494, 400] on button "Next" at bounding box center [516, 410] width 196 height 48
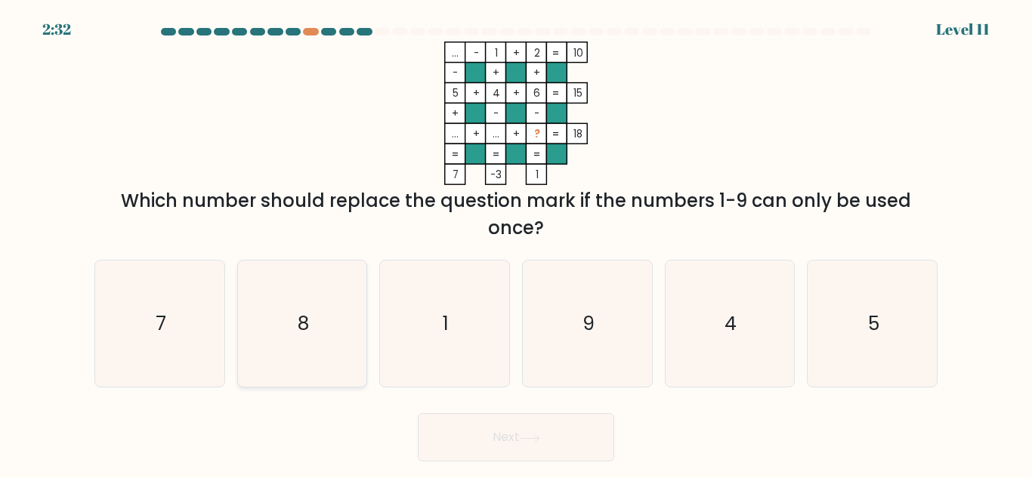
click at [330, 326] on icon "8" at bounding box center [302, 324] width 126 height 126
click at [516, 243] on input "b. 8" at bounding box center [516, 242] width 1 height 4
radio input "true"
click at [552, 342] on icon "9" at bounding box center [587, 324] width 126 height 126
click at [517, 243] on input "d. 9" at bounding box center [516, 242] width 1 height 4
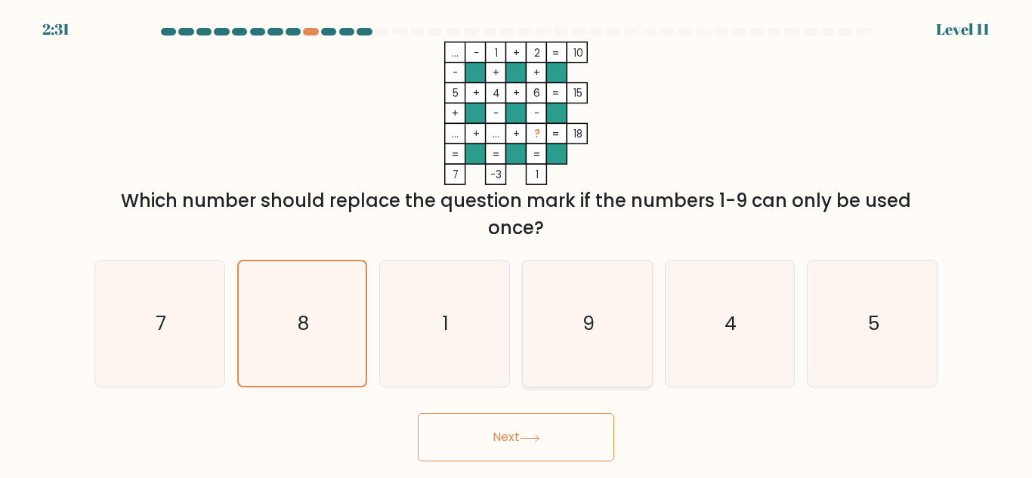
radio input "true"
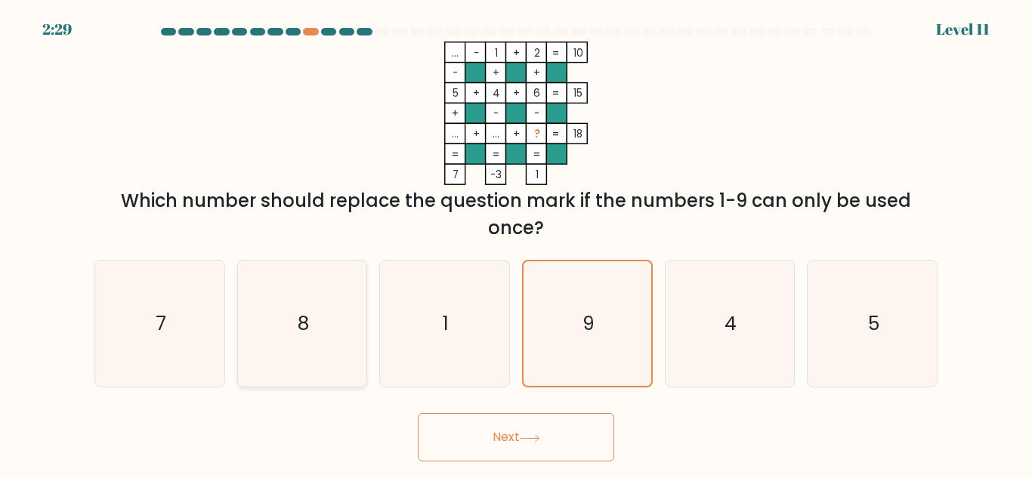
click at [342, 343] on icon "8" at bounding box center [302, 324] width 126 height 126
click at [516, 243] on input "b. 8" at bounding box center [516, 242] width 1 height 4
radio input "true"
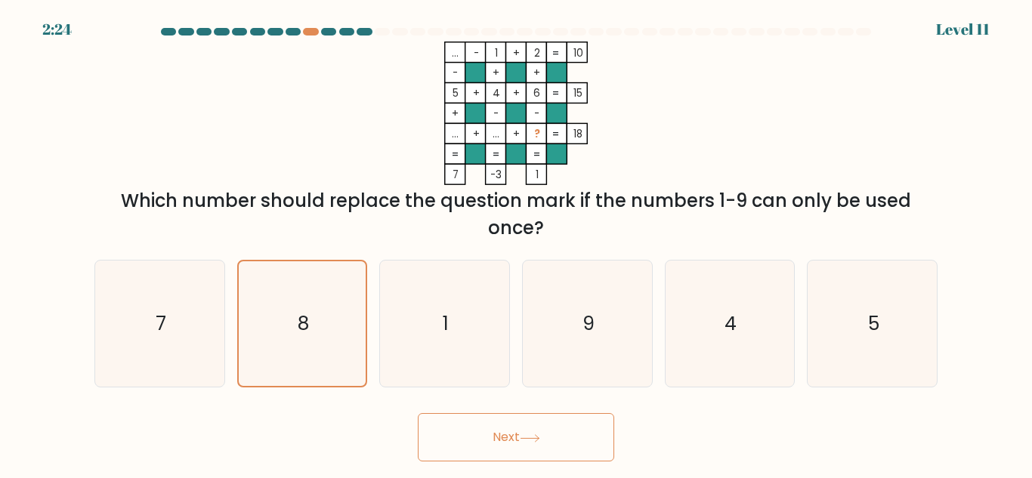
click at [497, 429] on button "Next" at bounding box center [516, 437] width 196 height 48
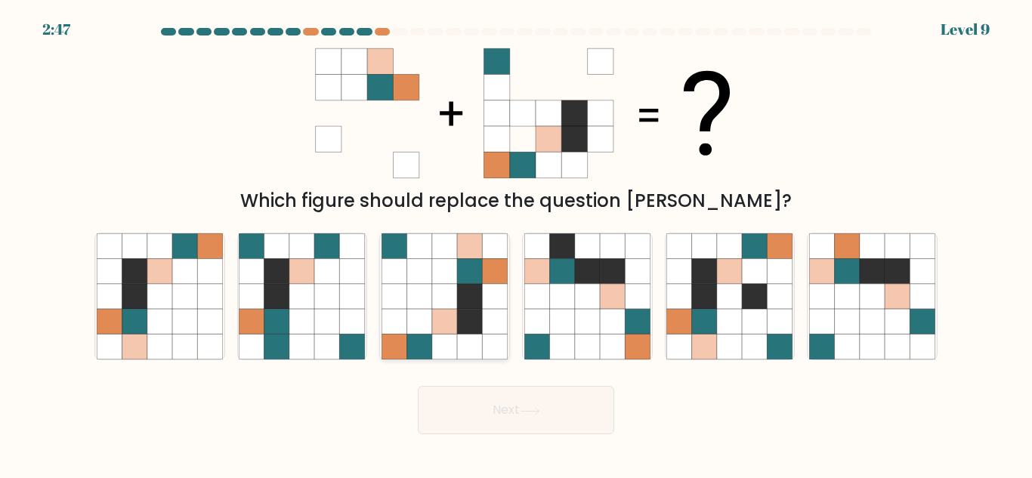
click at [460, 320] on icon at bounding box center [469, 321] width 25 height 25
click at [516, 243] on input "c." at bounding box center [516, 242] width 1 height 4
radio input "true"
click at [521, 413] on button "Next" at bounding box center [516, 410] width 196 height 48
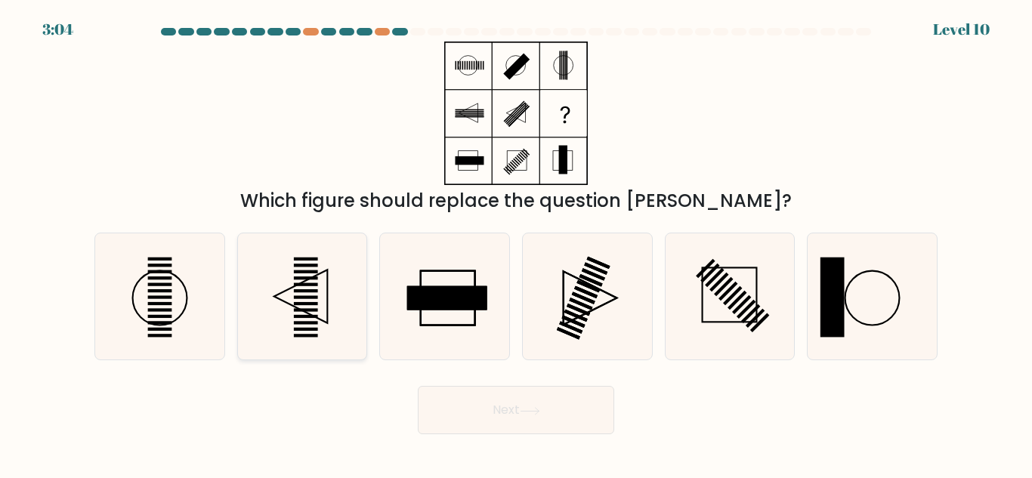
click at [332, 286] on icon at bounding box center [302, 297] width 126 height 126
click at [516, 243] on input "b." at bounding box center [516, 242] width 1 height 4
radio input "true"
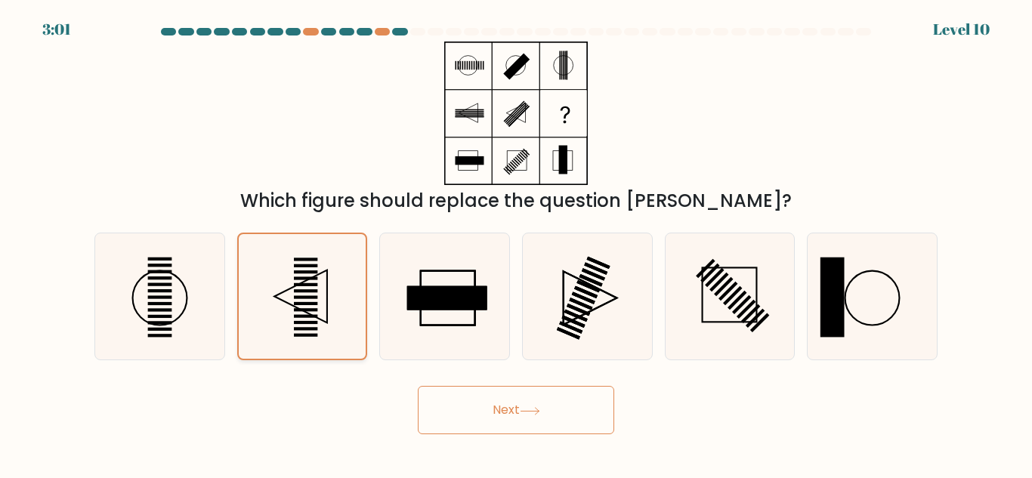
click at [332, 286] on icon at bounding box center [302, 296] width 125 height 125
click at [516, 243] on input "b." at bounding box center [516, 242] width 1 height 4
click at [499, 405] on button "Next" at bounding box center [516, 410] width 196 height 48
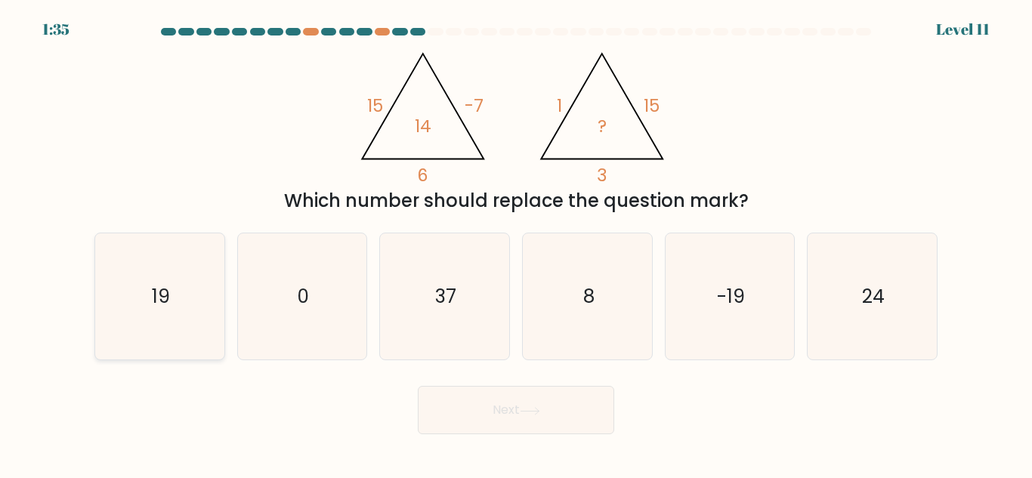
click at [196, 333] on icon "19" at bounding box center [160, 297] width 126 height 126
click at [516, 243] on input "a. 19" at bounding box center [516, 242] width 1 height 4
radio input "true"
click at [536, 391] on button "Next" at bounding box center [516, 410] width 196 height 48
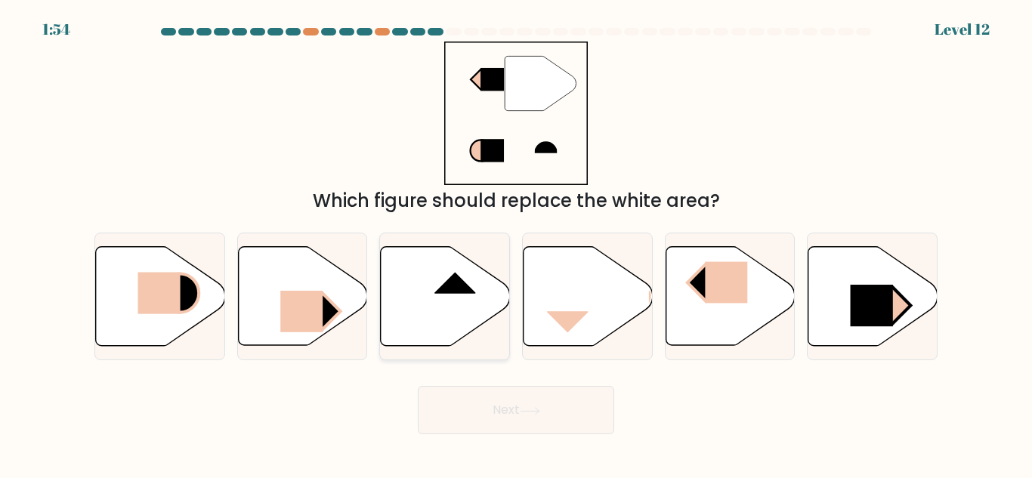
click at [429, 304] on icon at bounding box center [445, 296] width 129 height 99
click at [516, 243] on input "c." at bounding box center [516, 242] width 1 height 4
radio input "true"
click at [520, 420] on button "Next" at bounding box center [516, 410] width 196 height 48
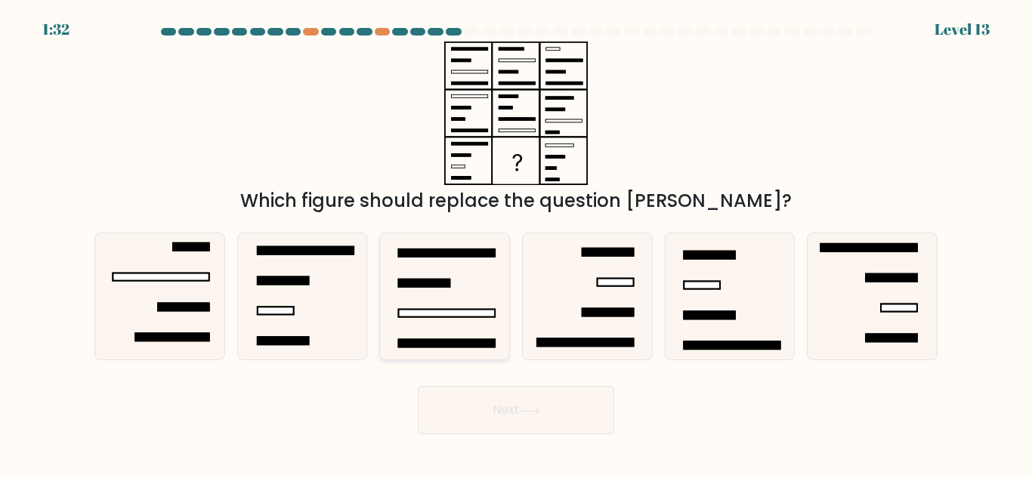
click at [440, 306] on icon at bounding box center [445, 297] width 126 height 126
click at [516, 243] on input "c." at bounding box center [516, 242] width 1 height 4
radio input "true"
click at [733, 299] on icon at bounding box center [730, 297] width 126 height 126
click at [517, 243] on input "e." at bounding box center [516, 242] width 1 height 4
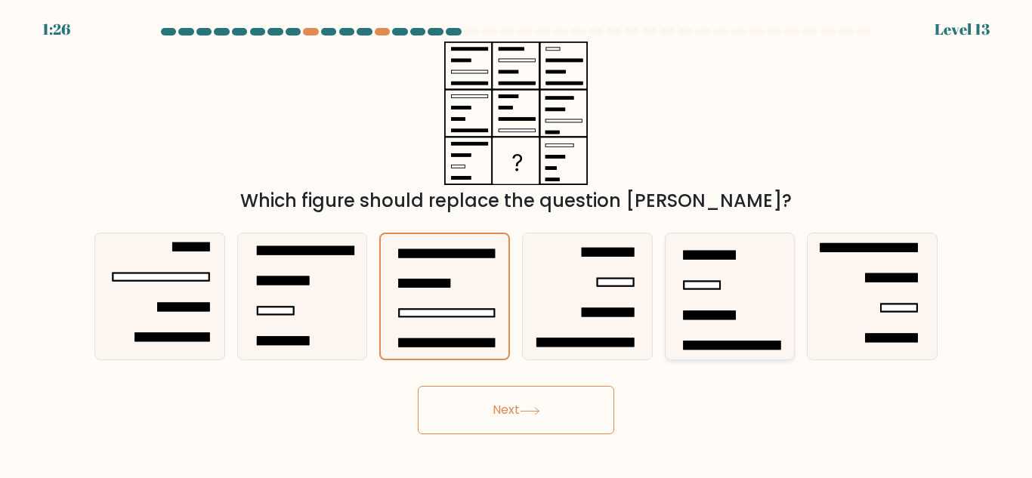
radio input "true"
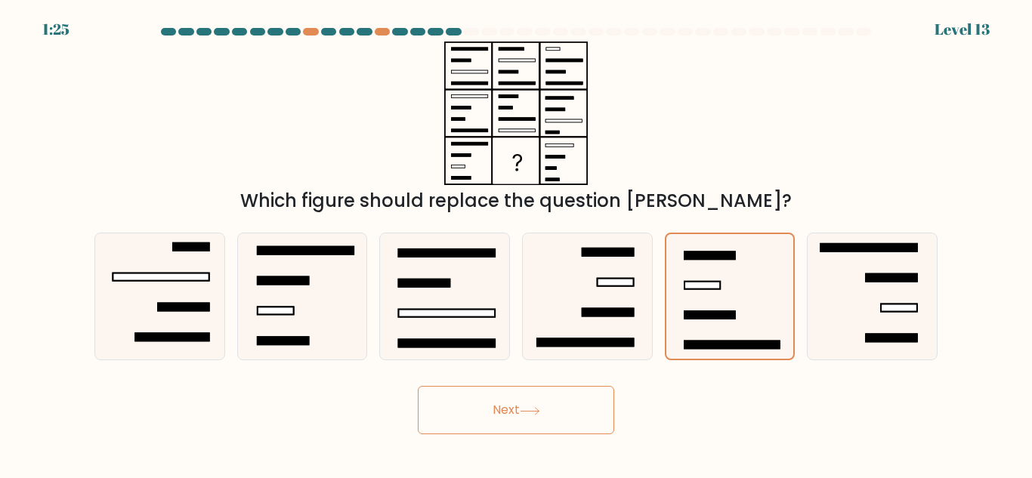
click at [591, 412] on button "Next" at bounding box center [516, 410] width 196 height 48
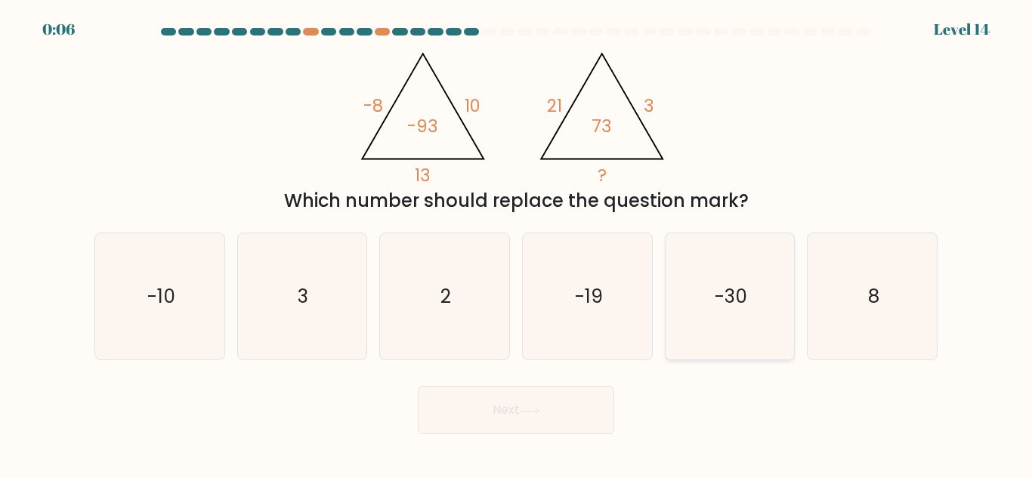
click at [754, 305] on icon "-30" at bounding box center [730, 297] width 126 height 126
click at [517, 243] on input "e. -30" at bounding box center [516, 242] width 1 height 4
radio input "true"
click at [551, 410] on button "Next" at bounding box center [516, 410] width 196 height 48
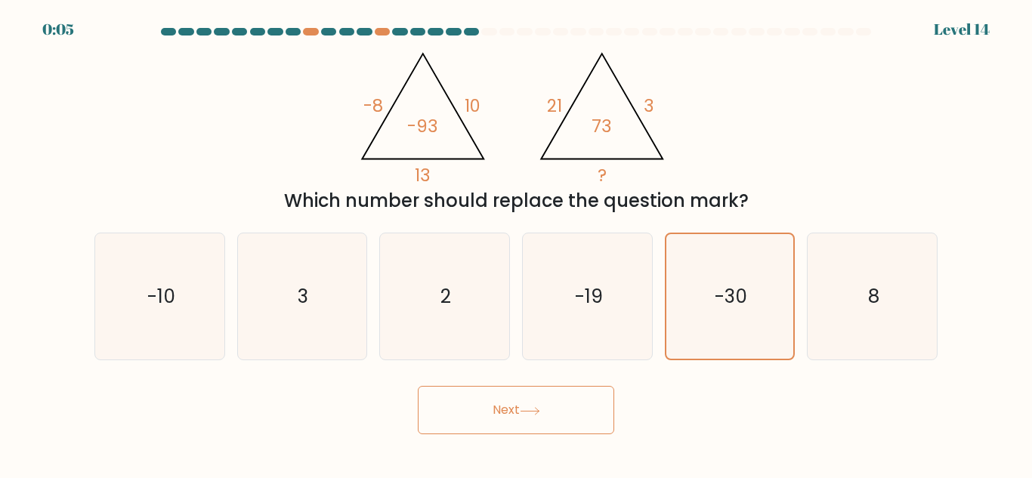
click at [551, 410] on button "Next" at bounding box center [516, 410] width 196 height 48
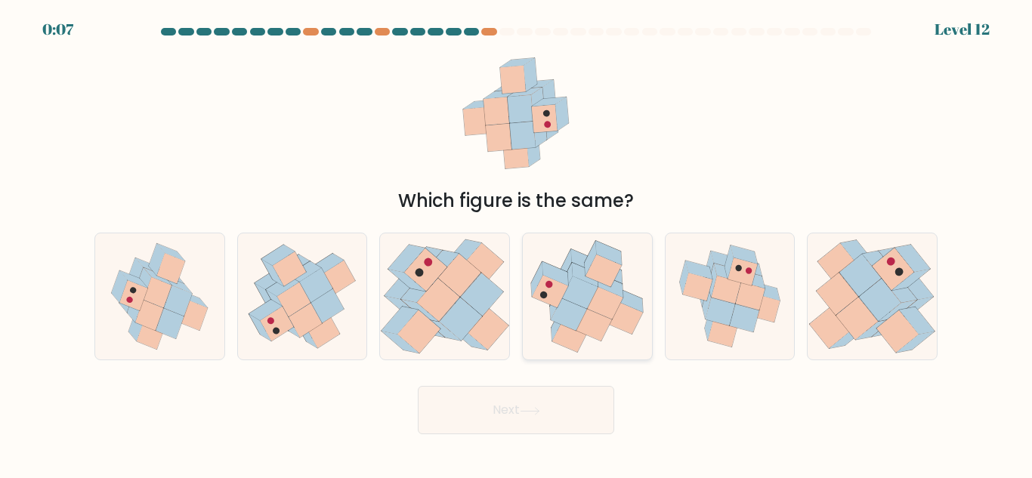
click at [593, 299] on icon at bounding box center [580, 293] width 36 height 32
click at [517, 243] on input "d." at bounding box center [516, 242] width 1 height 4
radio input "true"
click at [540, 418] on button "Next" at bounding box center [516, 410] width 196 height 48
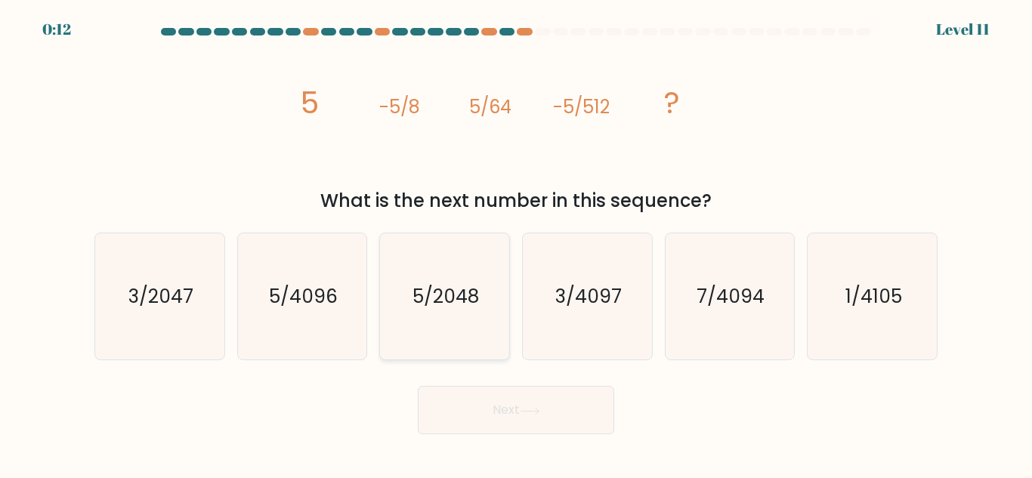
click at [460, 242] on icon "5/2048" at bounding box center [445, 297] width 126 height 126
click at [516, 242] on input "c. 5/2048" at bounding box center [516, 242] width 1 height 4
radio input "true"
click at [294, 326] on icon "5/4096" at bounding box center [302, 297] width 126 height 126
click at [516, 243] on input "b. 5/4096" at bounding box center [516, 242] width 1 height 4
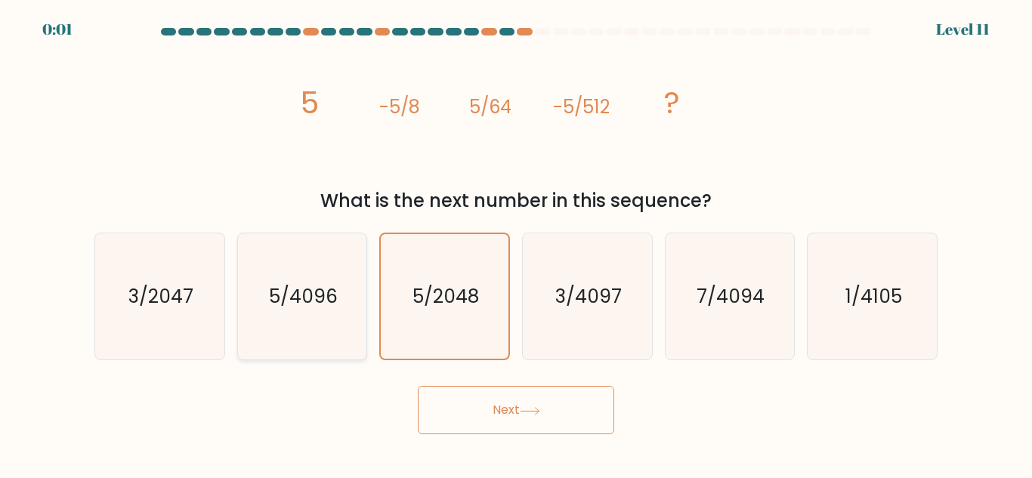
radio input "true"
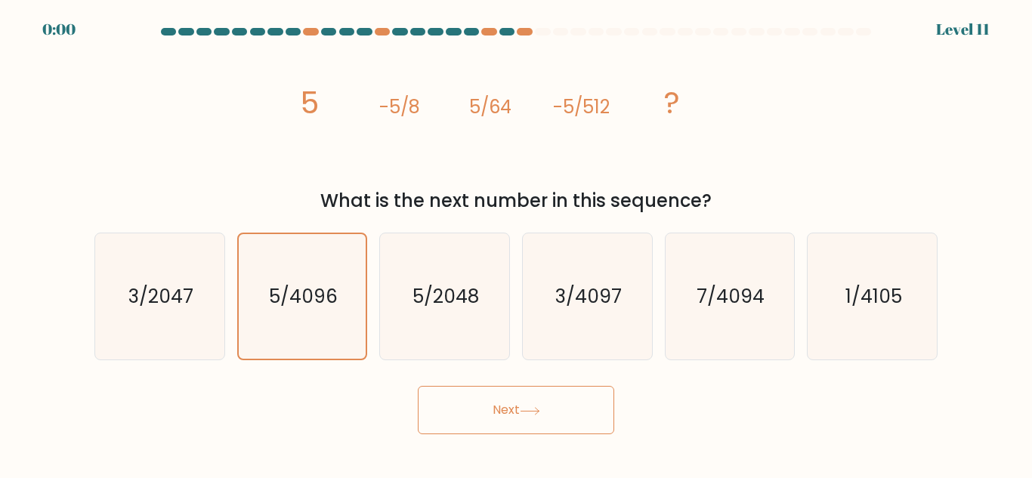
click at [556, 413] on button "Next" at bounding box center [516, 410] width 196 height 48
click at [557, 415] on div "Next" at bounding box center [516, 407] width 862 height 56
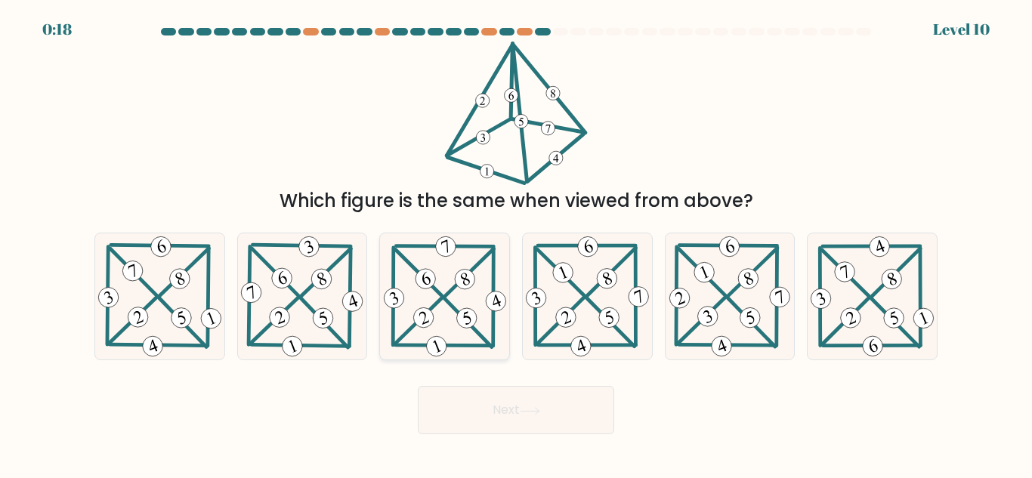
click at [450, 308] on icon at bounding box center [445, 297] width 128 height 126
click at [516, 243] on input "c." at bounding box center [516, 242] width 1 height 4
radio input "true"
click at [466, 395] on button "Next" at bounding box center [516, 410] width 196 height 48
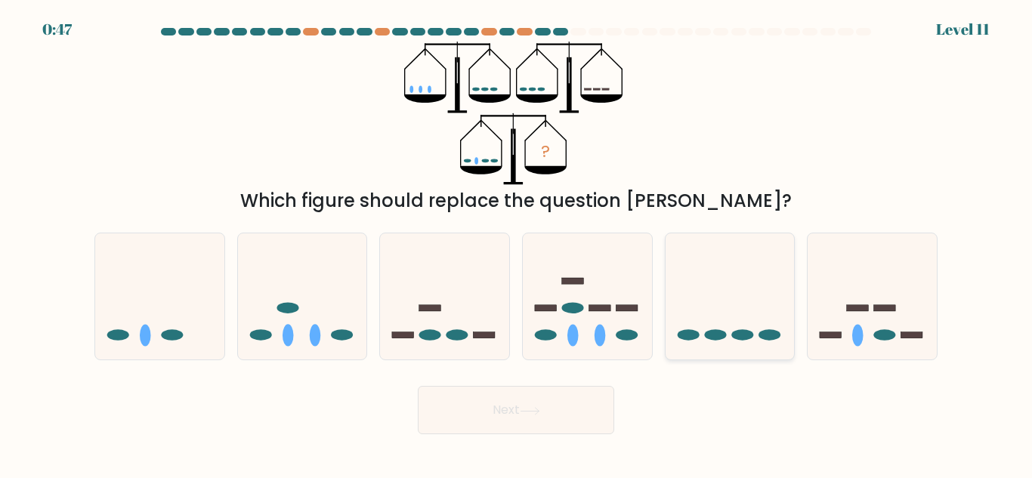
click at [704, 331] on icon at bounding box center [730, 296] width 129 height 107
click at [517, 243] on input "e." at bounding box center [516, 242] width 1 height 4
radio input "true"
click at [506, 413] on button "Next" at bounding box center [516, 410] width 196 height 48
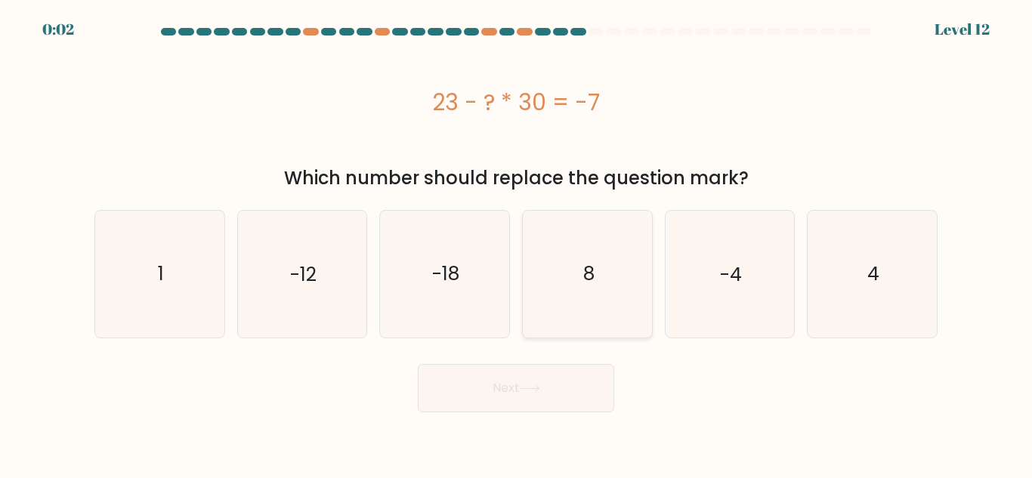
click at [583, 289] on icon "8" at bounding box center [587, 274] width 126 height 126
click at [517, 243] on input "d. 8" at bounding box center [516, 242] width 1 height 4
radio input "true"
click at [510, 380] on button "Next" at bounding box center [516, 388] width 196 height 48
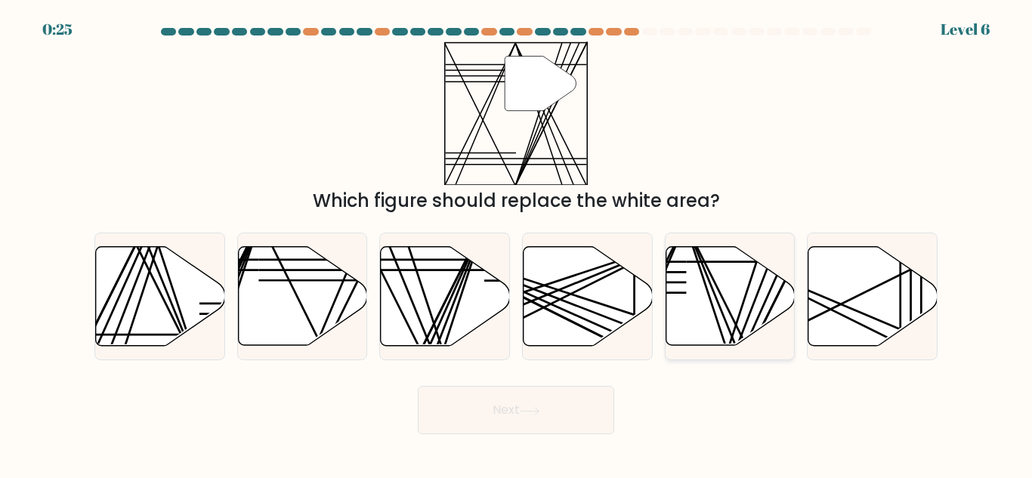
click at [716, 306] on icon at bounding box center [730, 296] width 129 height 99
click at [517, 243] on input "e." at bounding box center [516, 242] width 1 height 4
radio input "true"
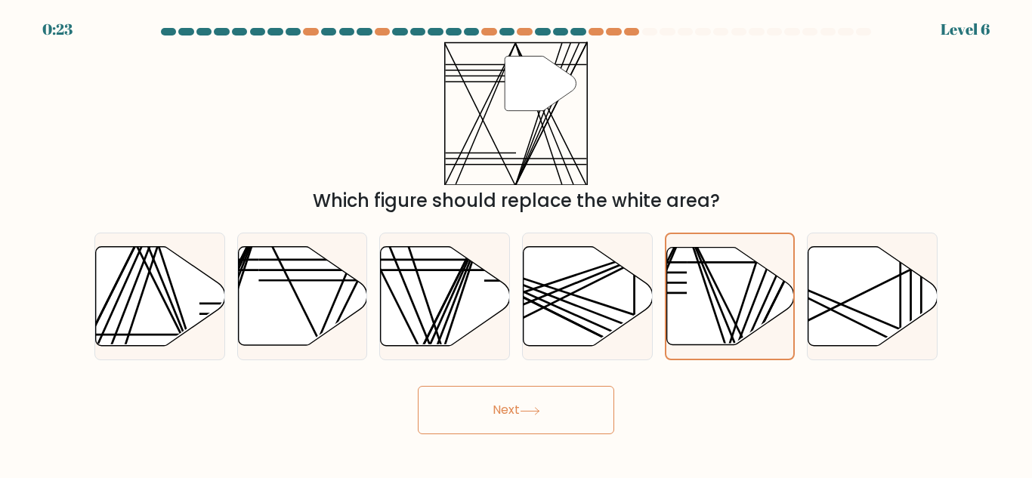
click at [562, 393] on button "Next" at bounding box center [516, 410] width 196 height 48
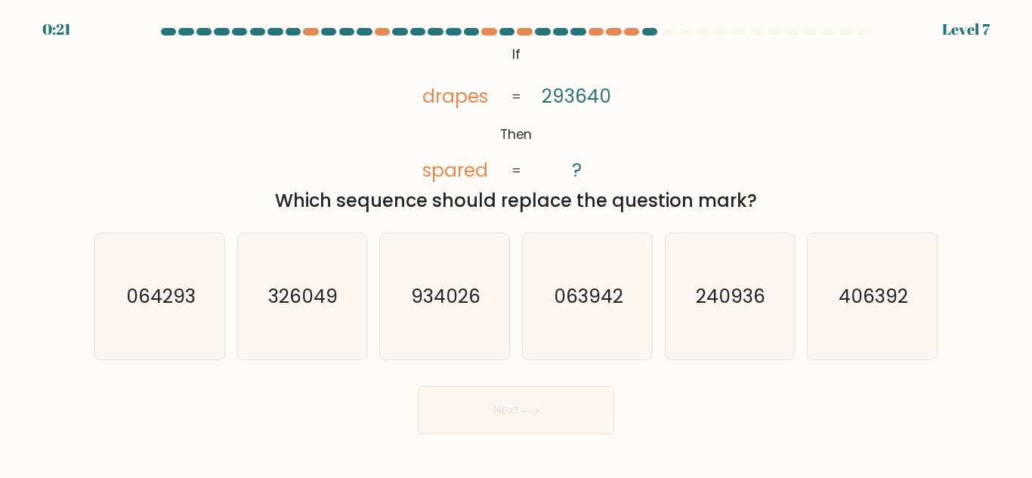
click at [562, 393] on button "Next" at bounding box center [516, 410] width 196 height 48
click at [769, 377] on form "If ?" at bounding box center [516, 231] width 1032 height 407
click at [591, 316] on icon "063942" at bounding box center [587, 297] width 126 height 126
click at [517, 243] on input "d. 063942" at bounding box center [516, 242] width 1 height 4
radio input "true"
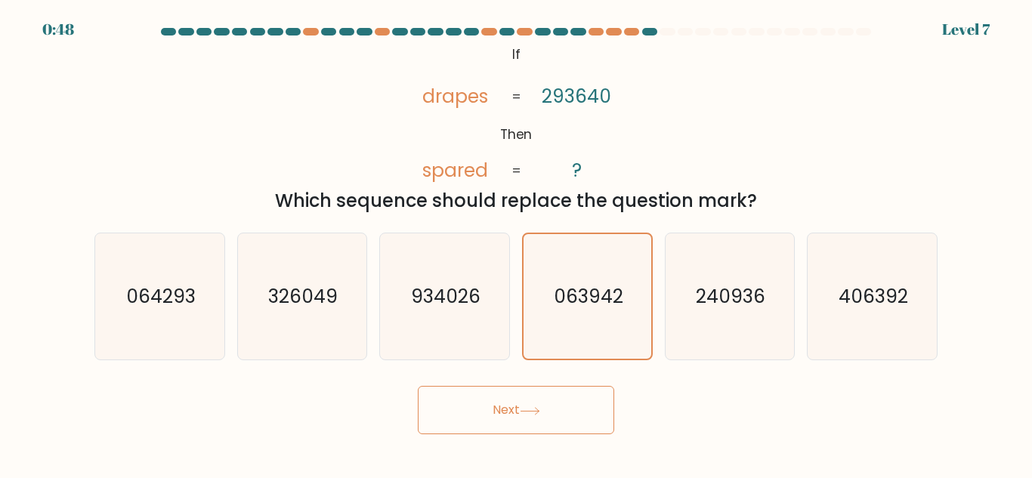
click at [496, 425] on button "Next" at bounding box center [516, 410] width 196 height 48
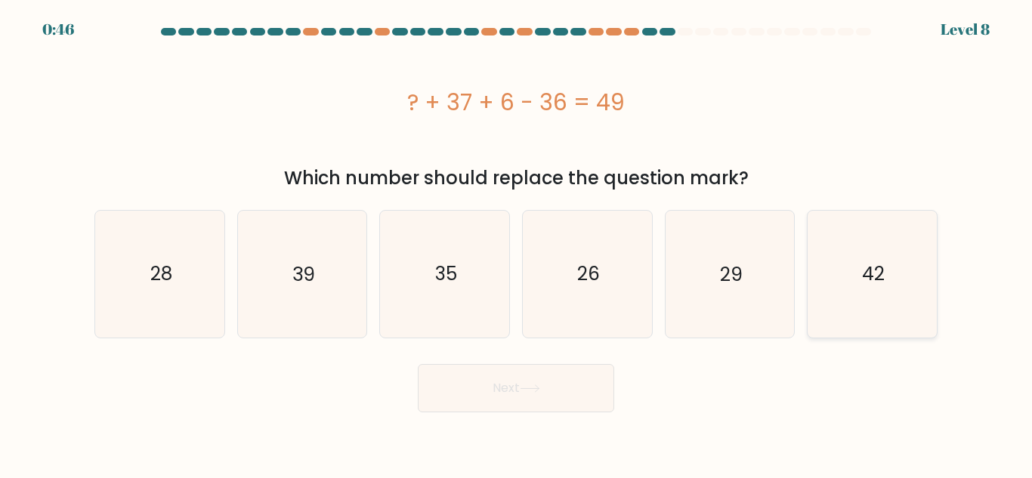
click at [860, 292] on icon "42" at bounding box center [872, 274] width 126 height 126
click at [517, 243] on input "f. 42" at bounding box center [516, 242] width 1 height 4
radio input "true"
click at [545, 395] on button "Next" at bounding box center [516, 388] width 196 height 48
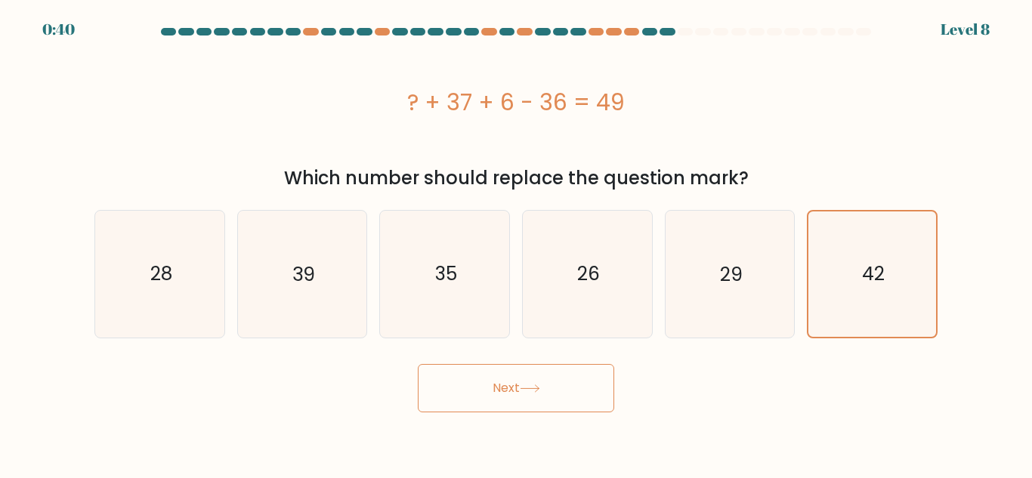
click at [540, 392] on icon at bounding box center [530, 389] width 20 height 8
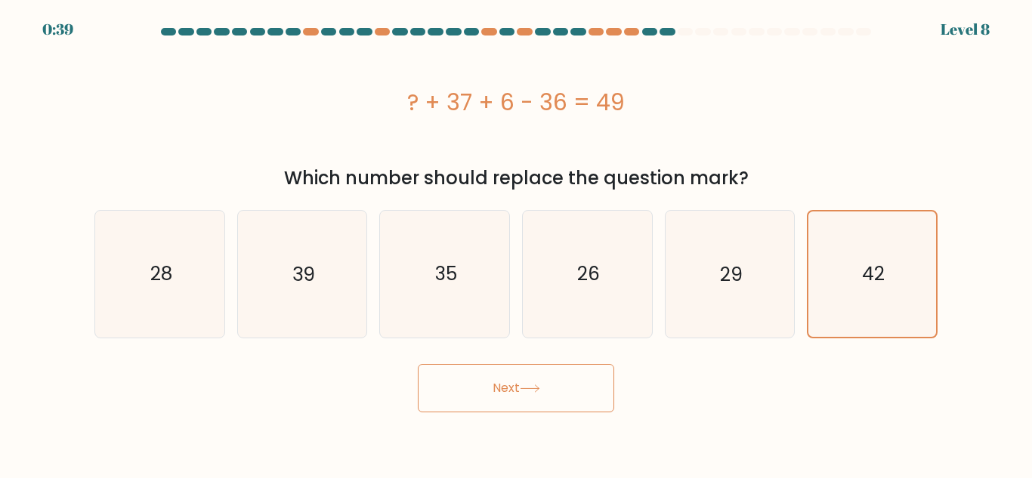
click at [540, 392] on icon at bounding box center [530, 389] width 20 height 8
click at [559, 386] on button "Next" at bounding box center [516, 388] width 196 height 48
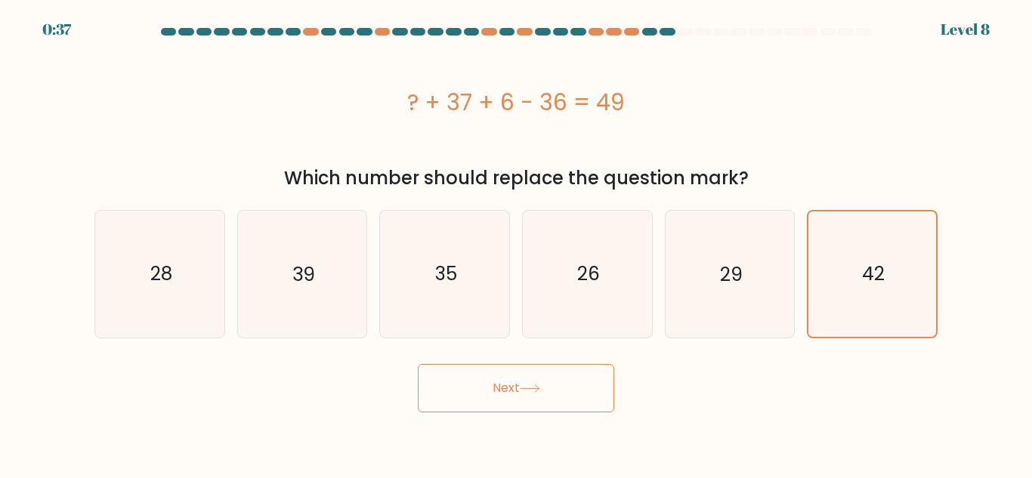
click at [559, 386] on button "Next" at bounding box center [516, 388] width 196 height 48
click at [560, 388] on button "Next" at bounding box center [516, 388] width 196 height 48
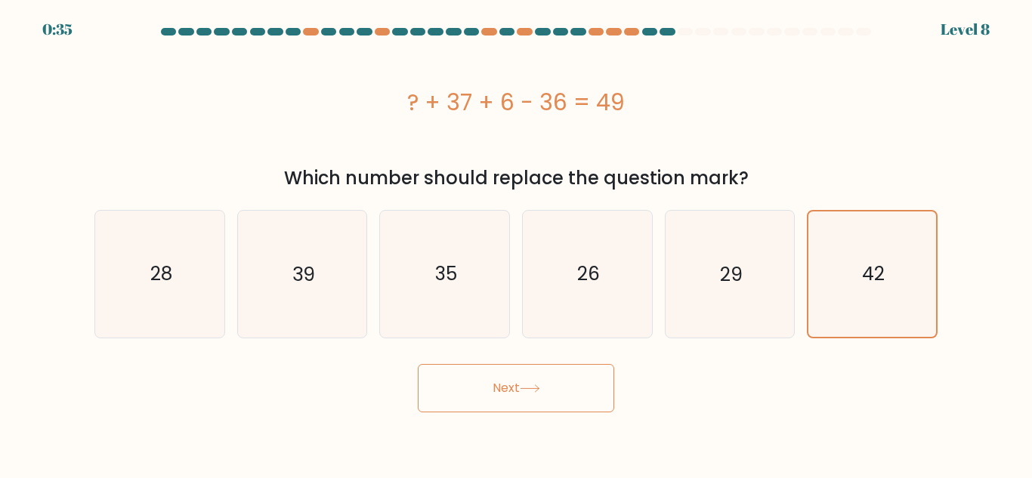
click at [560, 388] on button "Next" at bounding box center [516, 388] width 196 height 48
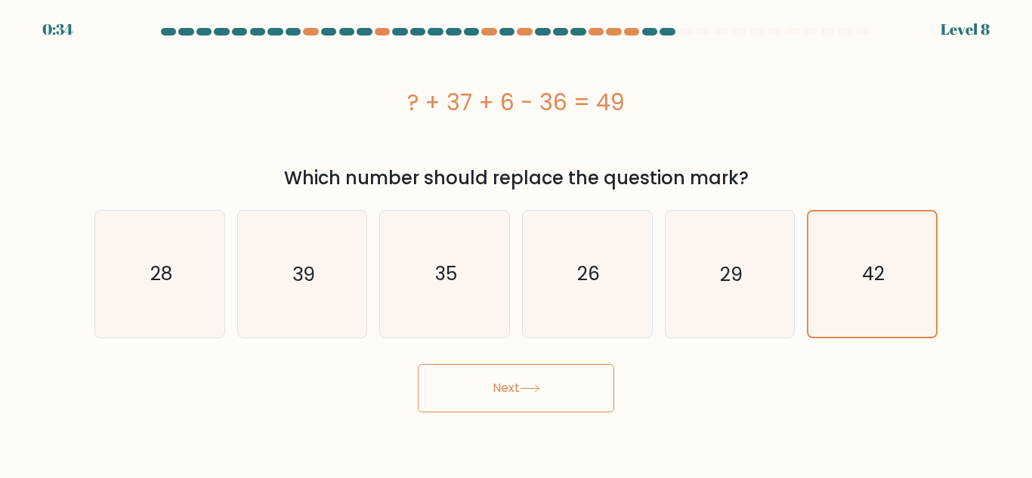
click at [560, 388] on button "Next" at bounding box center [516, 388] width 196 height 48
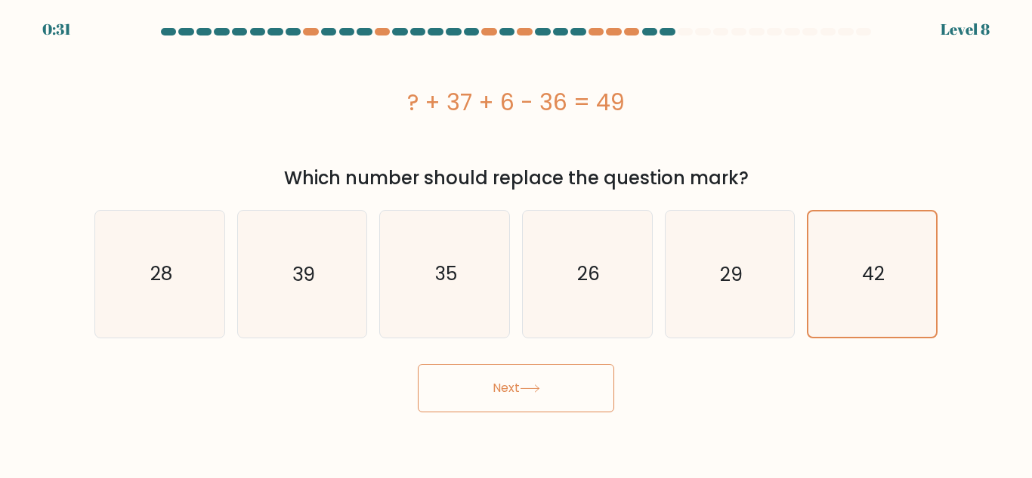
click at [560, 388] on button "Next" at bounding box center [516, 388] width 196 height 48
click at [925, 297] on icon "42" at bounding box center [872, 274] width 125 height 125
click at [517, 243] on input "f. 42" at bounding box center [516, 242] width 1 height 4
click at [672, 296] on icon "29" at bounding box center [730, 274] width 126 height 126
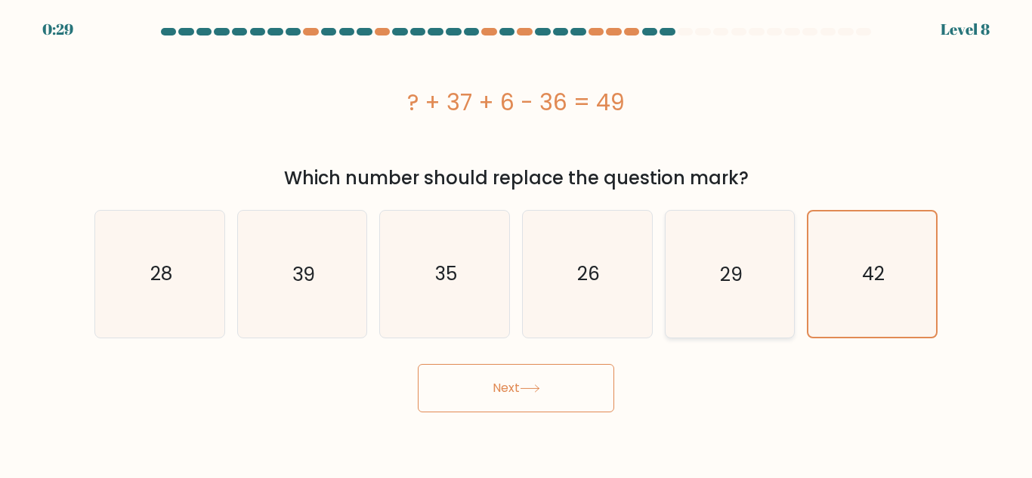
click at [517, 243] on input "e. 29" at bounding box center [516, 242] width 1 height 4
radio input "true"
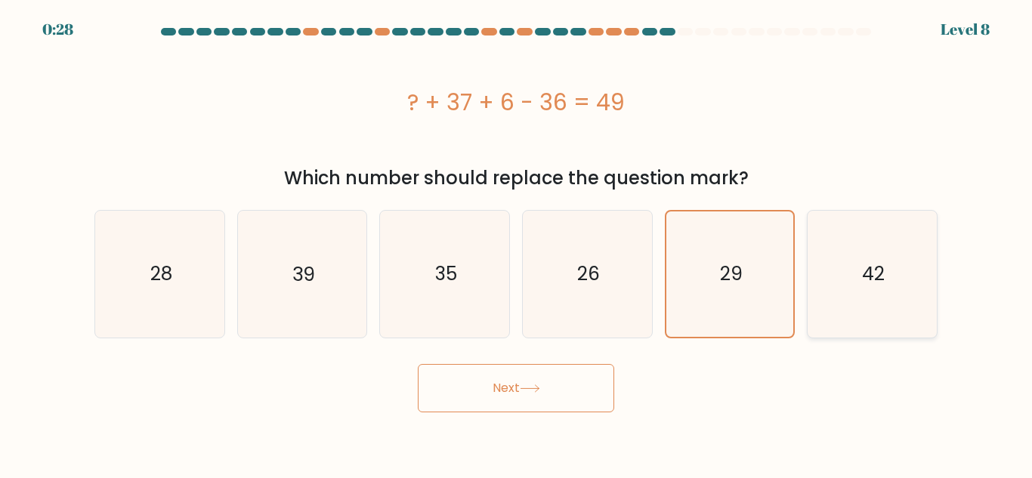
click at [872, 279] on text "42" at bounding box center [873, 274] width 23 height 26
click at [517, 243] on input "f. 42" at bounding box center [516, 242] width 1 height 4
radio input "true"
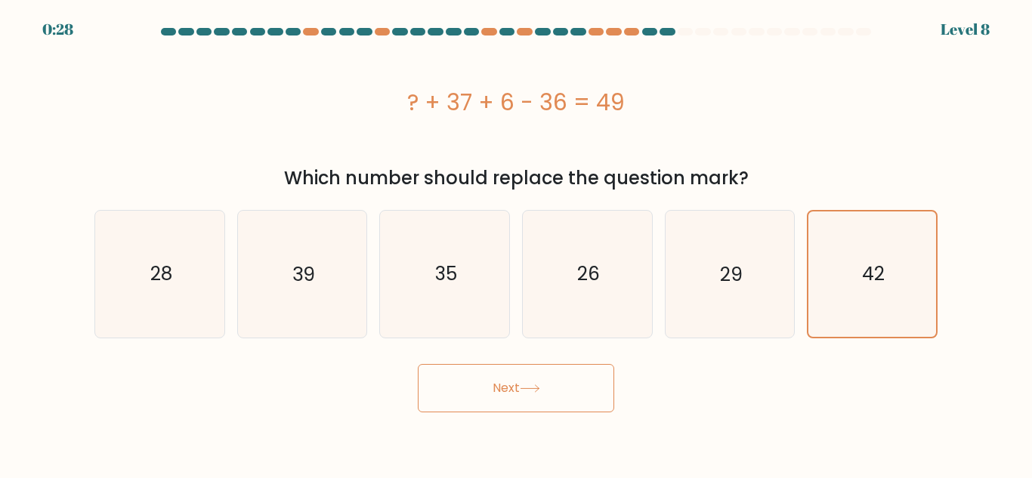
click at [552, 407] on button "Next" at bounding box center [516, 388] width 196 height 48
click at [544, 336] on icon "26" at bounding box center [587, 274] width 126 height 126
click at [517, 243] on input "d. 26" at bounding box center [516, 242] width 1 height 4
radio input "true"
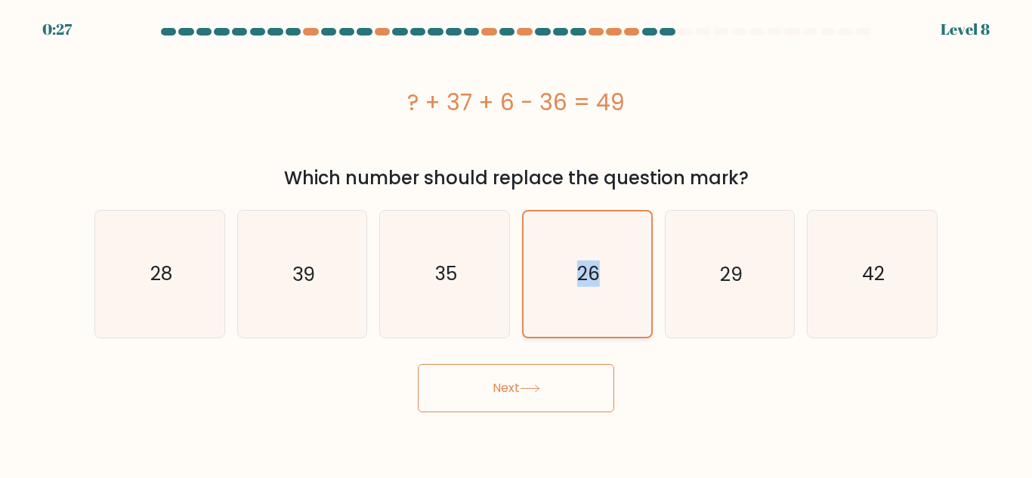
click at [544, 336] on icon "26" at bounding box center [587, 274] width 125 height 125
click at [517, 243] on input "d. 26" at bounding box center [516, 242] width 1 height 4
click at [527, 388] on icon at bounding box center [530, 389] width 20 height 8
click at [527, 388] on icon at bounding box center [530, 388] width 18 height 7
click at [880, 301] on icon "42" at bounding box center [872, 274] width 126 height 126
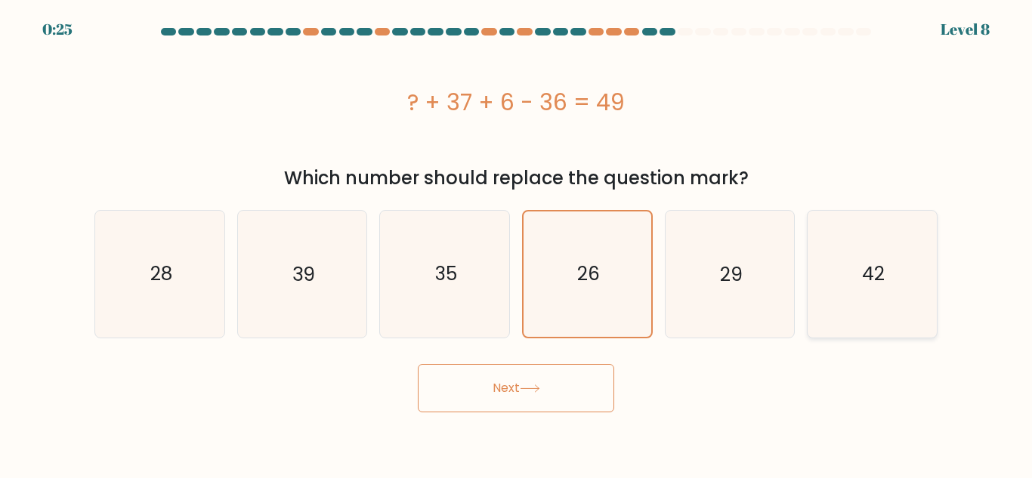
click at [517, 243] on input "f. 42" at bounding box center [516, 242] width 1 height 4
radio input "true"
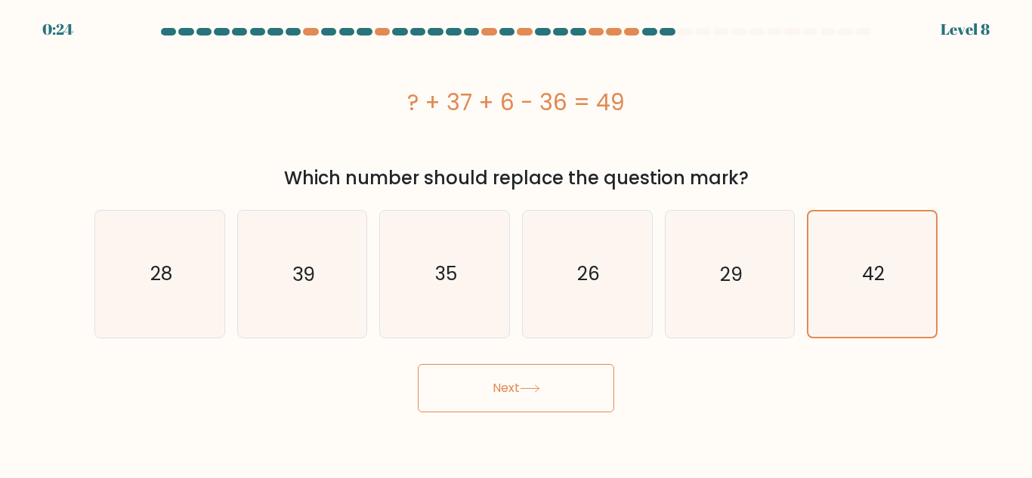
click at [517, 392] on button "Next" at bounding box center [516, 388] width 196 height 48
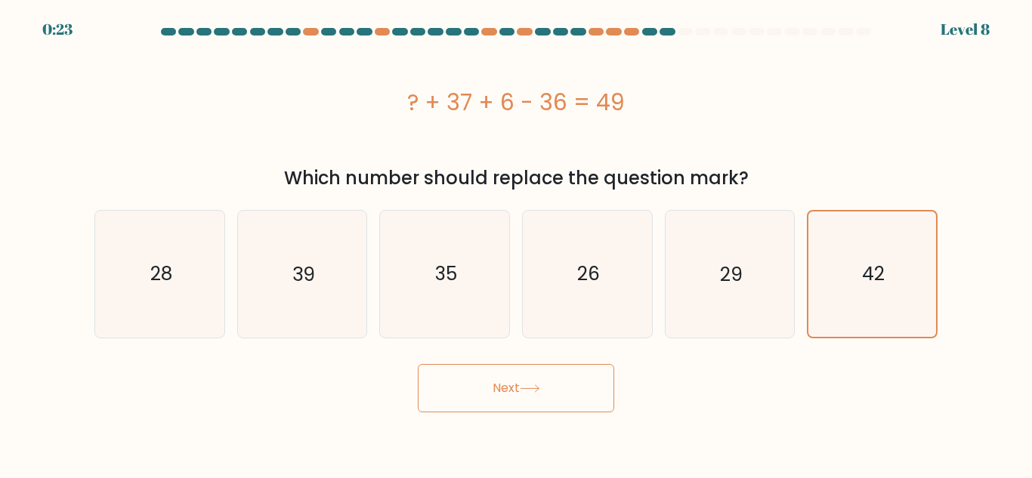
click at [517, 392] on button "Next" at bounding box center [516, 388] width 196 height 48
click at [517, 393] on button "Next" at bounding box center [516, 388] width 196 height 48
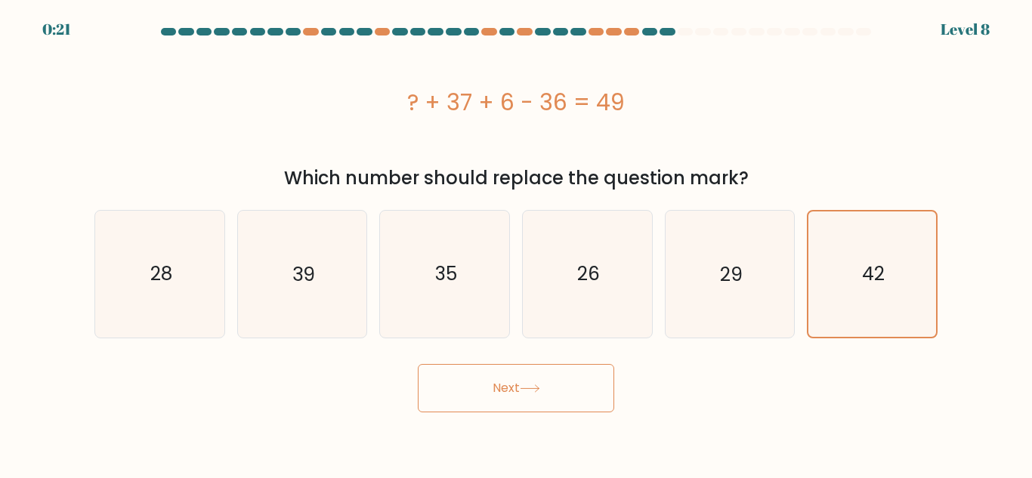
click at [517, 393] on button "Next" at bounding box center [516, 388] width 196 height 48
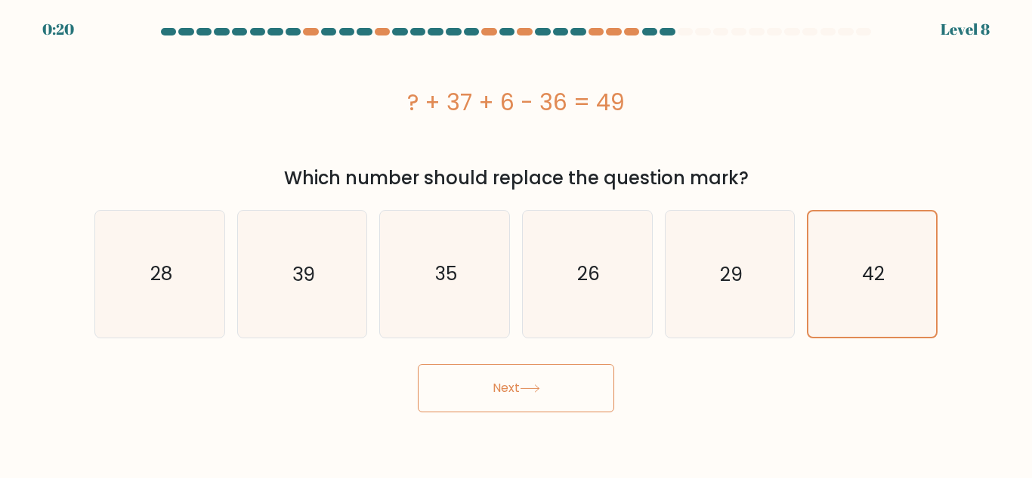
click at [517, 393] on button "Next" at bounding box center [516, 388] width 196 height 48
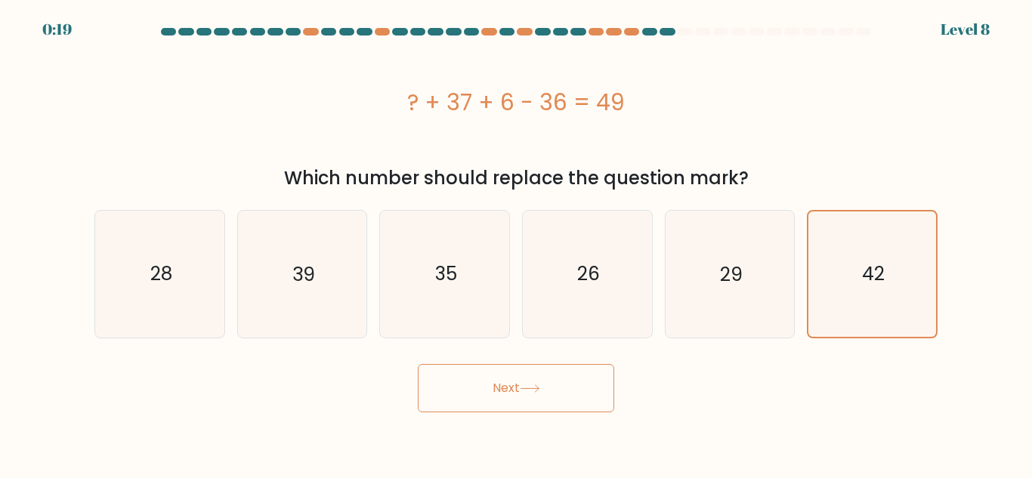
click at [517, 393] on button "Next" at bounding box center [516, 388] width 196 height 48
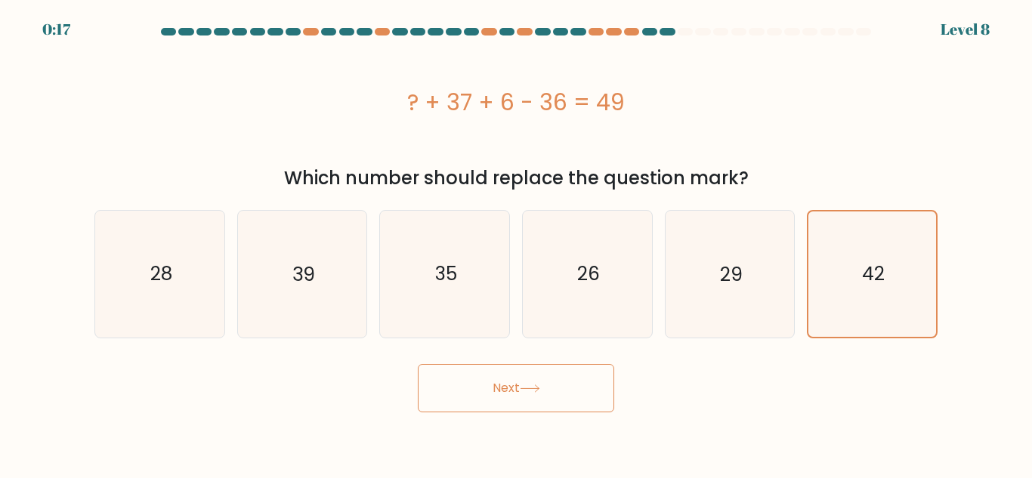
click at [517, 393] on button "Next" at bounding box center [516, 388] width 196 height 48
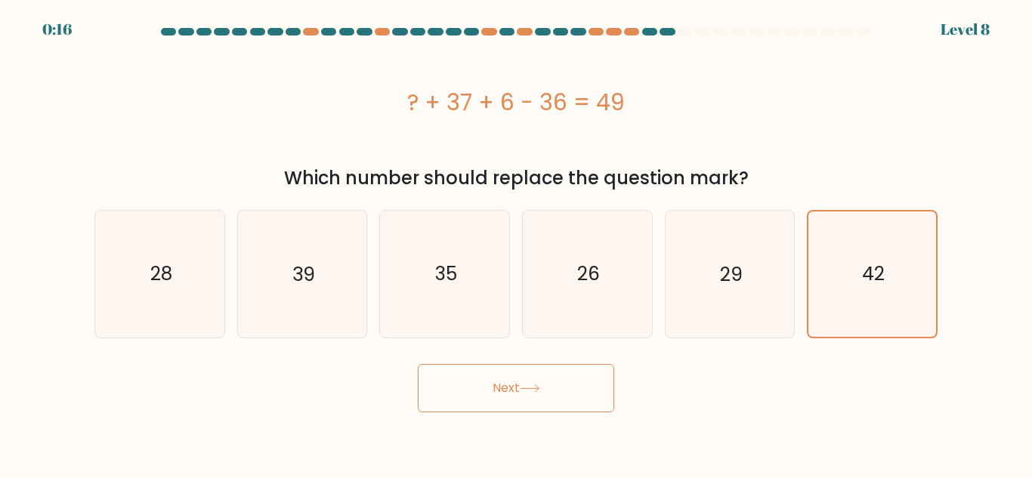
click at [517, 393] on button "Next" at bounding box center [516, 388] width 196 height 48
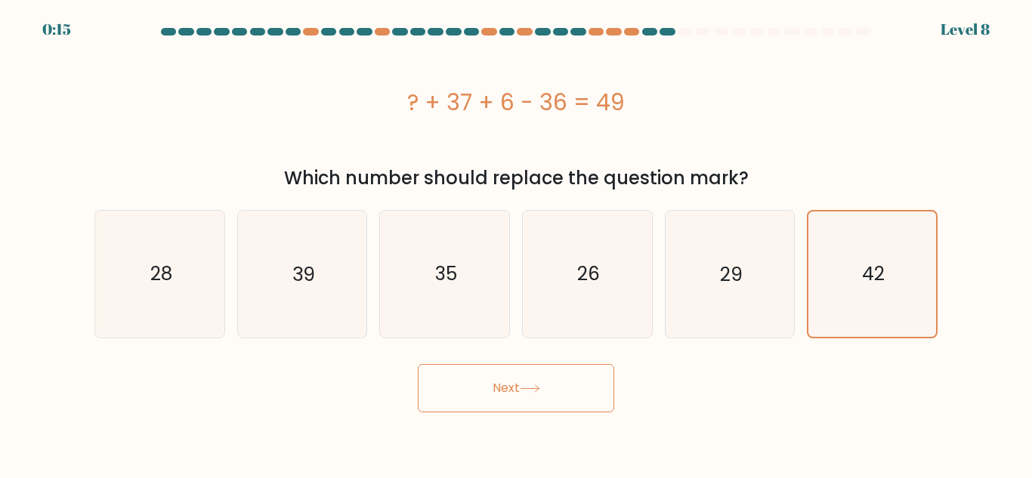
click at [517, 393] on button "Next" at bounding box center [516, 388] width 196 height 48
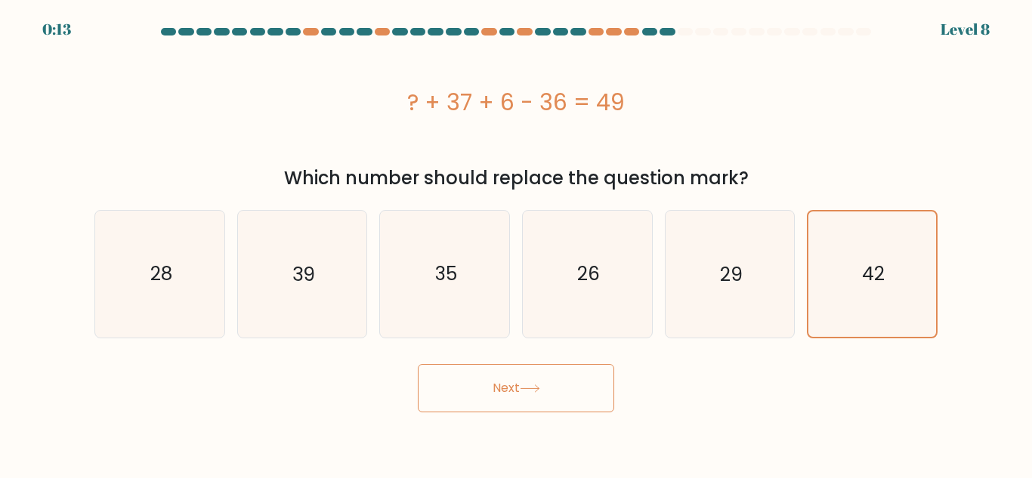
click at [517, 393] on button "Next" at bounding box center [516, 388] width 196 height 48
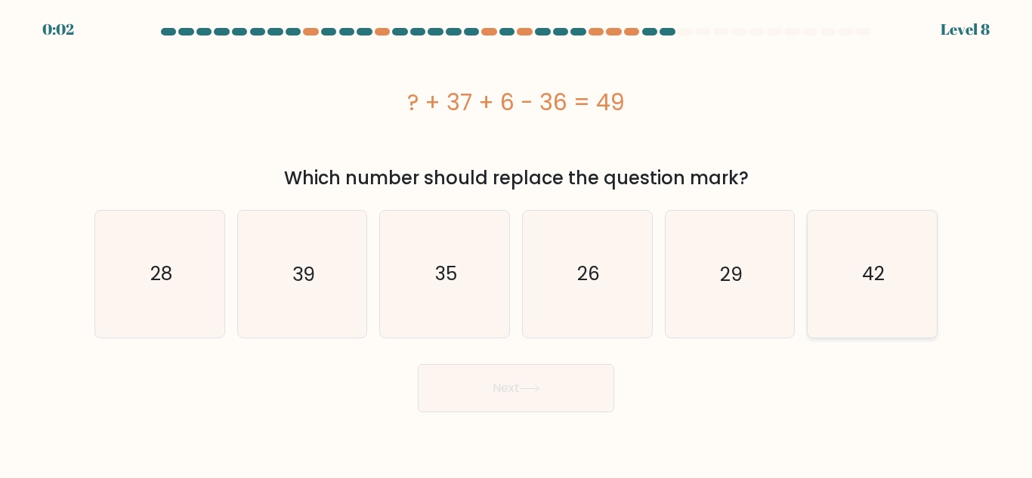
click at [852, 300] on icon "42" at bounding box center [872, 274] width 126 height 126
click at [517, 243] on input "f. 42" at bounding box center [516, 242] width 1 height 4
radio input "true"
click at [572, 398] on button "Next" at bounding box center [516, 388] width 196 height 48
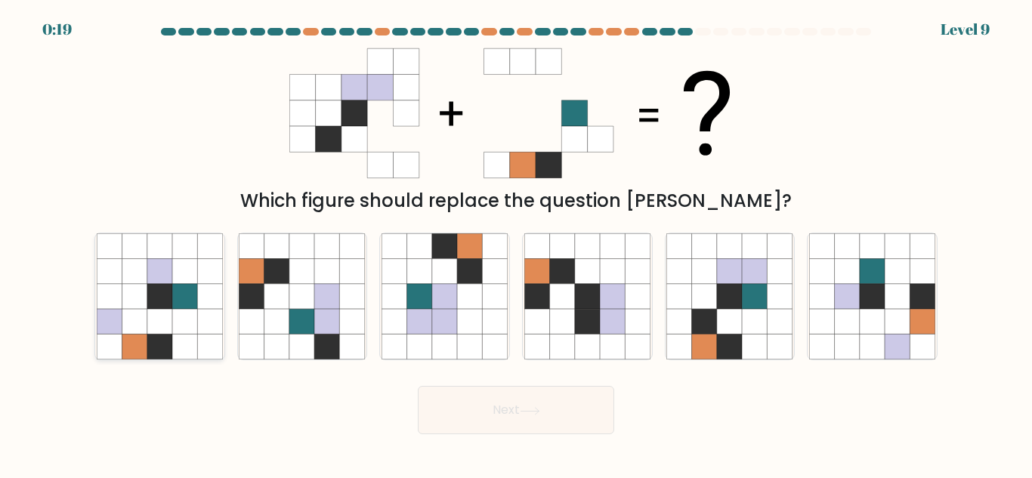
click at [189, 313] on icon at bounding box center [184, 321] width 25 height 25
click at [516, 243] on input "a." at bounding box center [516, 242] width 1 height 4
radio input "true"
click at [528, 412] on icon at bounding box center [530, 411] width 20 height 8
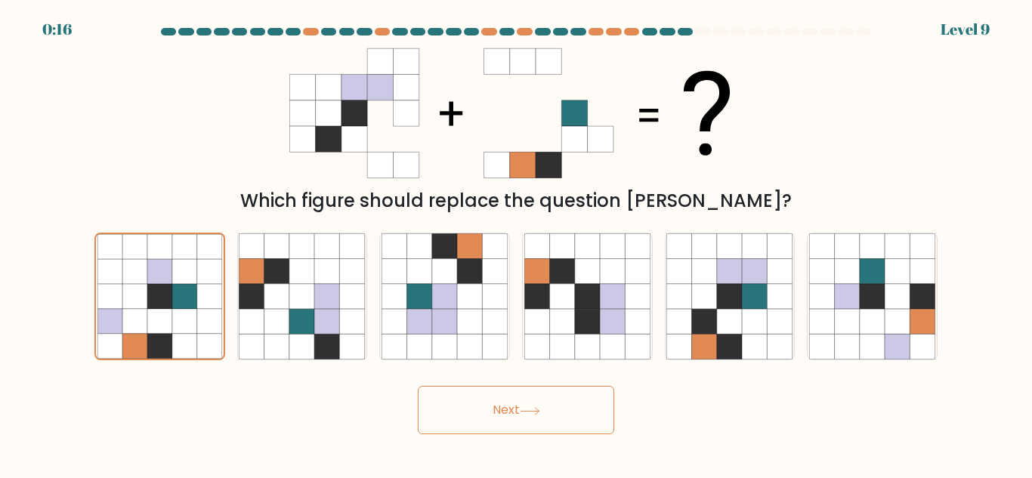
click at [528, 412] on icon at bounding box center [530, 411] width 20 height 8
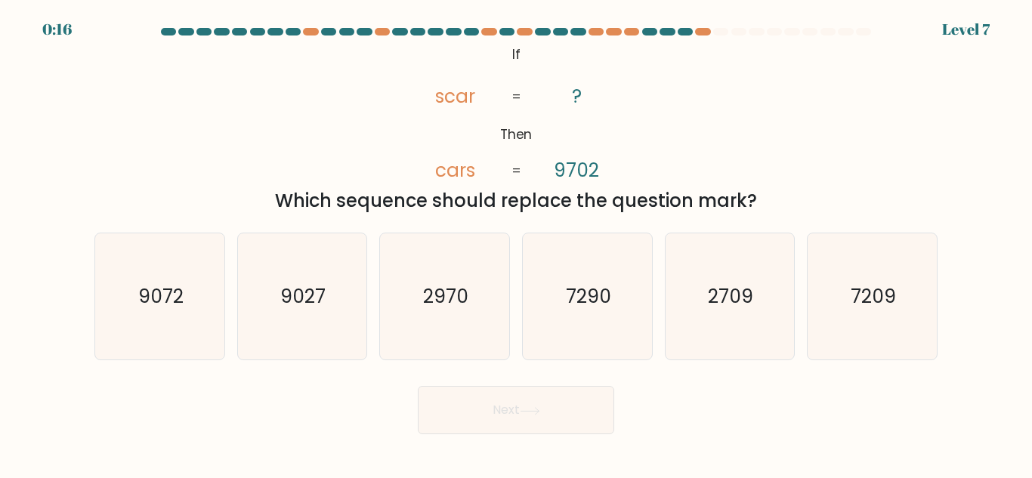
click at [528, 412] on icon at bounding box center [530, 411] width 20 height 8
click at [701, 393] on div "Next" at bounding box center [516, 407] width 862 height 56
click at [446, 314] on icon "2970" at bounding box center [445, 297] width 126 height 126
click at [516, 243] on input "c. 2970" at bounding box center [516, 242] width 1 height 4
radio input "true"
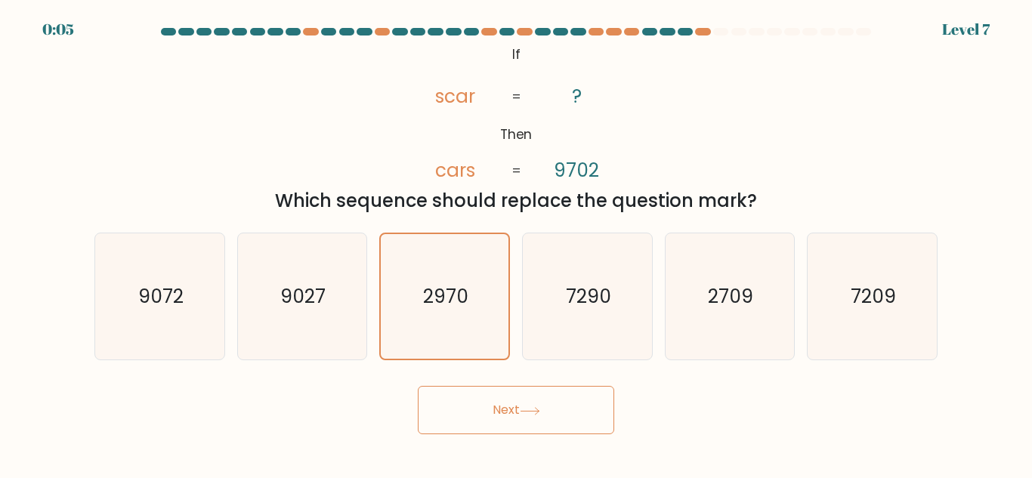
click at [499, 392] on button "Next" at bounding box center [516, 410] width 196 height 48
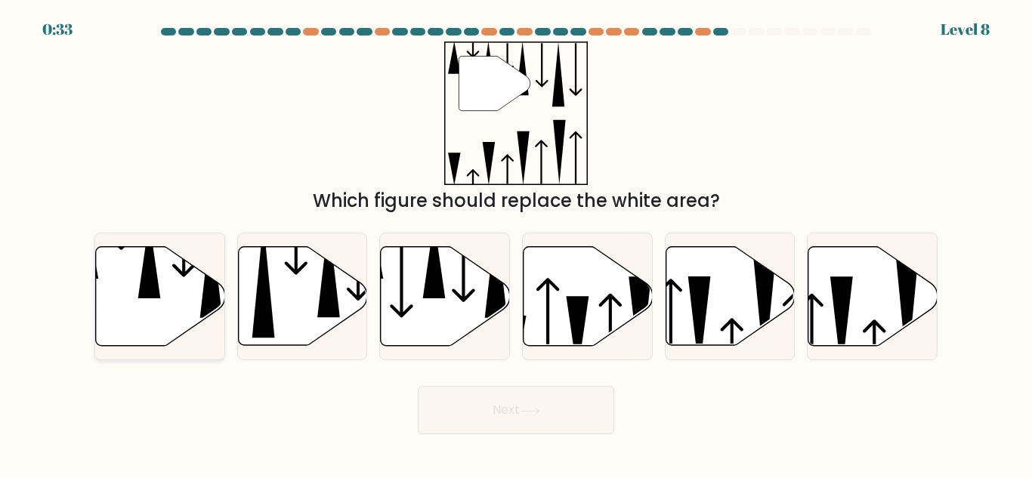
click at [156, 293] on icon at bounding box center [149, 260] width 23 height 78
click at [516, 243] on input "a." at bounding box center [516, 242] width 1 height 4
radio input "true"
click at [479, 419] on button "Next" at bounding box center [516, 410] width 196 height 48
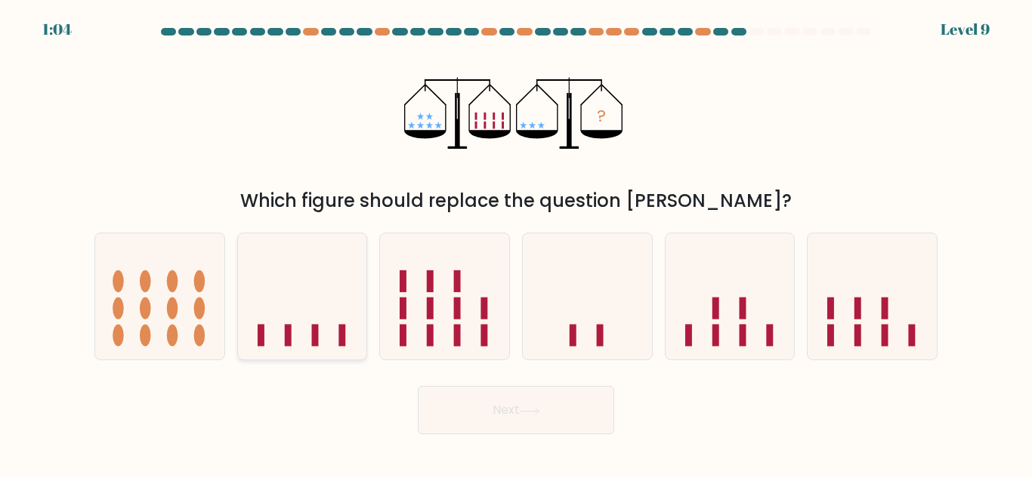
click at [307, 318] on icon at bounding box center [302, 296] width 129 height 107
click at [516, 243] on input "b." at bounding box center [516, 242] width 1 height 4
radio input "true"
click at [483, 410] on button "Next" at bounding box center [516, 410] width 196 height 48
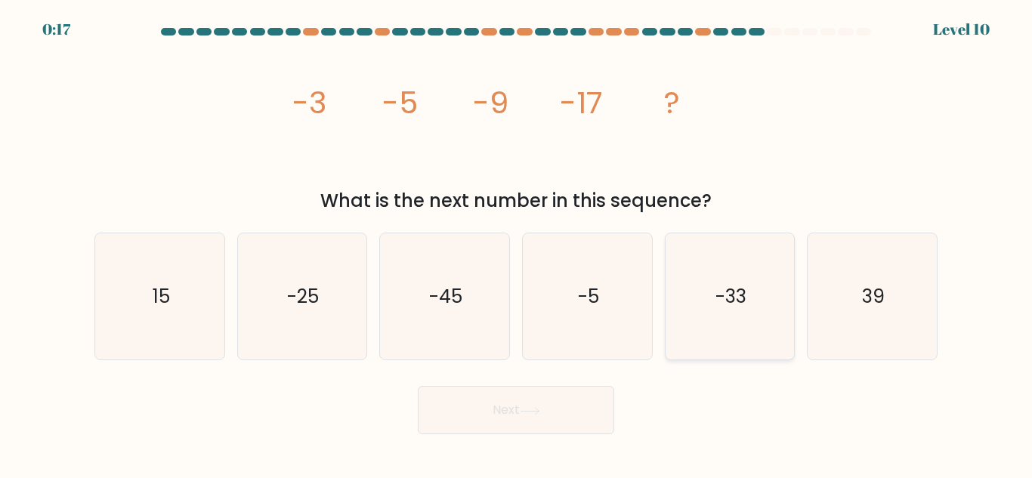
click at [730, 306] on text "-33" at bounding box center [731, 296] width 31 height 26
click at [517, 243] on input "e. -33" at bounding box center [516, 242] width 1 height 4
radio input "true"
click at [539, 424] on button "Next" at bounding box center [516, 410] width 196 height 48
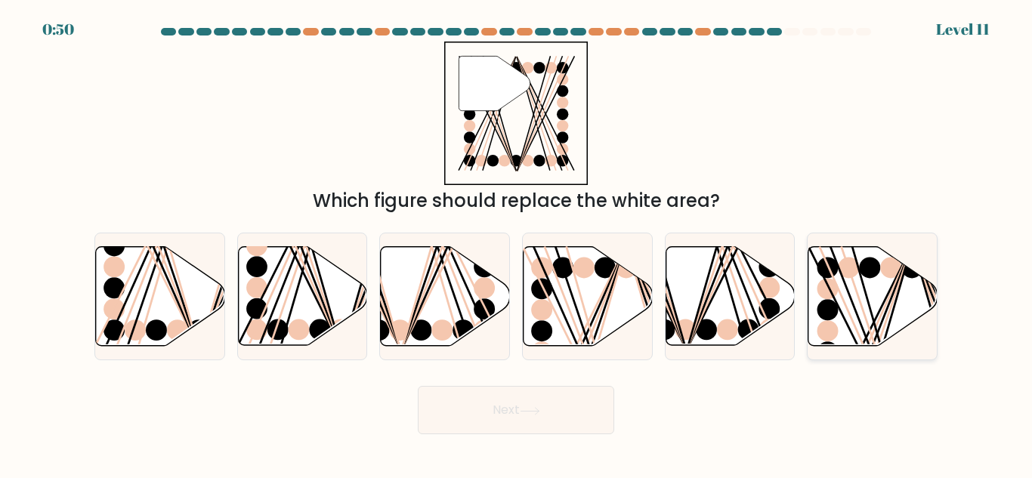
click at [849, 274] on circle at bounding box center [849, 268] width 21 height 21
click at [517, 243] on input "f." at bounding box center [516, 242] width 1 height 4
radio input "true"
click at [577, 410] on button "Next" at bounding box center [516, 410] width 196 height 48
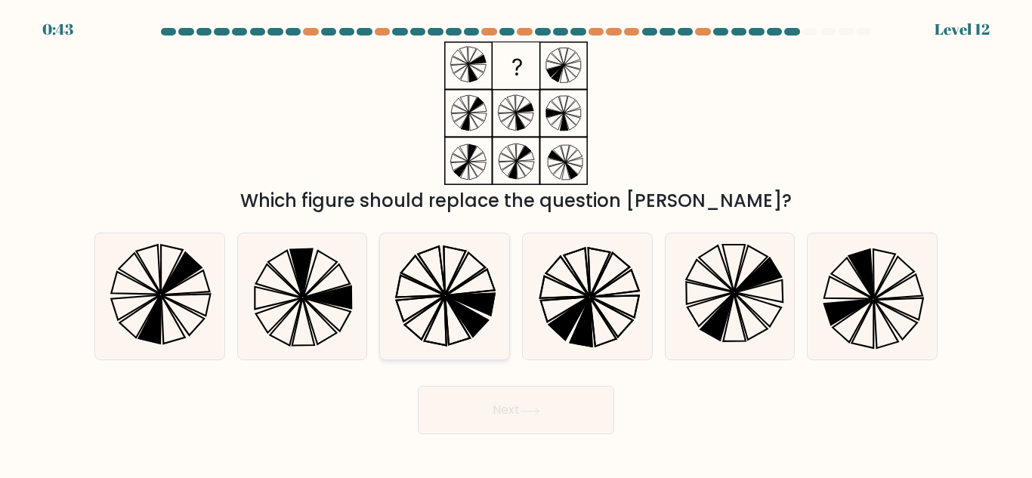
click at [467, 280] on icon at bounding box center [466, 274] width 40 height 42
click at [516, 243] on input "c." at bounding box center [516, 242] width 1 height 4
radio input "true"
click at [517, 401] on button "Next" at bounding box center [516, 410] width 196 height 48
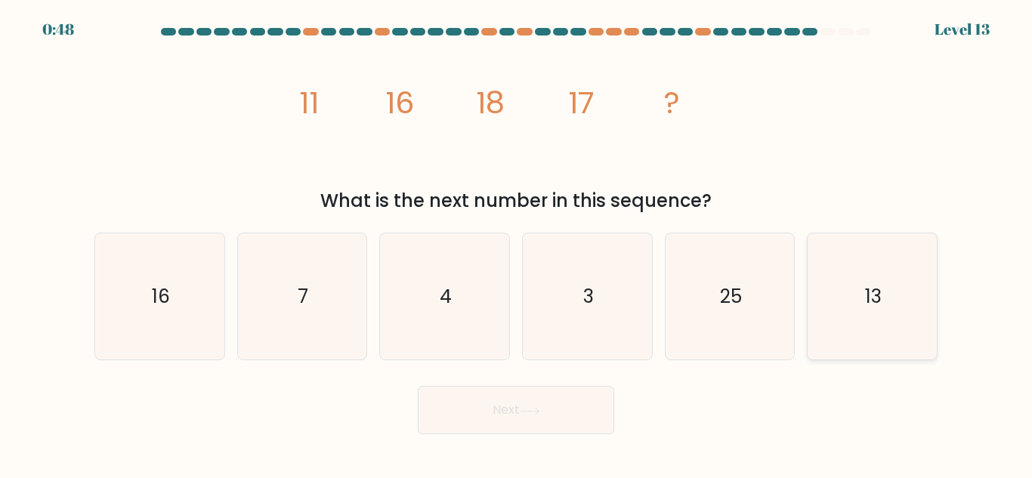
click at [834, 348] on icon "13" at bounding box center [872, 297] width 126 height 126
click at [517, 243] on input "f. 13" at bounding box center [516, 242] width 1 height 4
radio input "true"
click at [528, 422] on button "Next" at bounding box center [516, 410] width 196 height 48
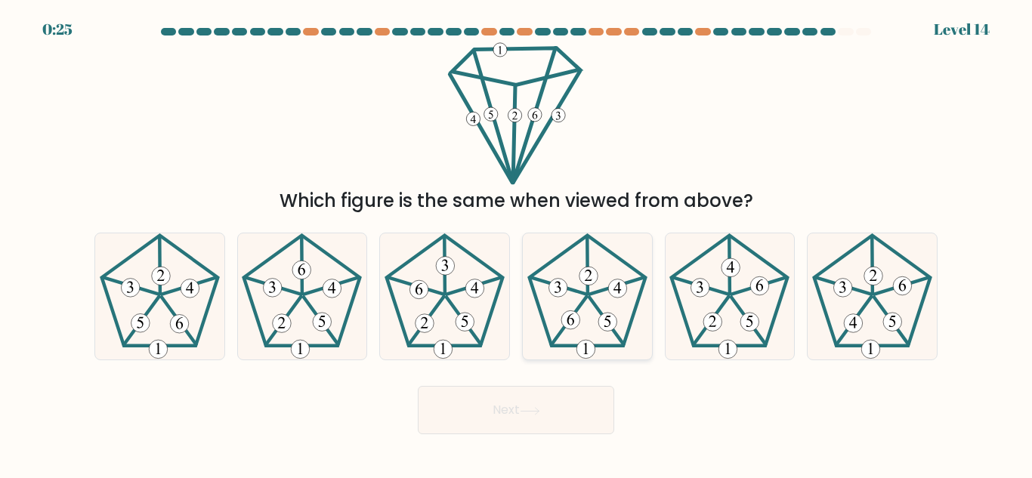
click at [590, 318] on icon at bounding box center [587, 297] width 126 height 126
click at [517, 243] on input "d." at bounding box center [516, 242] width 1 height 4
radio input "true"
click at [534, 419] on button "Next" at bounding box center [516, 410] width 196 height 48
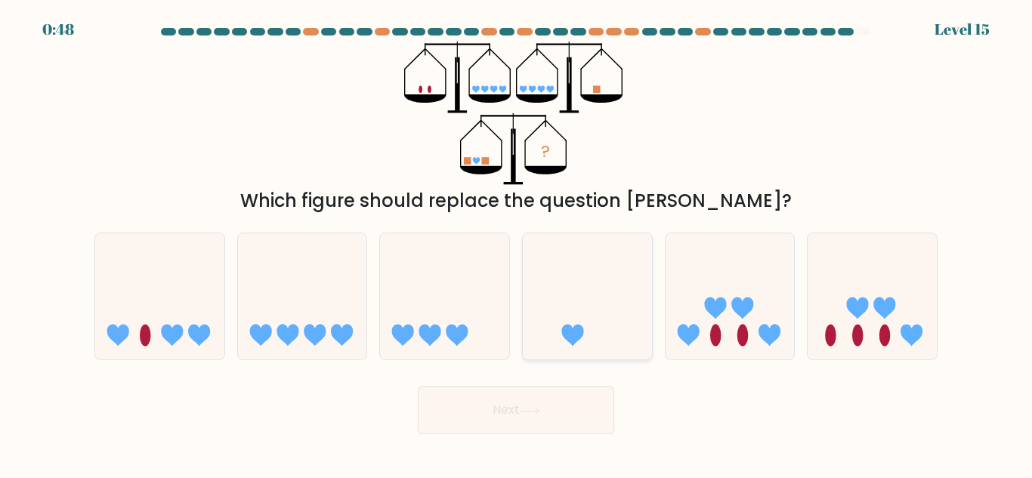
click at [571, 330] on icon at bounding box center [573, 336] width 22 height 22
click at [517, 243] on input "d." at bounding box center [516, 242] width 1 height 4
radio input "true"
click at [502, 413] on button "Next" at bounding box center [516, 410] width 196 height 48
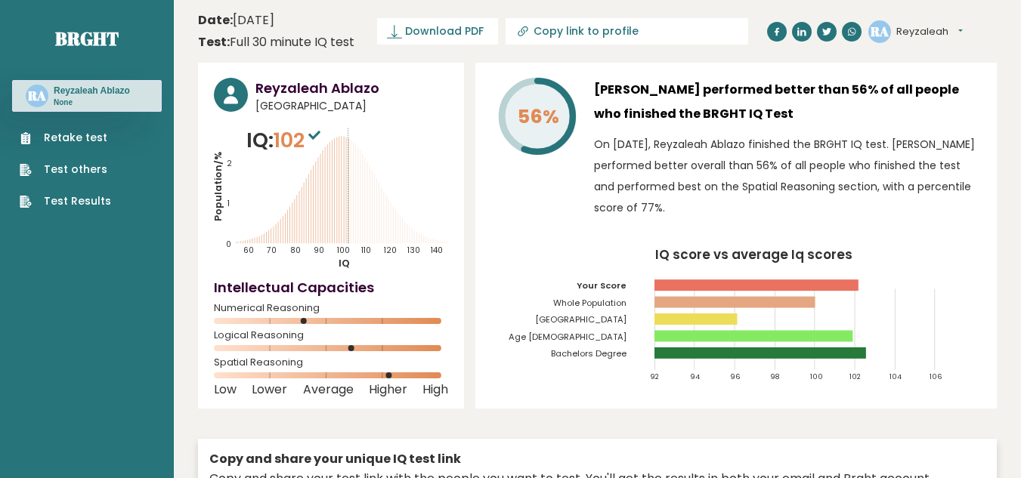
click at [70, 134] on link "Retake test" at bounding box center [65, 138] width 91 height 16
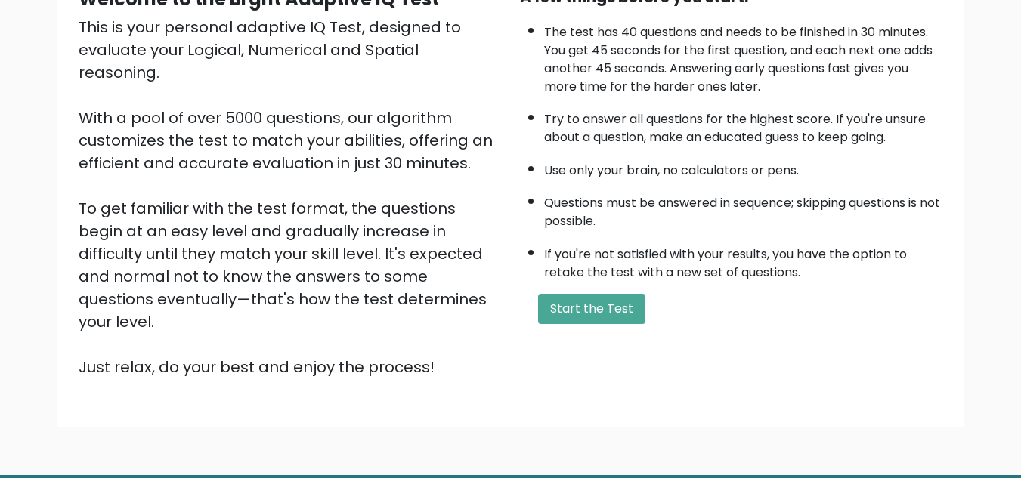
scroll to position [214, 0]
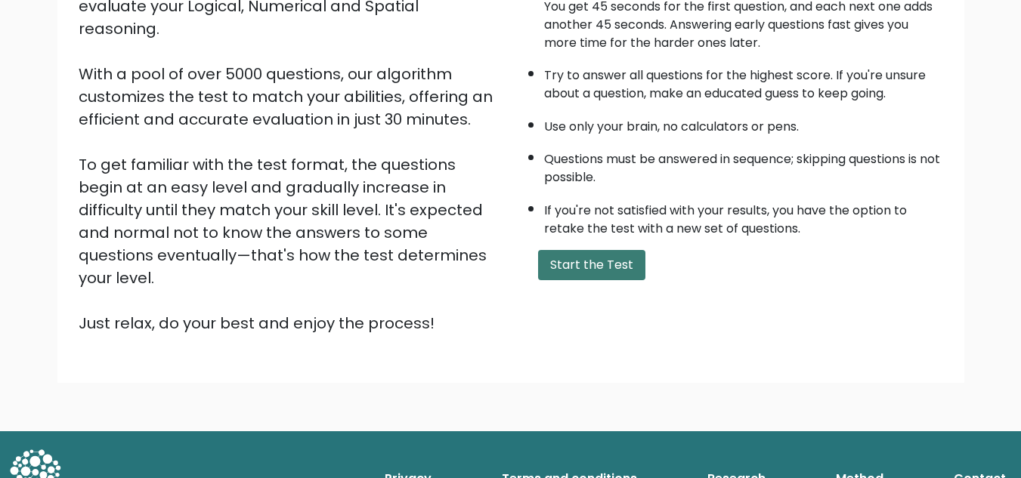
click at [607, 262] on button "Start the Test" at bounding box center [591, 265] width 107 height 30
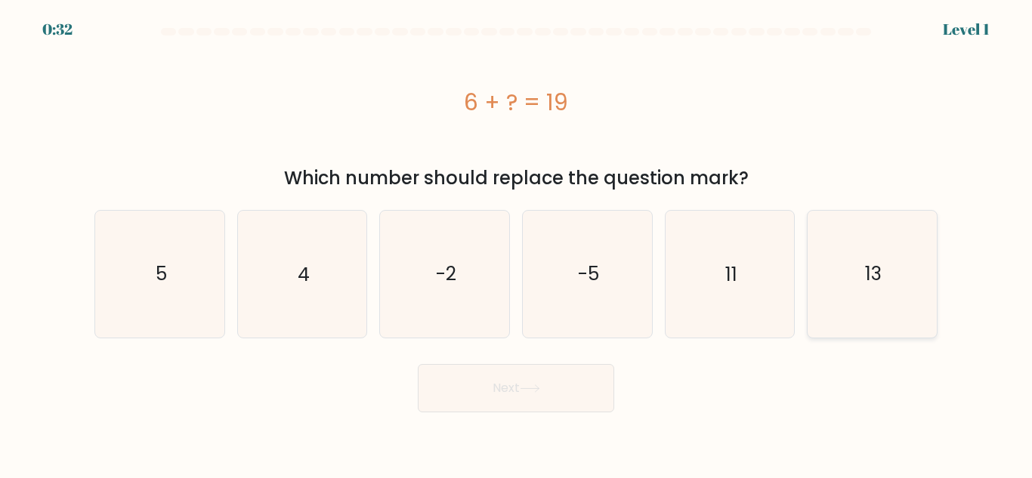
click at [838, 311] on icon "13" at bounding box center [872, 274] width 126 height 126
click at [517, 243] on input "f. 13" at bounding box center [516, 242] width 1 height 4
radio input "true"
click at [545, 390] on button "Next" at bounding box center [516, 388] width 196 height 48
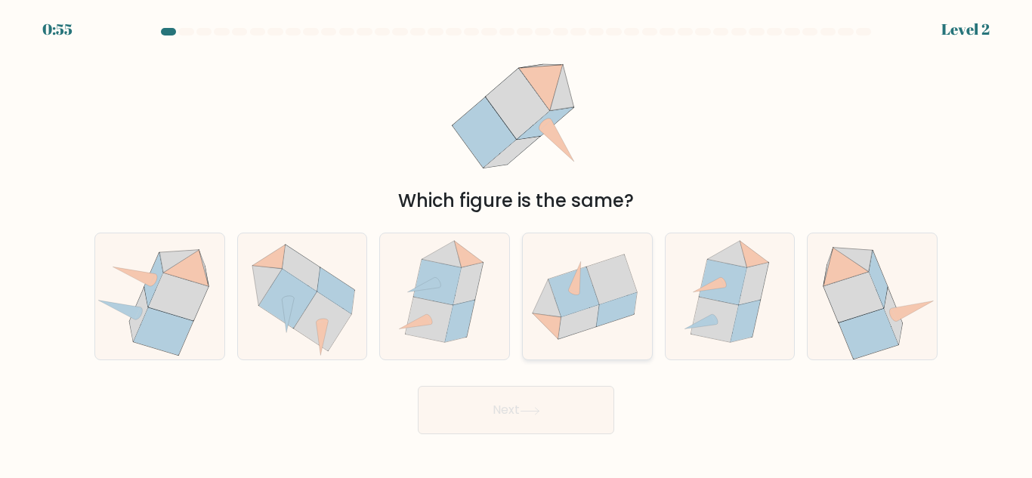
click at [571, 289] on icon at bounding box center [574, 277] width 12 height 32
click at [517, 243] on input "d." at bounding box center [516, 242] width 1 height 4
radio input "true"
click at [565, 409] on button "Next" at bounding box center [516, 410] width 196 height 48
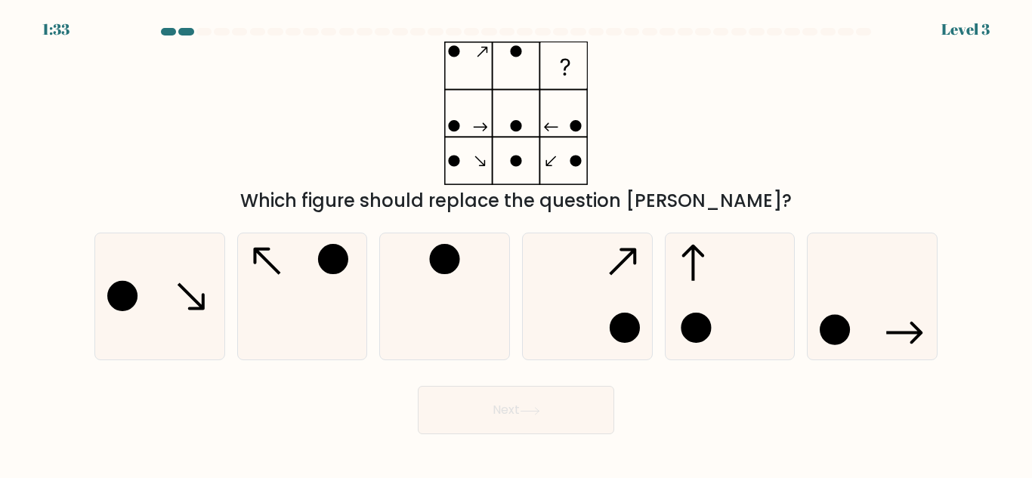
click at [565, 409] on button "Next" at bounding box center [516, 410] width 196 height 48
click at [808, 408] on div "Next" at bounding box center [516, 407] width 862 height 56
click at [322, 296] on icon at bounding box center [302, 297] width 126 height 126
click at [516, 243] on input "b." at bounding box center [516, 242] width 1 height 4
radio input "true"
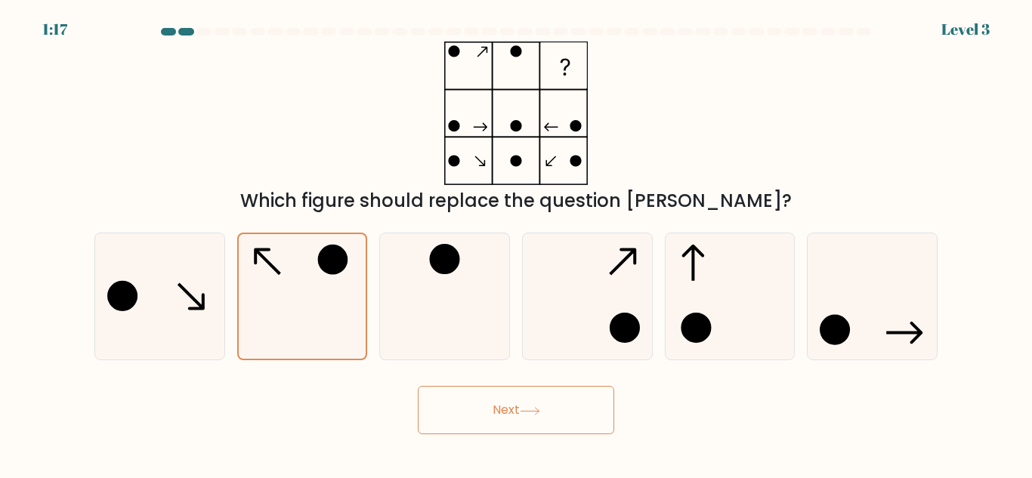
click at [465, 406] on button "Next" at bounding box center [516, 410] width 196 height 48
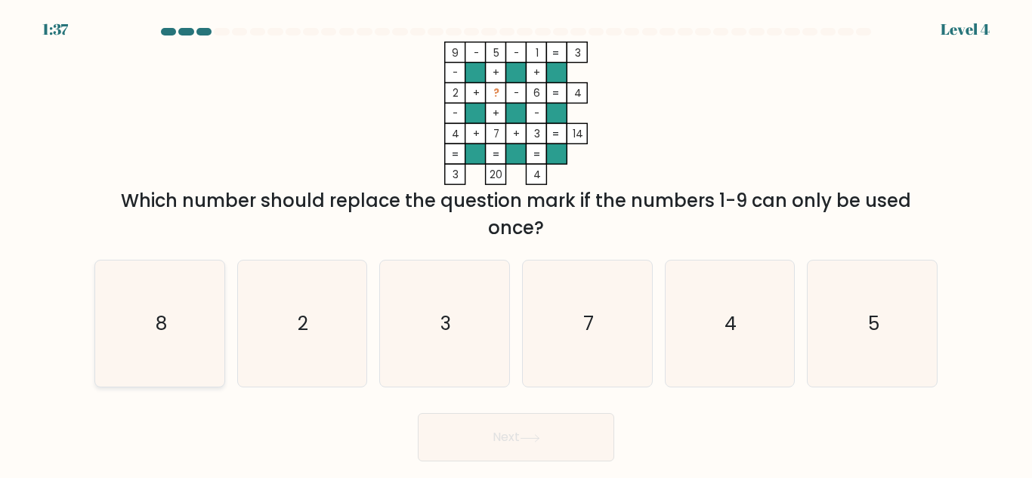
click at [189, 308] on icon "8" at bounding box center [160, 324] width 126 height 126
click at [516, 243] on input "a. 8" at bounding box center [516, 242] width 1 height 4
radio input "true"
click at [510, 447] on button "Next" at bounding box center [516, 437] width 196 height 48
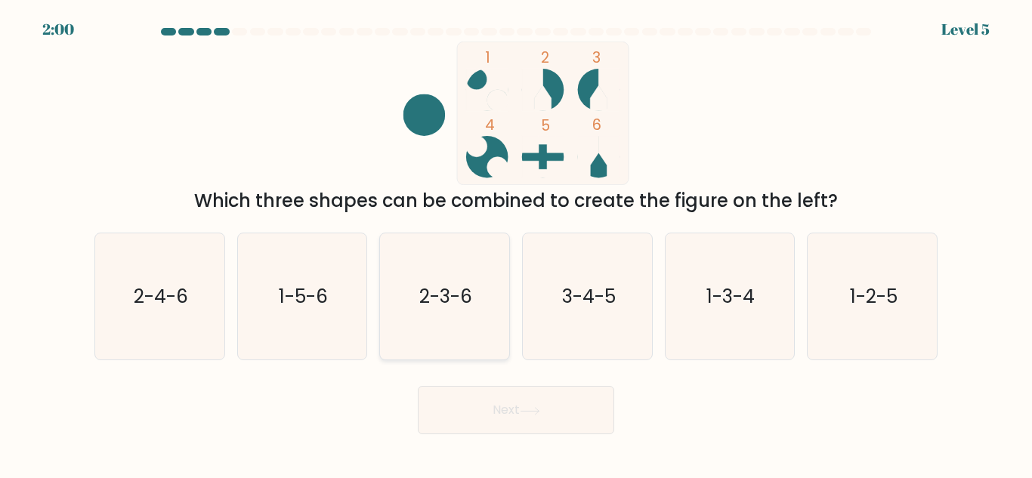
click at [457, 329] on icon "2-3-6" at bounding box center [445, 297] width 126 height 126
click at [516, 243] on input "c. 2-3-6" at bounding box center [516, 242] width 1 height 4
radio input "true"
click at [483, 417] on button "Next" at bounding box center [516, 410] width 196 height 48
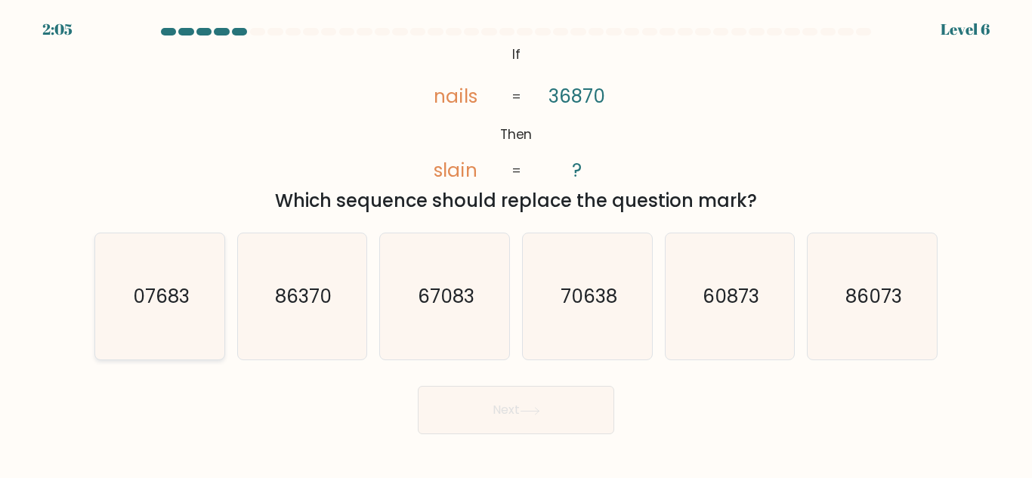
click at [145, 295] on text "07683" at bounding box center [160, 296] width 57 height 26
click at [516, 243] on input "a. 07683" at bounding box center [516, 242] width 1 height 4
radio input "true"
click at [475, 413] on button "Next" at bounding box center [516, 410] width 196 height 48
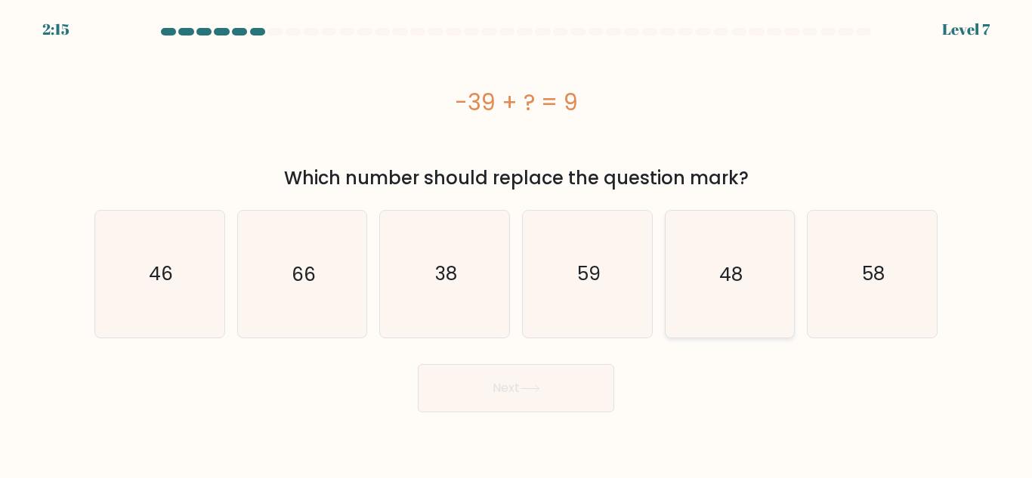
click at [708, 286] on icon "48" at bounding box center [730, 274] width 126 height 126
click at [517, 243] on input "e. 48" at bounding box center [516, 242] width 1 height 4
radio input "true"
click at [487, 395] on button "Next" at bounding box center [516, 388] width 196 height 48
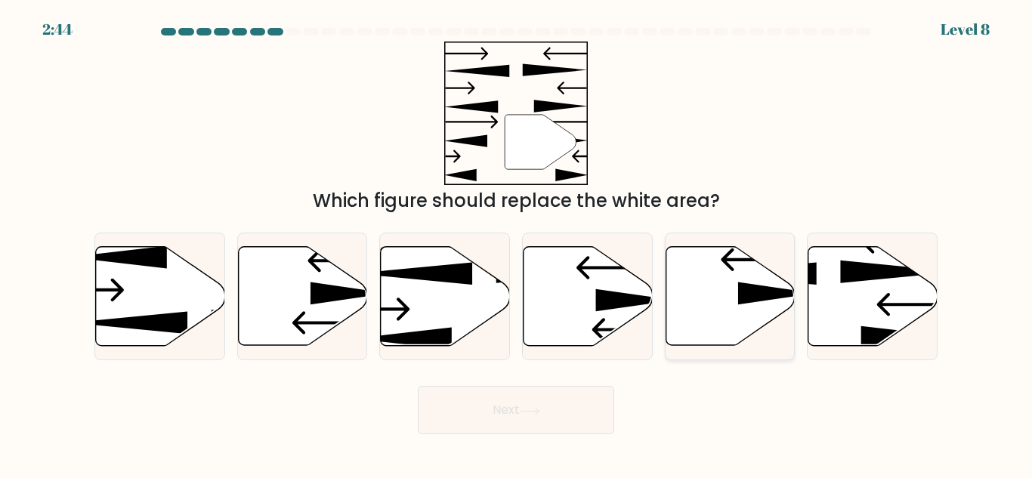
click at [729, 299] on icon at bounding box center [730, 296] width 129 height 99
click at [517, 243] on input "e." at bounding box center [516, 242] width 1 height 4
radio input "true"
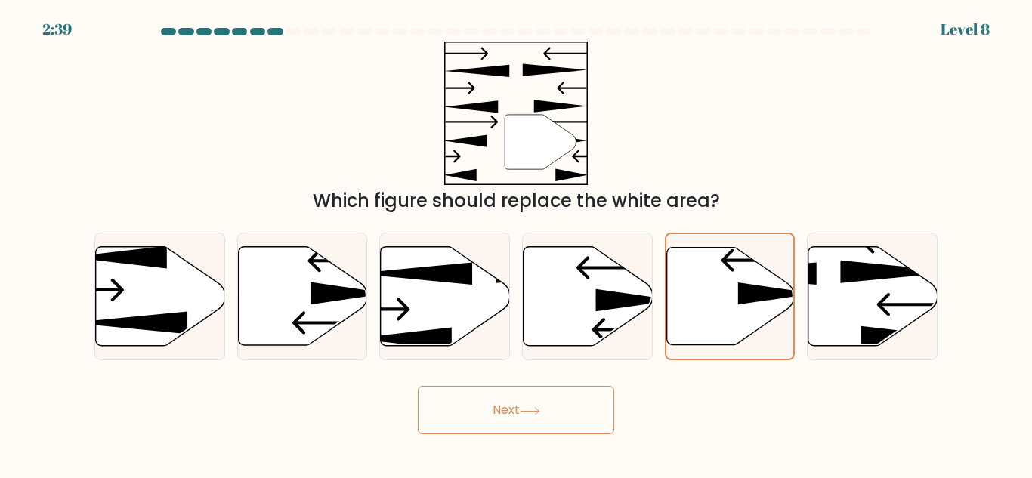
click at [558, 413] on button "Next" at bounding box center [516, 410] width 196 height 48
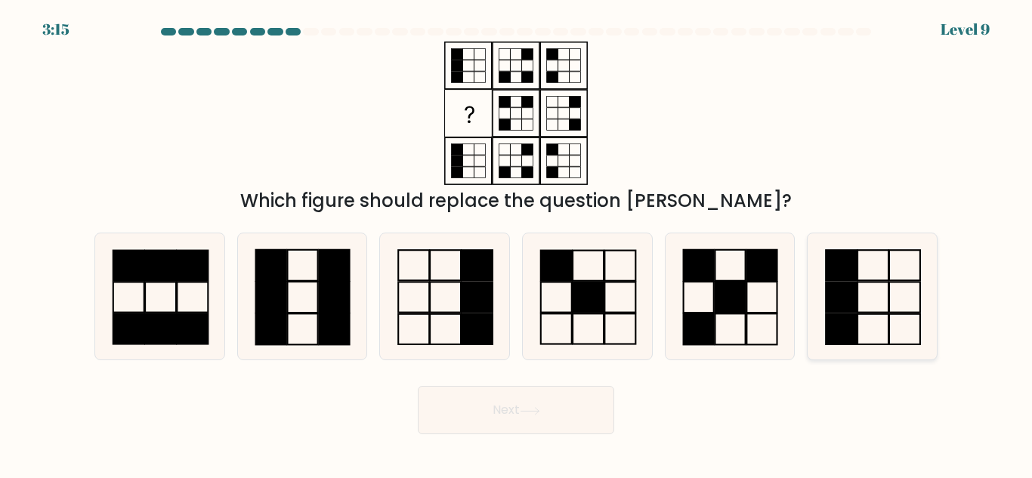
click at [857, 306] on rect at bounding box center [841, 298] width 31 height 30
click at [517, 243] on input "f." at bounding box center [516, 242] width 1 height 4
radio input "true"
click at [557, 411] on button "Next" at bounding box center [516, 410] width 196 height 48
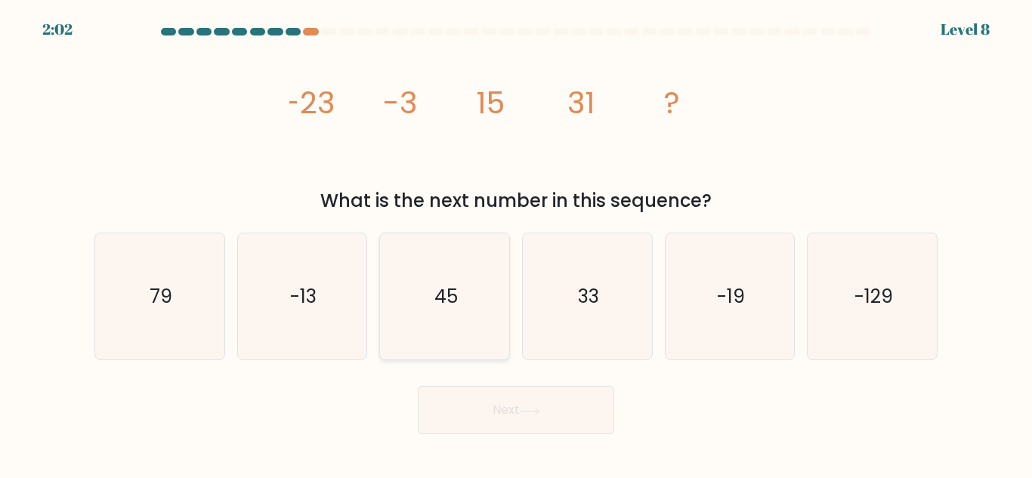
click at [433, 299] on icon "45" at bounding box center [445, 297] width 126 height 126
click at [516, 243] on input "c. 45" at bounding box center [516, 242] width 1 height 4
radio input "true"
click at [474, 404] on button "Next" at bounding box center [516, 410] width 196 height 48
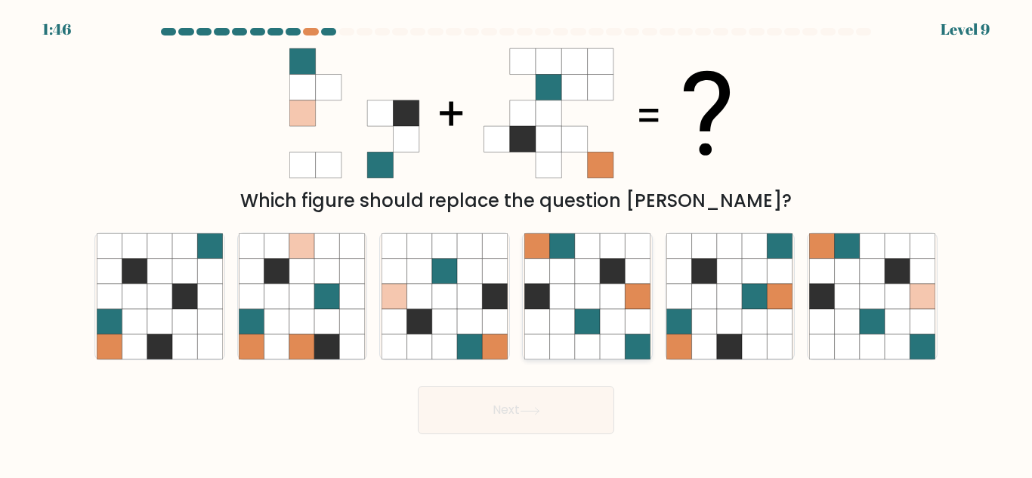
click at [623, 320] on icon at bounding box center [612, 321] width 25 height 25
click at [517, 243] on input "d." at bounding box center [516, 242] width 1 height 4
radio input "true"
click at [512, 401] on button "Next" at bounding box center [516, 410] width 196 height 48
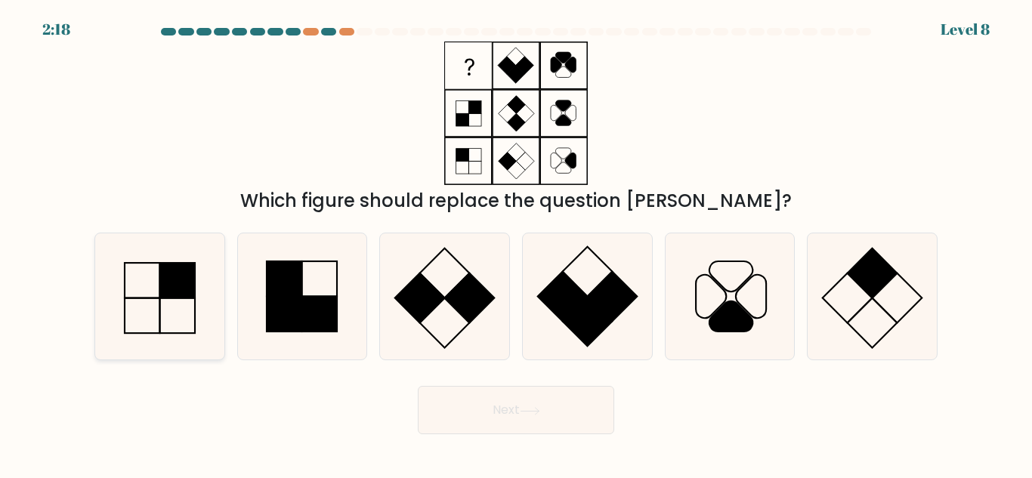
click at [203, 286] on icon at bounding box center [160, 297] width 126 height 126
click at [516, 243] on input "a." at bounding box center [516, 242] width 1 height 4
radio input "true"
click at [299, 322] on rect at bounding box center [285, 315] width 36 height 36
click at [516, 243] on input "b." at bounding box center [516, 242] width 1 height 4
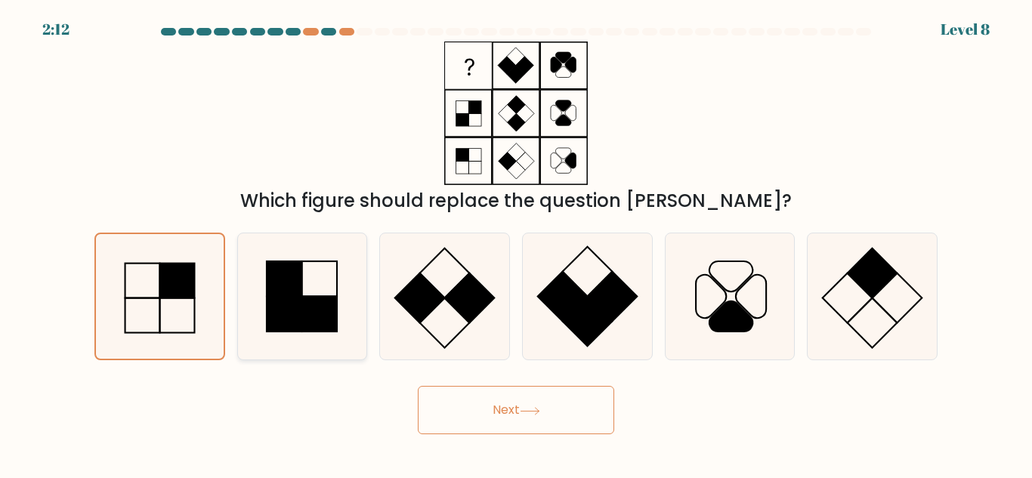
radio input "true"
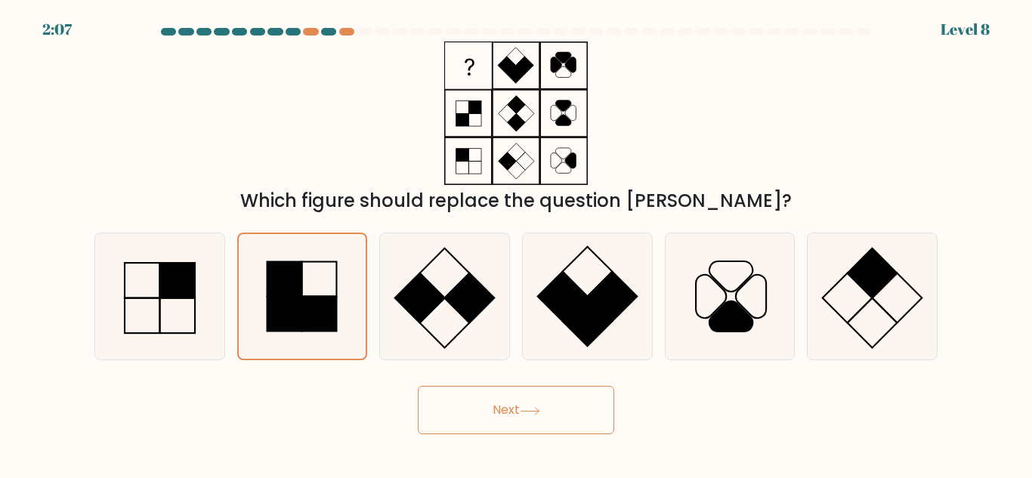
click at [476, 422] on button "Next" at bounding box center [516, 410] width 196 height 48
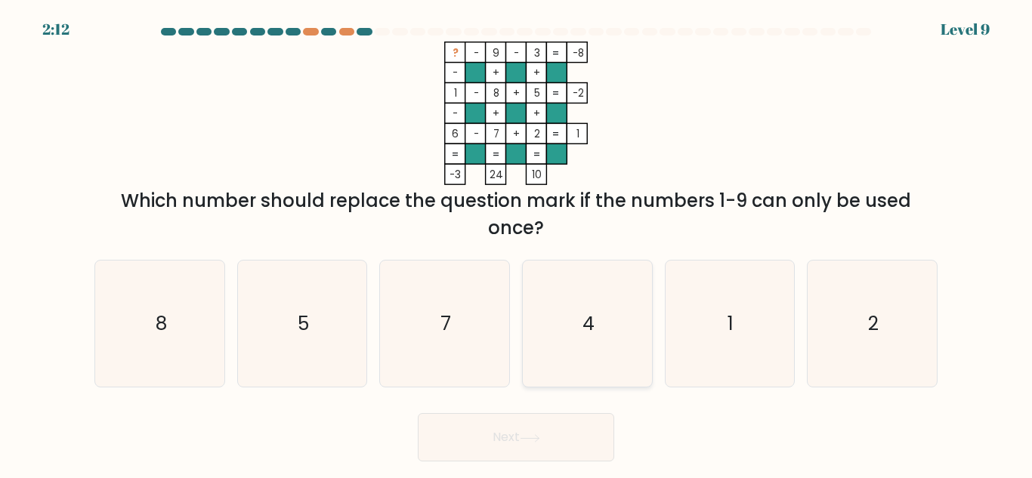
click at [576, 342] on icon "4" at bounding box center [587, 324] width 126 height 126
click at [517, 243] on input "d. 4" at bounding box center [516, 242] width 1 height 4
radio input "true"
click at [531, 441] on icon at bounding box center [530, 439] width 20 height 8
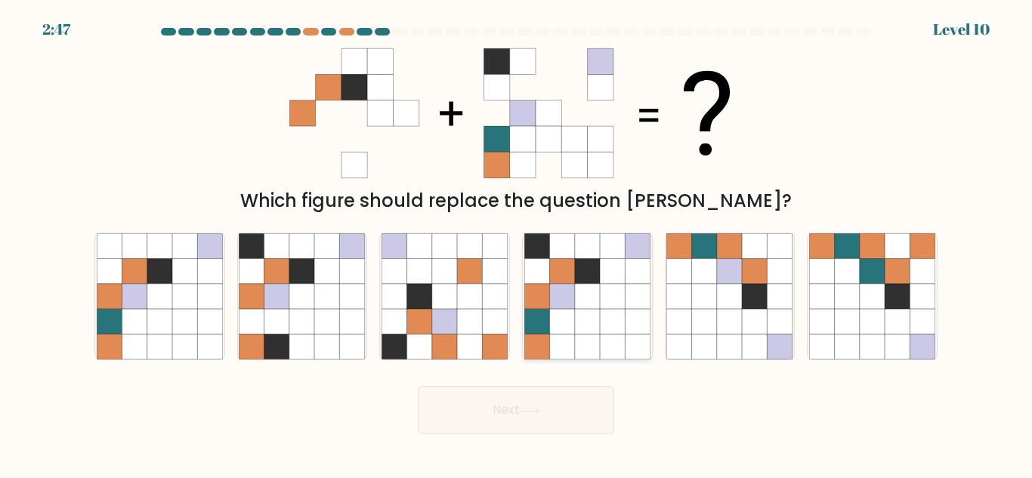
click at [553, 329] on icon at bounding box center [561, 321] width 25 height 25
click at [517, 243] on input "d." at bounding box center [516, 242] width 1 height 4
radio input "true"
click at [472, 412] on button "Next" at bounding box center [516, 410] width 196 height 48
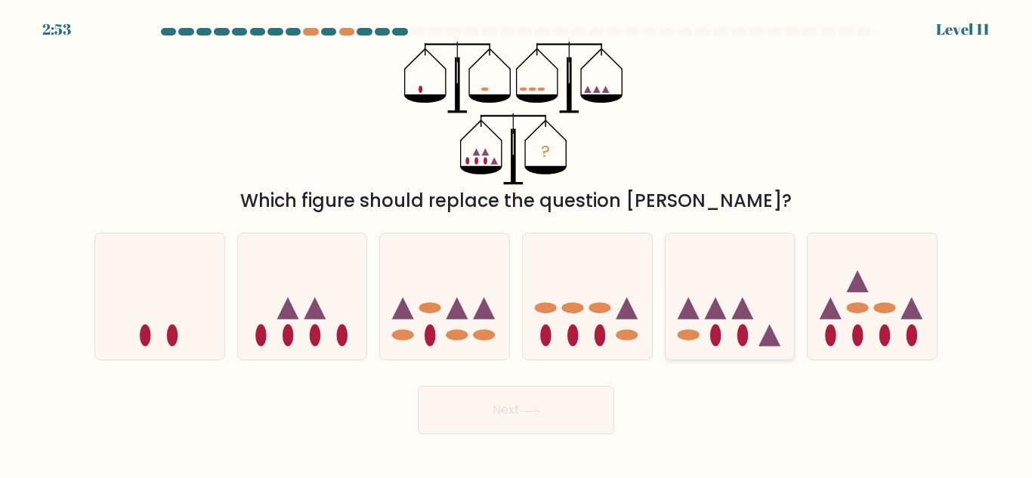
click at [703, 337] on icon at bounding box center [730, 296] width 129 height 107
click at [517, 243] on input "e." at bounding box center [516, 242] width 1 height 4
radio input "true"
click at [559, 400] on button "Next" at bounding box center [516, 410] width 196 height 48
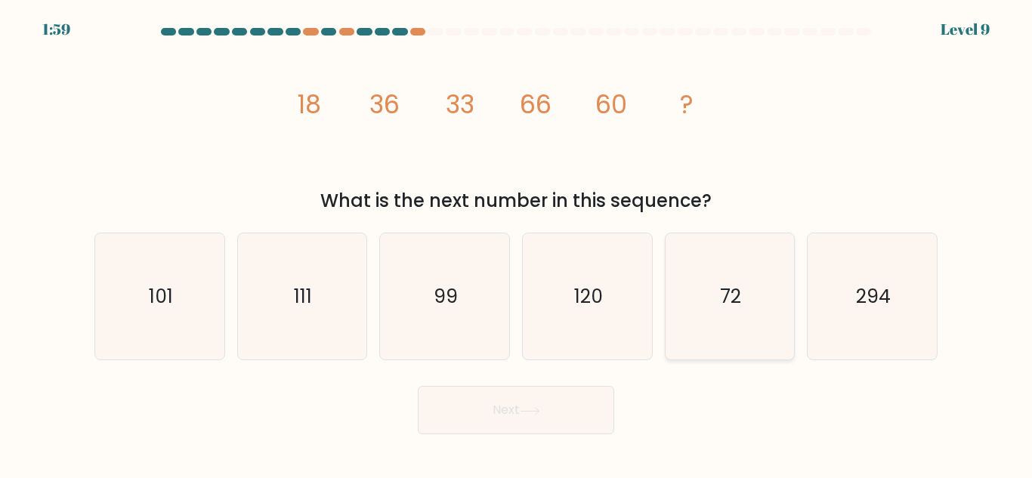
click at [703, 307] on icon "72" at bounding box center [730, 297] width 126 height 126
click at [517, 243] on input "e. 72" at bounding box center [516, 242] width 1 height 4
radio input "true"
click at [560, 413] on button "Next" at bounding box center [516, 410] width 196 height 48
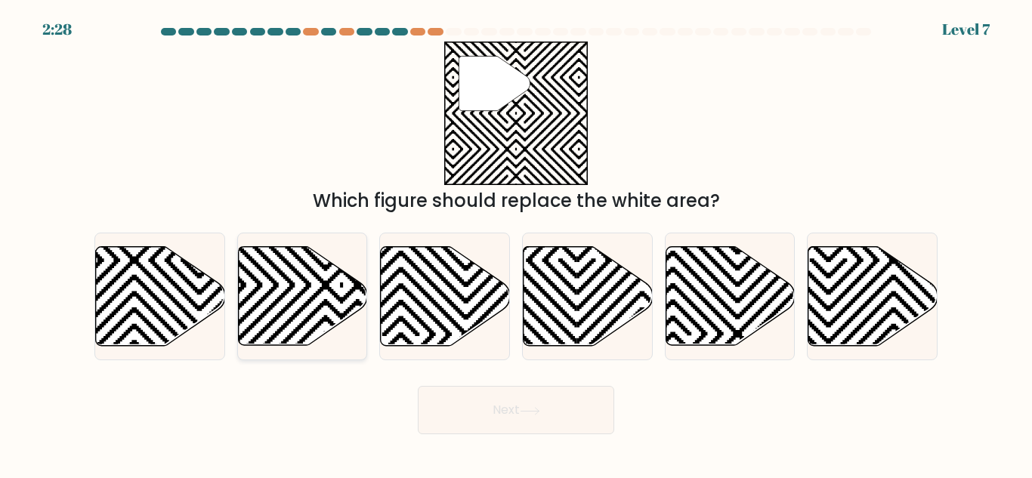
click at [304, 283] on icon at bounding box center [342, 351] width 260 height 260
click at [516, 243] on input "b." at bounding box center [516, 242] width 1 height 4
radio input "true"
click at [508, 418] on button "Next" at bounding box center [516, 410] width 196 height 48
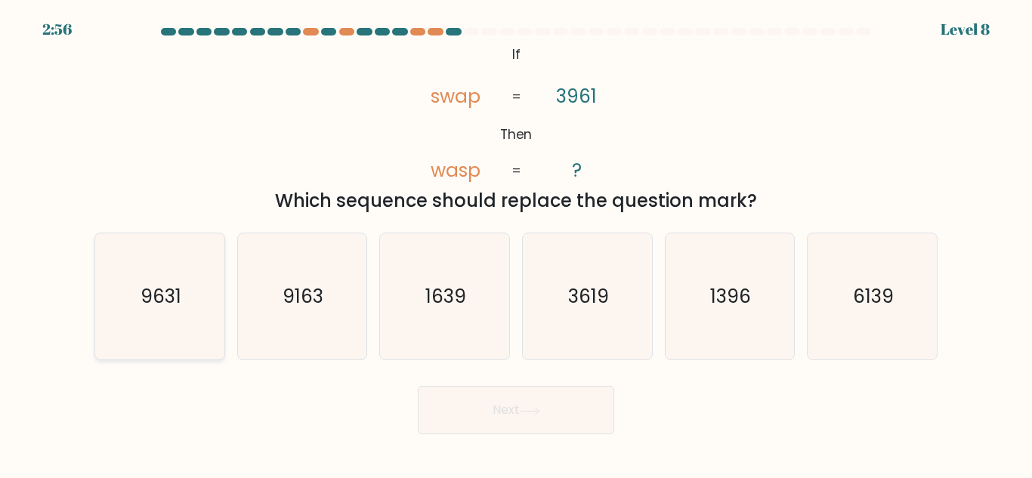
click at [187, 274] on icon "9631" at bounding box center [160, 297] width 126 height 126
click at [516, 243] on input "a. 9631" at bounding box center [516, 242] width 1 height 4
radio input "true"
click at [508, 410] on button "Next" at bounding box center [516, 410] width 196 height 48
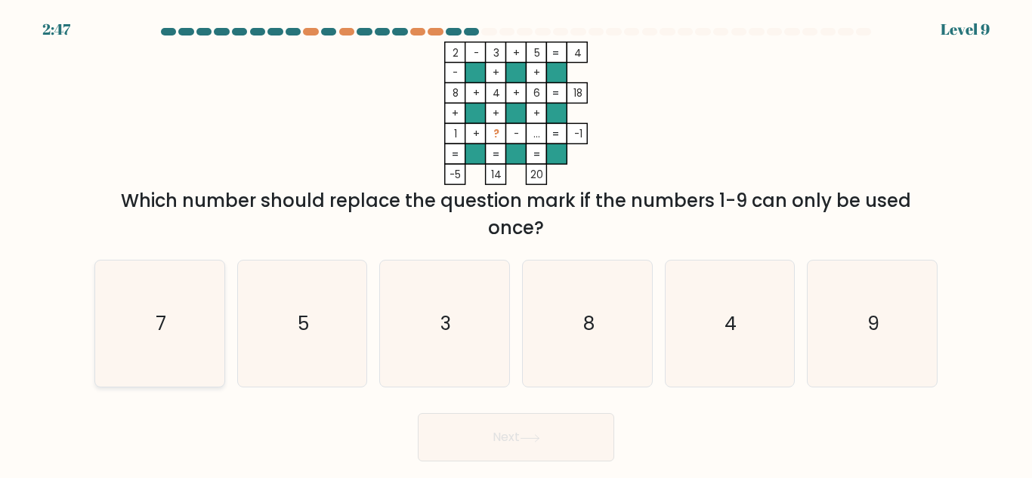
click at [141, 326] on icon "7" at bounding box center [160, 324] width 126 height 126
click at [516, 243] on input "a. 7" at bounding box center [516, 242] width 1 height 4
radio input "true"
click at [533, 429] on button "Next" at bounding box center [516, 437] width 196 height 48
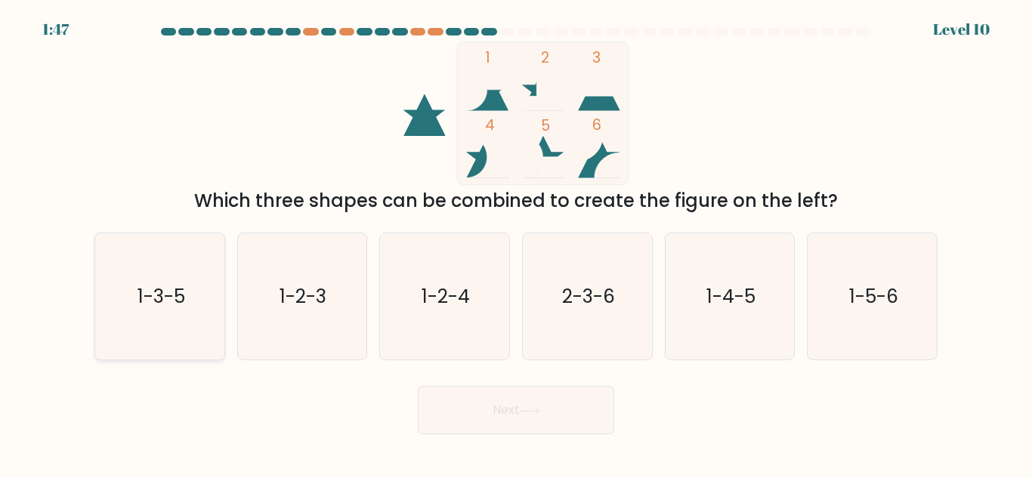
click at [194, 301] on icon "1-3-5" at bounding box center [160, 297] width 126 height 126
click at [516, 243] on input "a. 1-3-5" at bounding box center [516, 242] width 1 height 4
radio input "true"
click at [490, 401] on button "Next" at bounding box center [516, 410] width 196 height 48
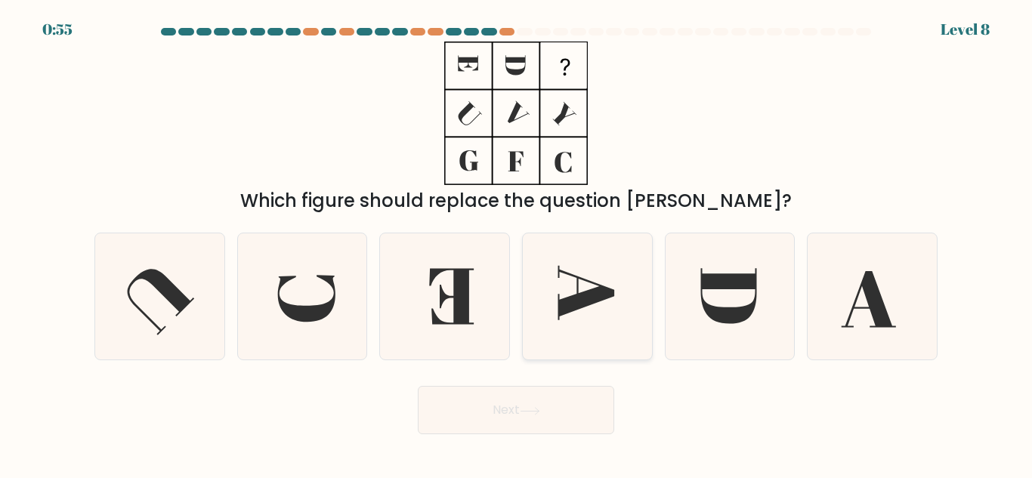
click at [590, 289] on icon at bounding box center [587, 297] width 126 height 126
click at [517, 243] on input "d." at bounding box center [516, 242] width 1 height 4
radio input "true"
click at [511, 398] on button "Next" at bounding box center [516, 410] width 196 height 48
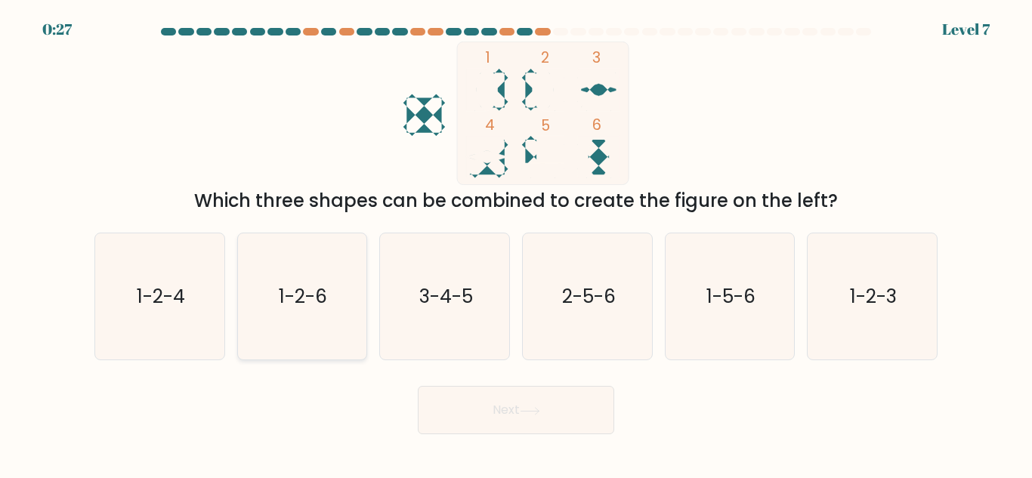
click at [338, 306] on icon "1-2-6" at bounding box center [302, 297] width 126 height 126
click at [516, 243] on input "b. 1-2-6" at bounding box center [516, 242] width 1 height 4
radio input "true"
click at [493, 405] on button "Next" at bounding box center [516, 410] width 196 height 48
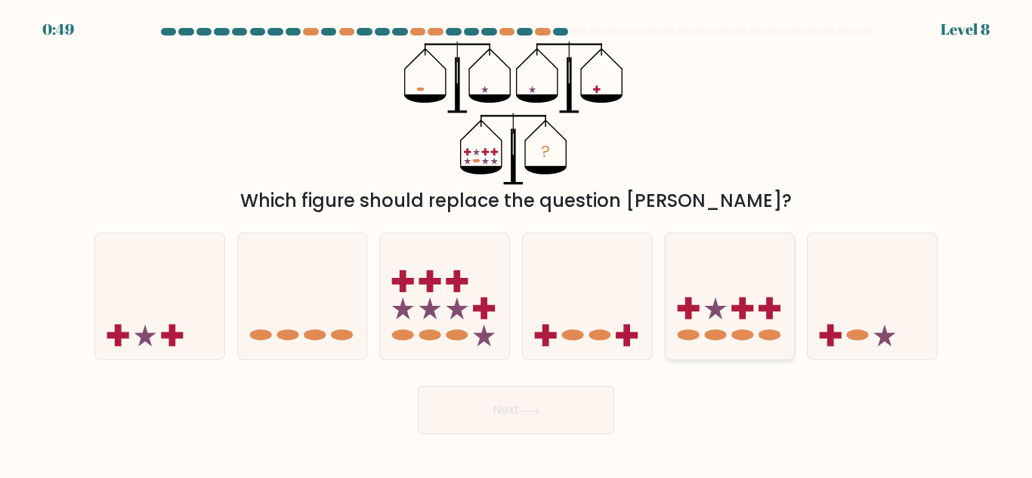
click at [695, 323] on icon at bounding box center [730, 296] width 129 height 107
click at [517, 243] on input "e." at bounding box center [516, 242] width 1 height 4
radio input "true"
click at [562, 422] on button "Next" at bounding box center [516, 410] width 196 height 48
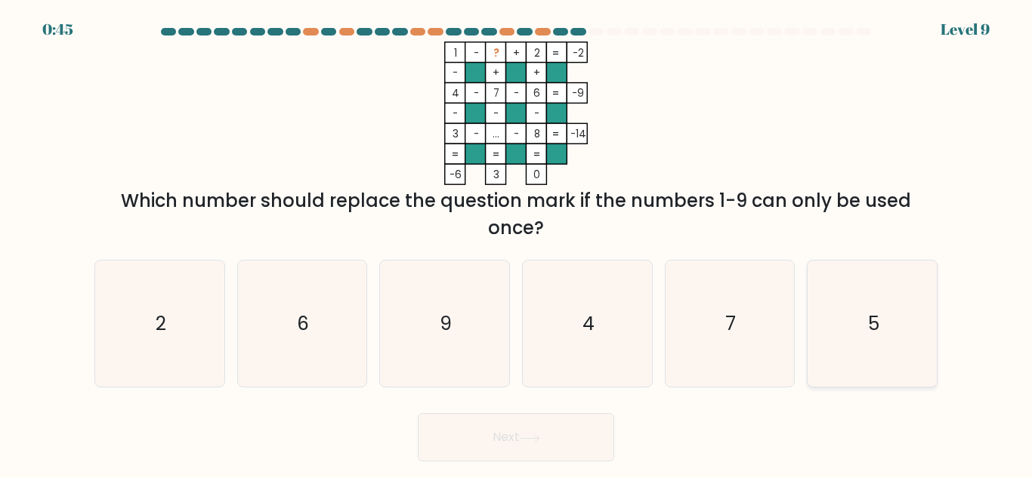
click at [834, 334] on icon "5" at bounding box center [872, 324] width 126 height 126
click at [517, 243] on input "f. 5" at bounding box center [516, 242] width 1 height 4
radio input "true"
click at [538, 437] on icon at bounding box center [530, 439] width 20 height 8
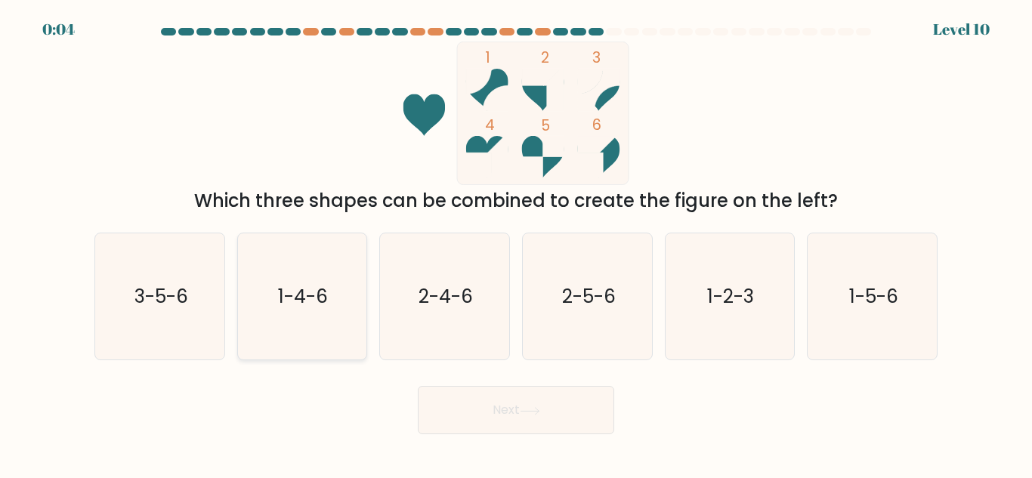
click at [302, 289] on text "1-4-6" at bounding box center [304, 296] width 50 height 26
click at [516, 243] on input "b. 1-4-6" at bounding box center [516, 242] width 1 height 4
radio input "true"
click at [447, 399] on button "Next" at bounding box center [516, 410] width 196 height 48
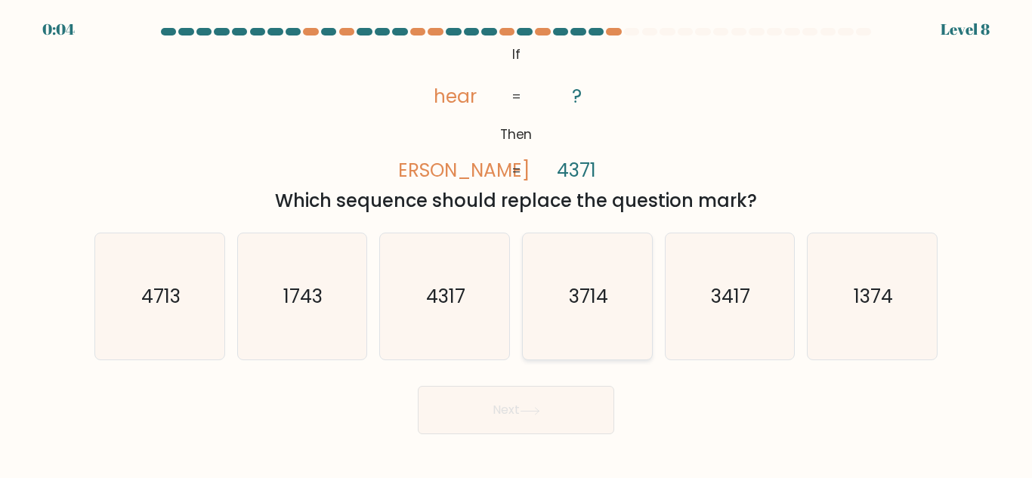
click at [599, 277] on icon "3714" at bounding box center [587, 297] width 126 height 126
click at [517, 243] on input "d. 3714" at bounding box center [516, 242] width 1 height 4
radio input "true"
click at [546, 422] on button "Next" at bounding box center [516, 410] width 196 height 48
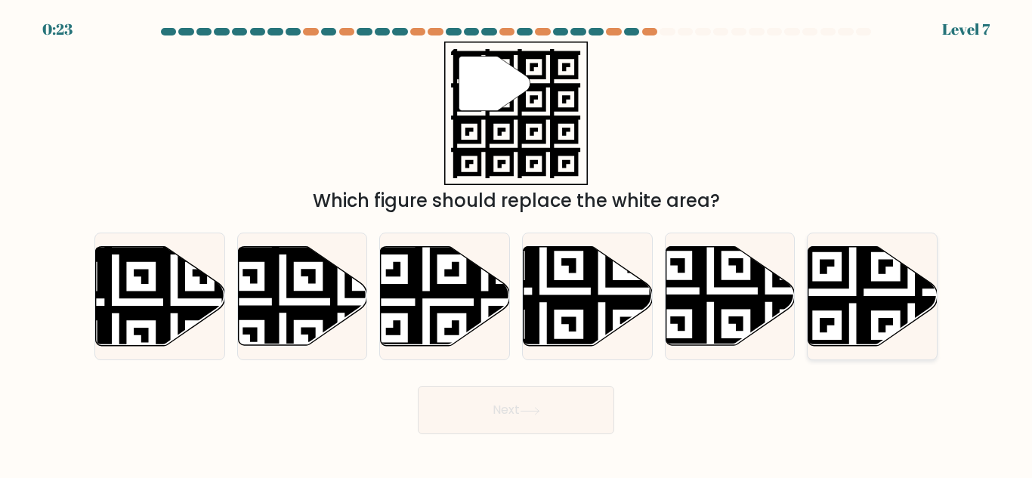
click at [871, 271] on icon at bounding box center [911, 351] width 234 height 234
click at [517, 243] on input "f." at bounding box center [516, 242] width 1 height 4
radio input "true"
click at [573, 413] on button "Next" at bounding box center [516, 410] width 196 height 48
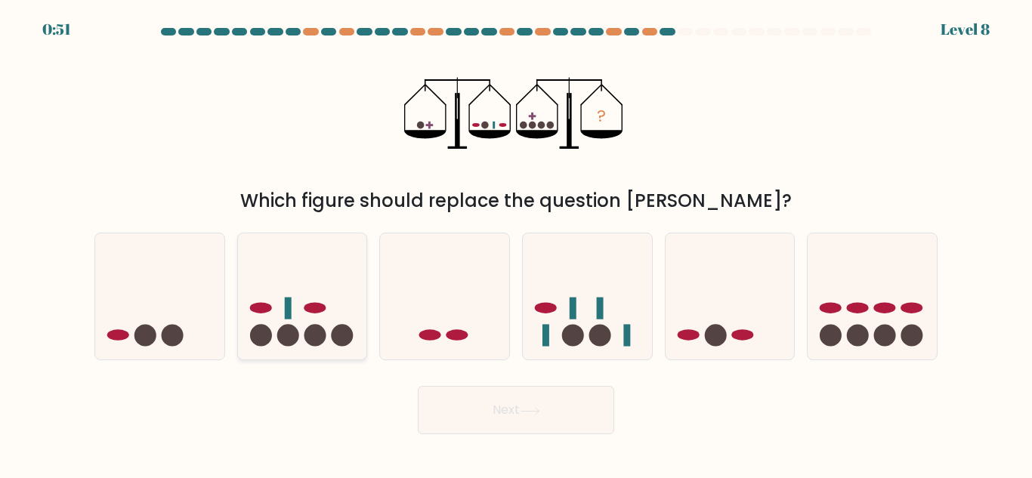
click at [329, 321] on icon at bounding box center [302, 296] width 129 height 107
click at [516, 243] on input "b." at bounding box center [516, 242] width 1 height 4
radio input "true"
click at [530, 407] on icon at bounding box center [530, 411] width 20 height 8
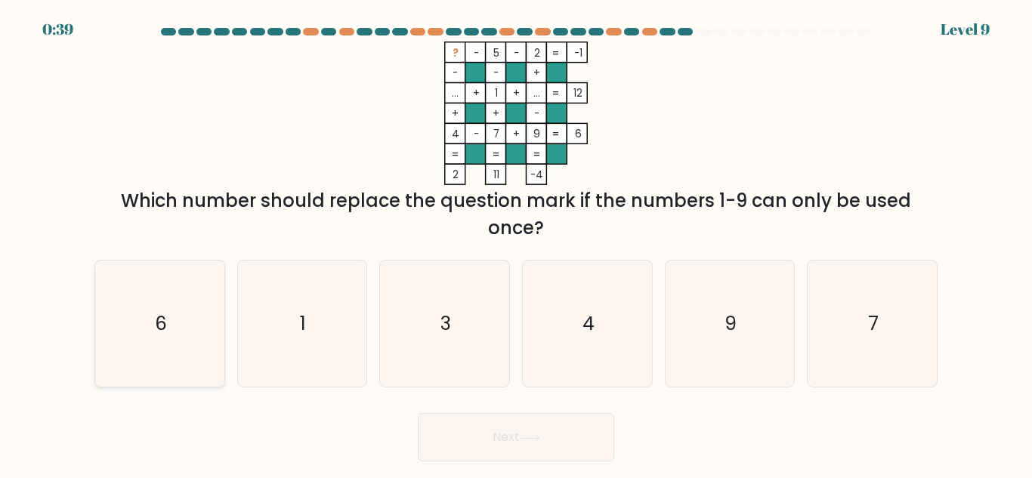
click at [186, 331] on icon "6" at bounding box center [160, 324] width 126 height 126
click at [516, 243] on input "a. 6" at bounding box center [516, 242] width 1 height 4
radio input "true"
click at [540, 439] on icon at bounding box center [530, 439] width 20 height 8
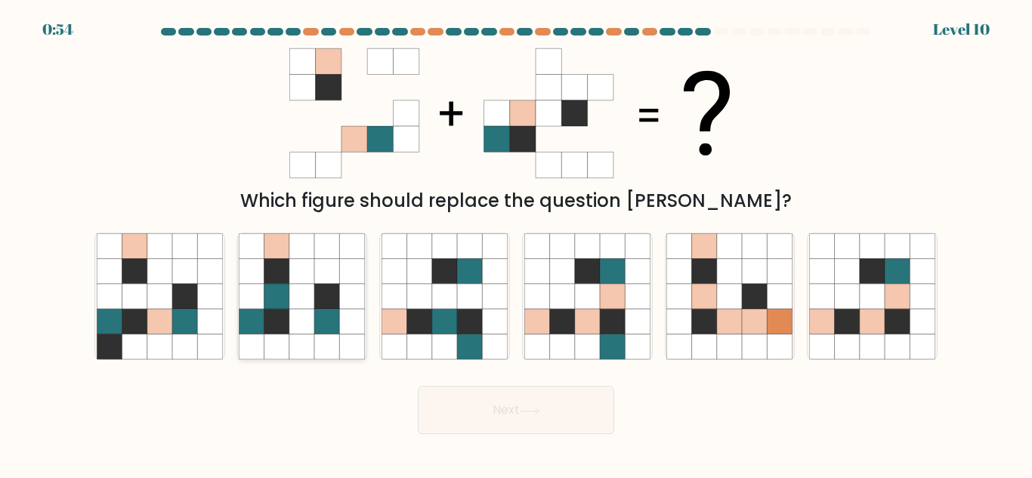
click at [307, 311] on icon at bounding box center [301, 321] width 25 height 25
click at [516, 243] on input "b." at bounding box center [516, 242] width 1 height 4
radio input "true"
click at [550, 413] on button "Next" at bounding box center [516, 410] width 196 height 48
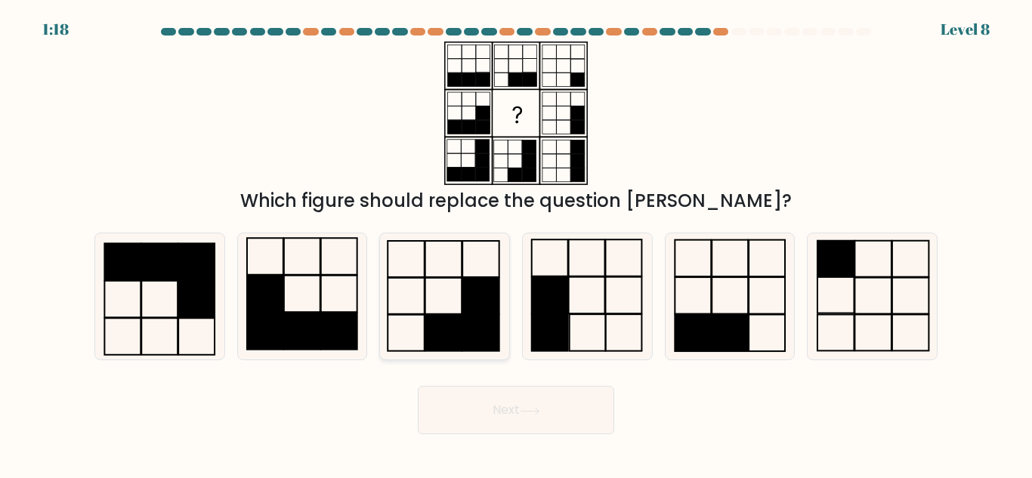
click at [480, 328] on rect at bounding box center [481, 333] width 37 height 36
click at [516, 243] on input "c." at bounding box center [516, 242] width 1 height 4
radio input "true"
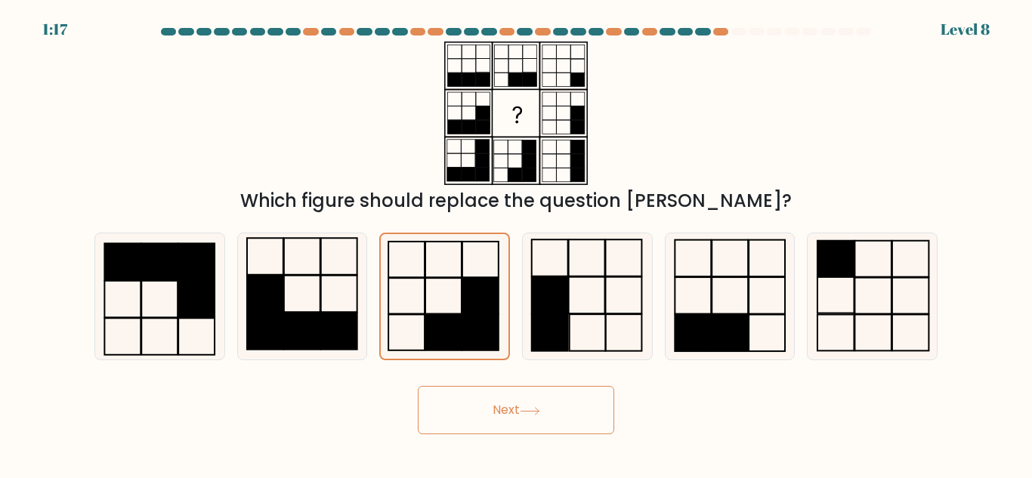
drag, startPoint x: 539, startPoint y: 410, endPoint x: 530, endPoint y: 410, distance: 9.1
click at [530, 410] on icon at bounding box center [530, 411] width 20 height 8
click at [531, 410] on icon at bounding box center [530, 411] width 20 height 8
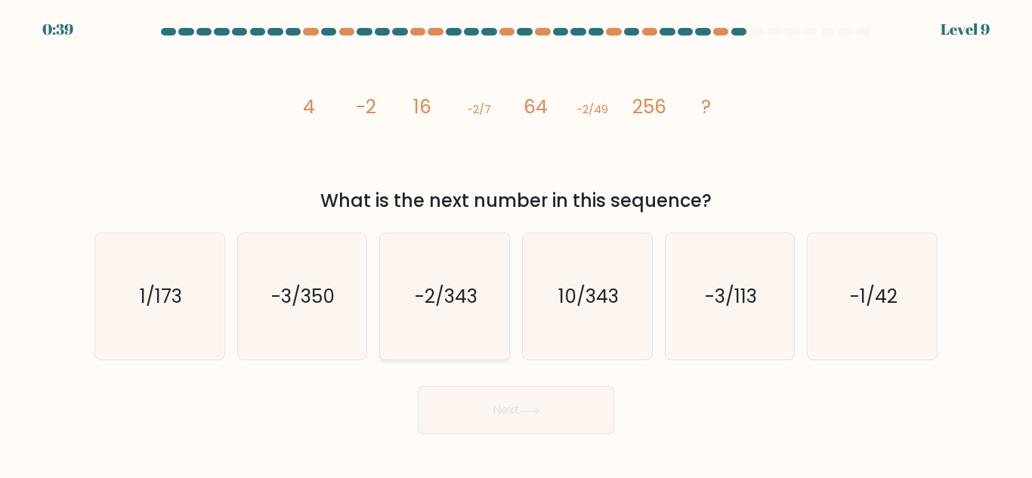
click at [474, 299] on text "-2/343" at bounding box center [446, 296] width 63 height 26
click at [516, 243] on input "c. -2/343" at bounding box center [516, 242] width 1 height 4
radio input "true"
click at [491, 406] on button "Next" at bounding box center [516, 410] width 196 height 48
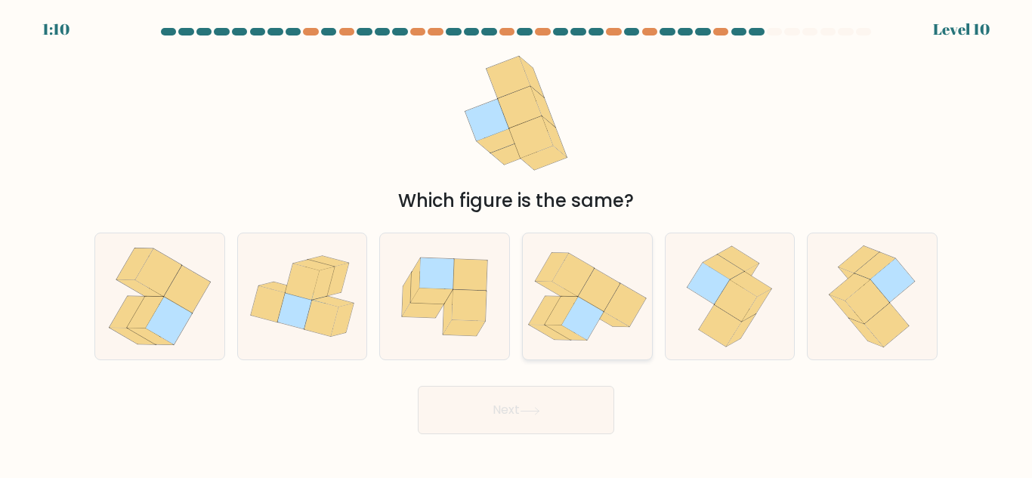
click at [580, 326] on icon at bounding box center [583, 318] width 42 height 43
click at [517, 243] on input "d." at bounding box center [516, 242] width 1 height 4
radio input "true"
click at [496, 419] on button "Next" at bounding box center [516, 410] width 196 height 48
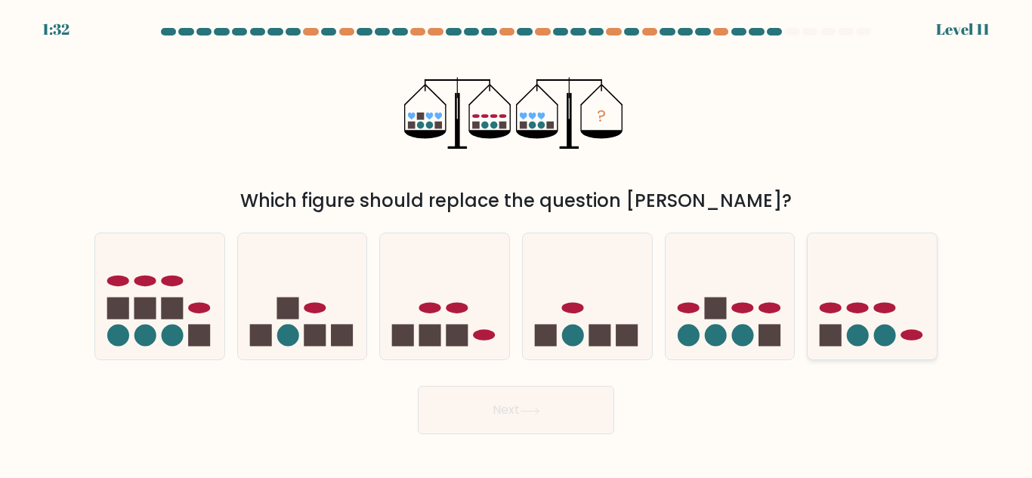
click at [872, 311] on icon at bounding box center [872, 296] width 129 height 107
click at [517, 243] on input "f." at bounding box center [516, 242] width 1 height 4
radio input "true"
click at [552, 413] on button "Next" at bounding box center [516, 410] width 196 height 48
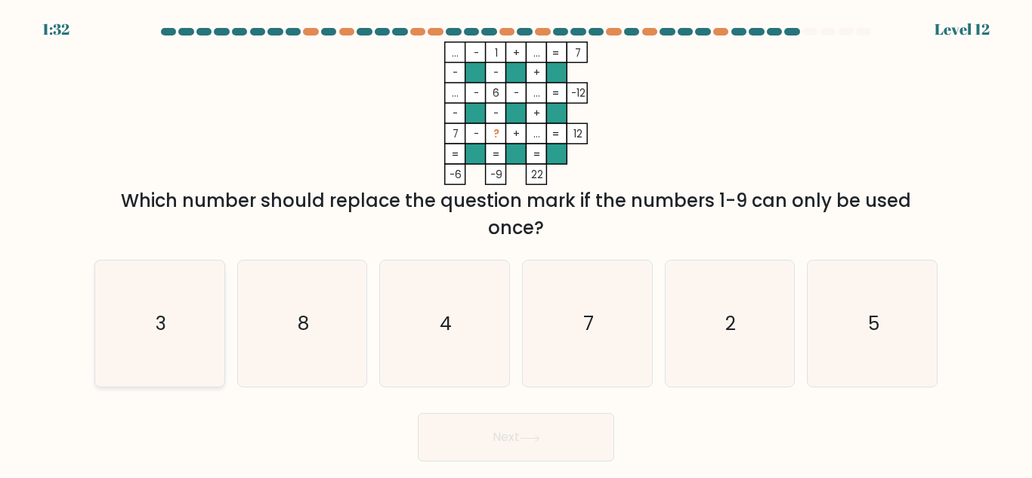
click at [184, 330] on icon "3" at bounding box center [160, 324] width 126 height 126
click at [516, 243] on input "a. 3" at bounding box center [516, 242] width 1 height 4
radio input "true"
click at [501, 433] on button "Next" at bounding box center [516, 437] width 196 height 48
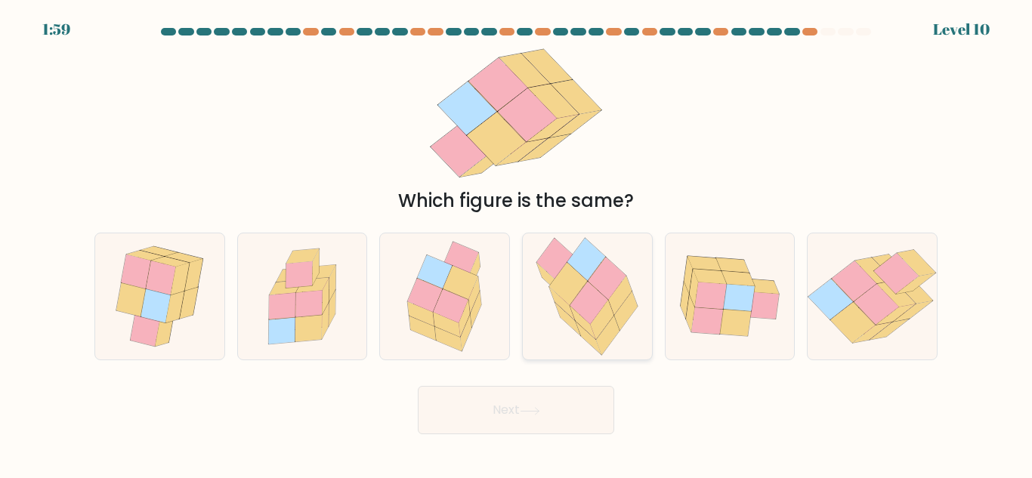
click at [581, 328] on icon at bounding box center [589, 338] width 26 height 33
click at [517, 243] on input "d." at bounding box center [516, 242] width 1 height 4
radio input "true"
click at [511, 398] on button "Next" at bounding box center [516, 410] width 196 height 48
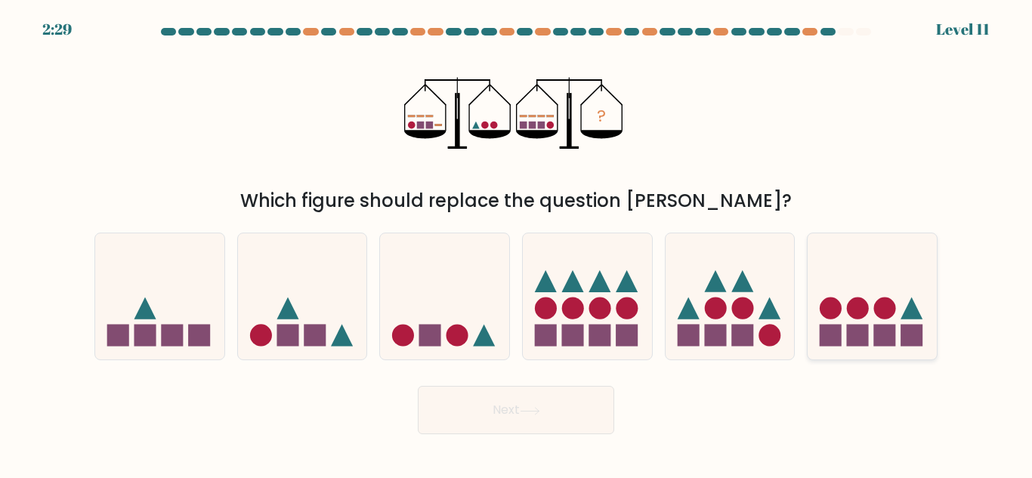
click at [856, 299] on circle at bounding box center [858, 309] width 22 height 22
click at [517, 243] on input "f." at bounding box center [516, 242] width 1 height 4
radio input "true"
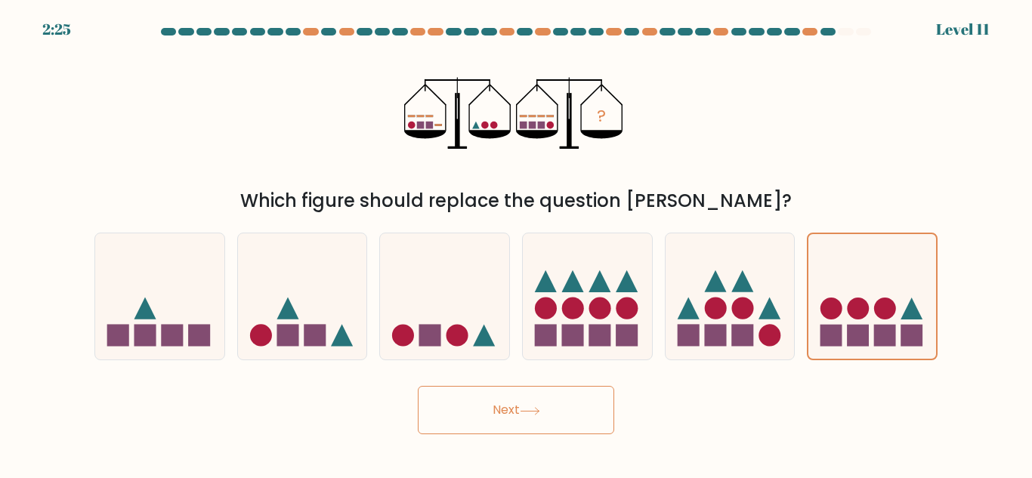
click at [543, 401] on button "Next" at bounding box center [516, 410] width 196 height 48
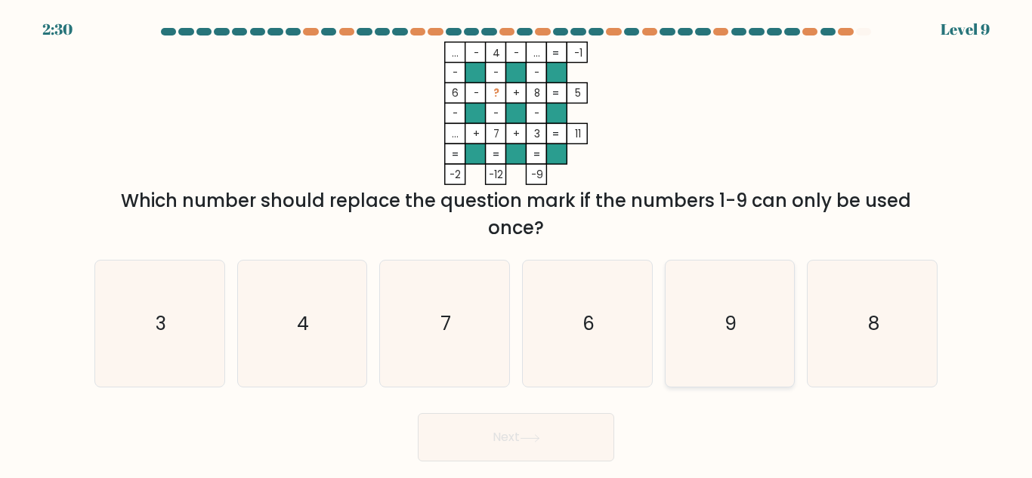
click at [728, 334] on text "9" at bounding box center [732, 324] width 12 height 26
click at [517, 243] on input "e. 9" at bounding box center [516, 242] width 1 height 4
radio input "true"
click at [565, 429] on button "Next" at bounding box center [516, 437] width 196 height 48
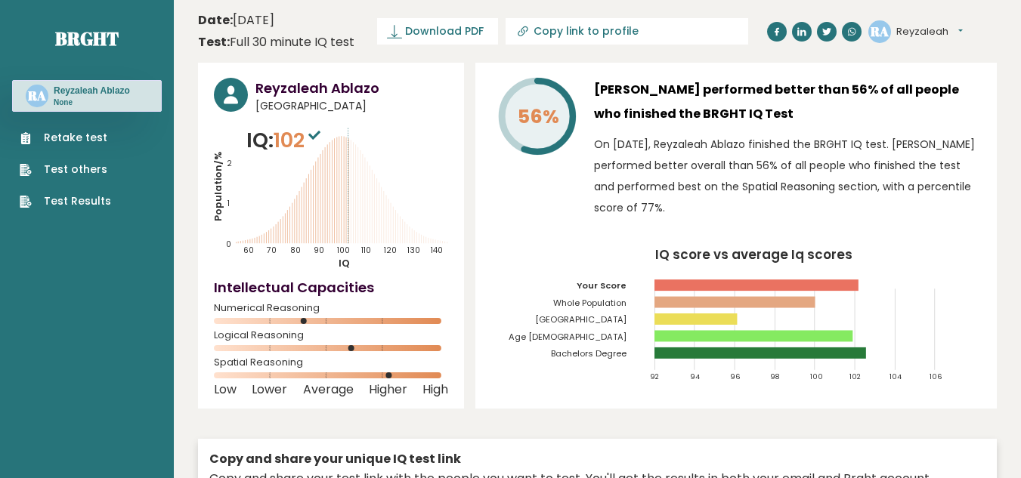
click at [63, 137] on link "Retake test" at bounding box center [65, 138] width 91 height 16
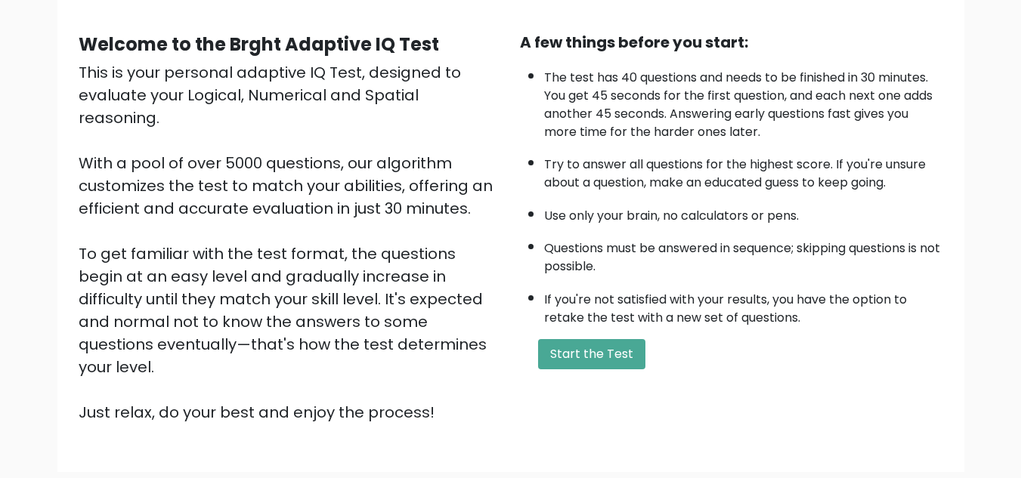
scroll to position [125, 0]
